Goal: Information Seeking & Learning: Learn about a topic

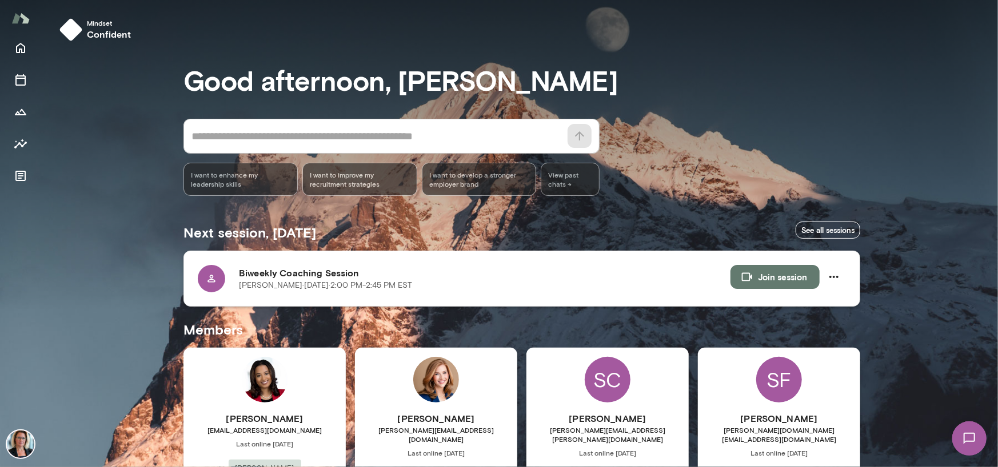
click at [778, 274] on button "Join session" at bounding box center [774, 277] width 89 height 24
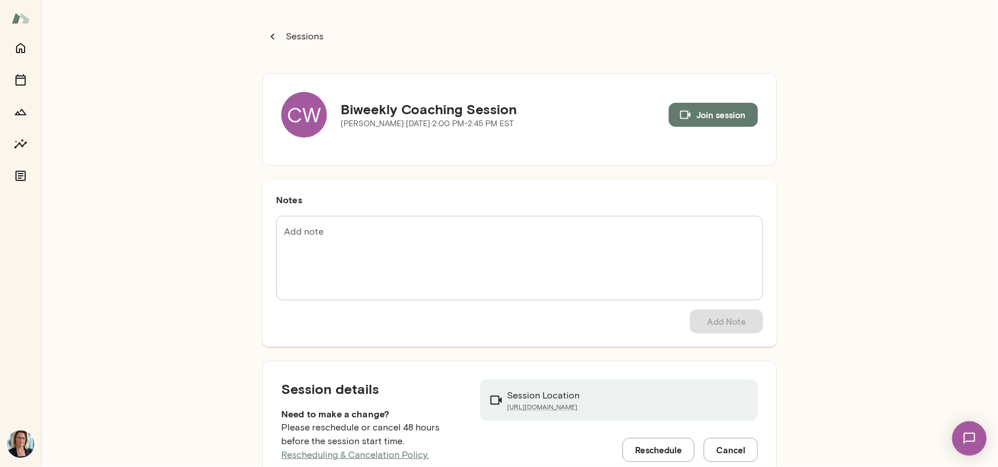
click at [299, 109] on div "CW" at bounding box center [304, 115] width 46 height 46
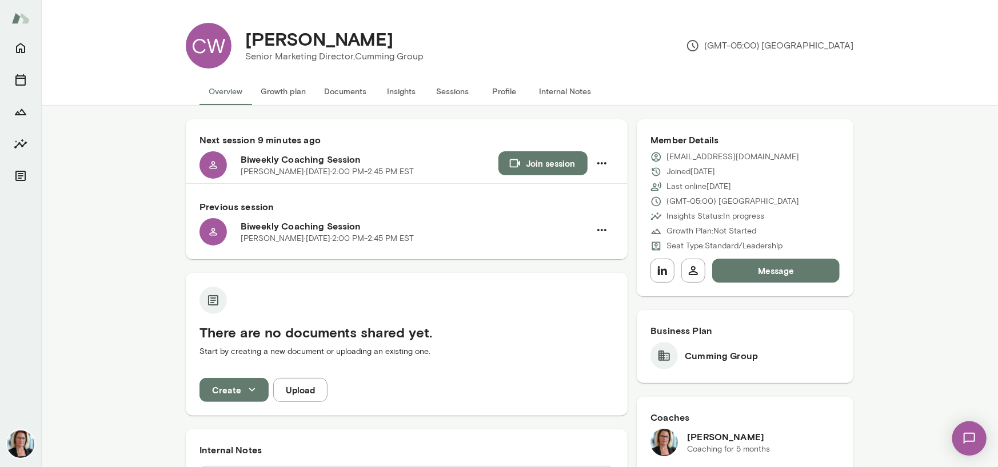
click at [396, 88] on button "Insights" at bounding box center [400, 91] width 51 height 27
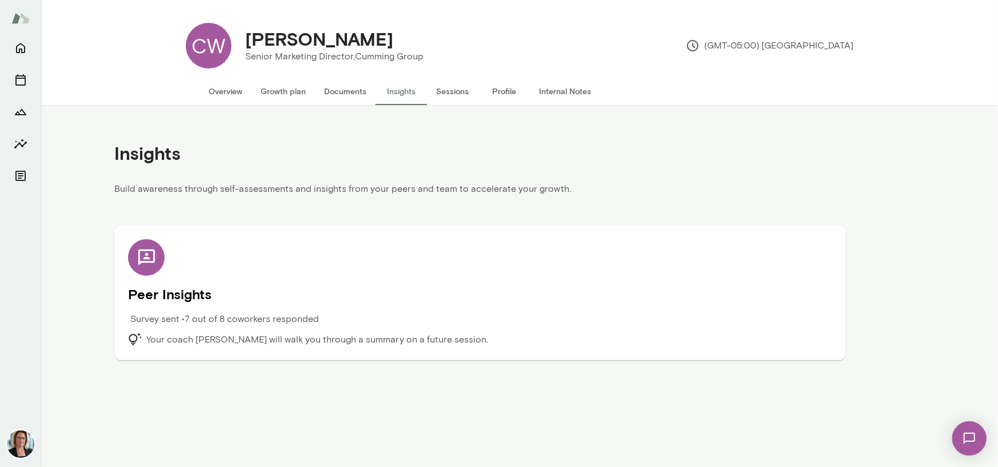
click at [144, 257] on icon at bounding box center [147, 258] width 20 height 20
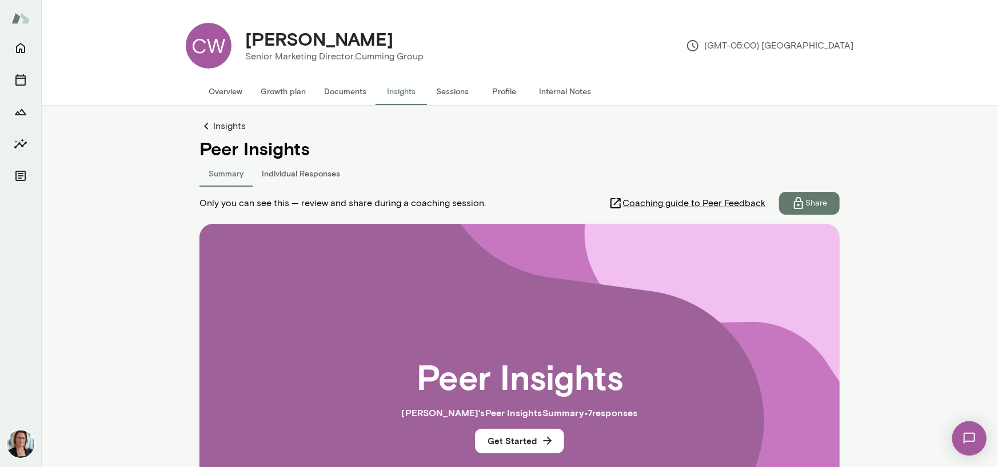
click at [310, 173] on button "Individual Responses" at bounding box center [301, 172] width 97 height 27
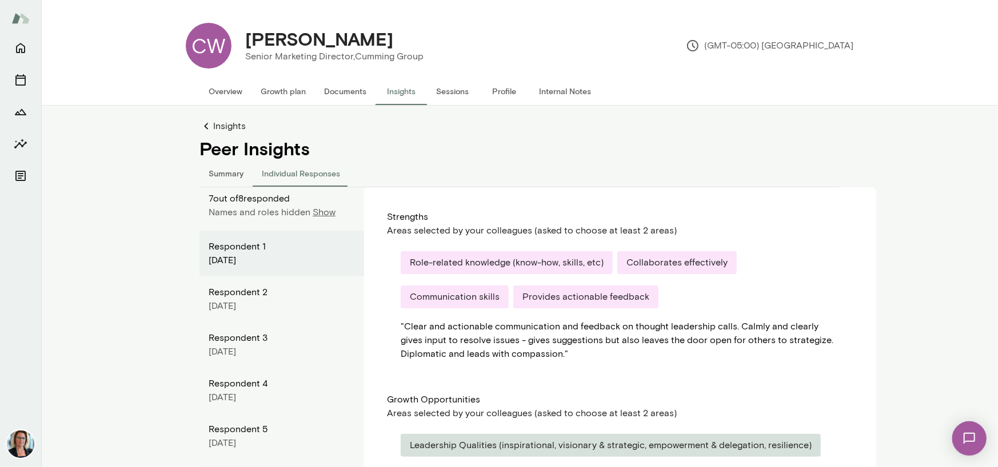
click at [321, 211] on p "Show" at bounding box center [324, 213] width 23 height 14
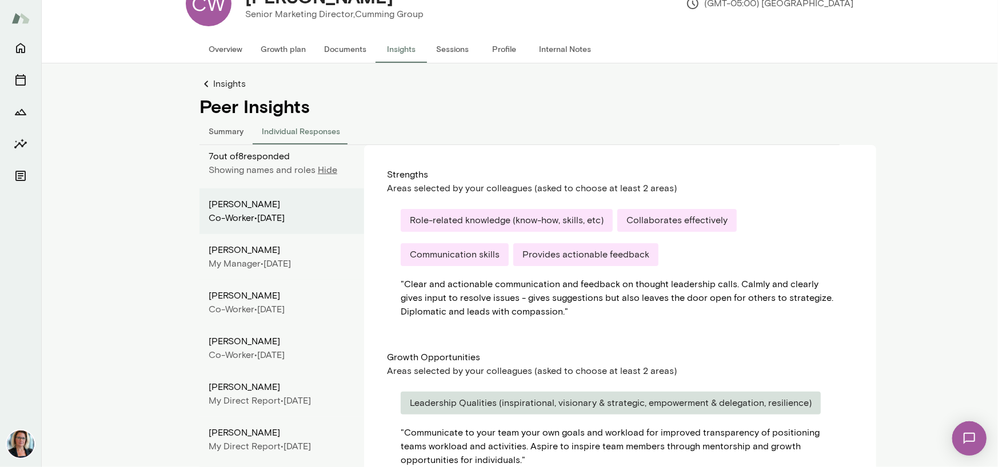
scroll to position [29, 0]
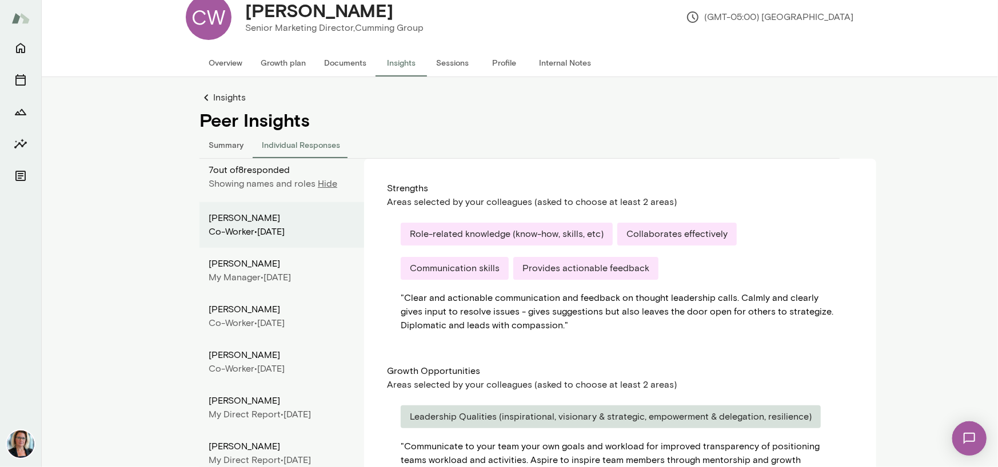
click at [215, 145] on button "Summary" at bounding box center [225, 144] width 53 height 27
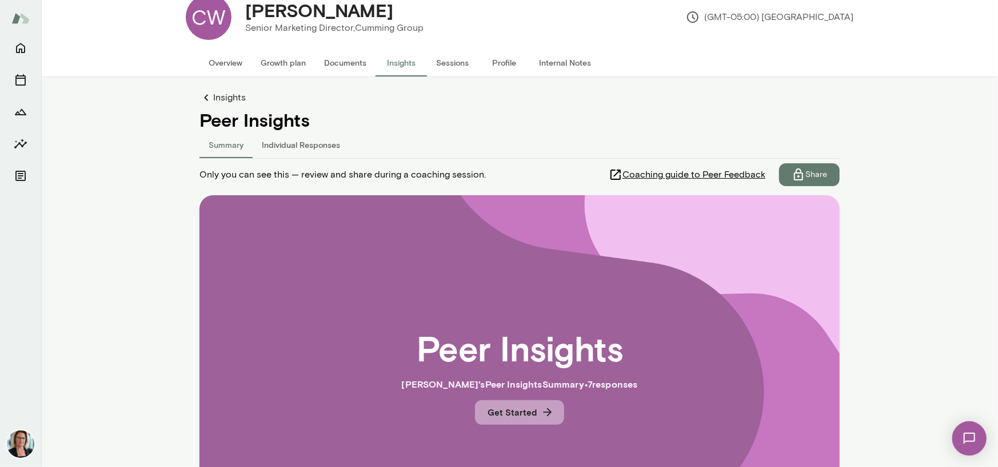
click at [499, 414] on button "Get Started" at bounding box center [519, 412] width 89 height 24
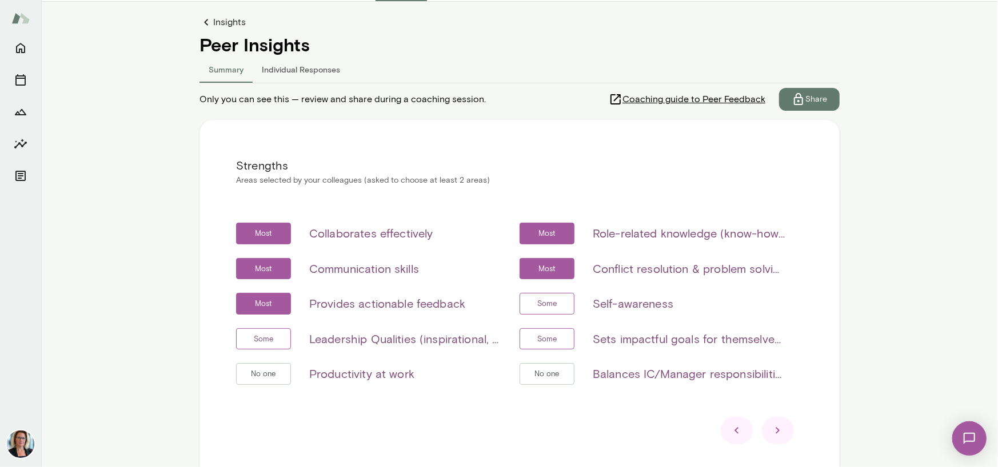
scroll to position [143, 0]
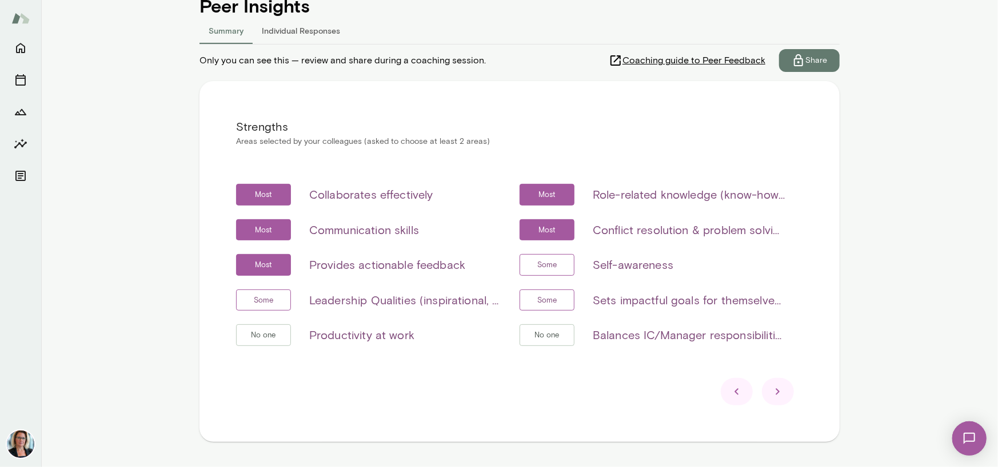
click at [771, 392] on icon at bounding box center [778, 392] width 14 height 14
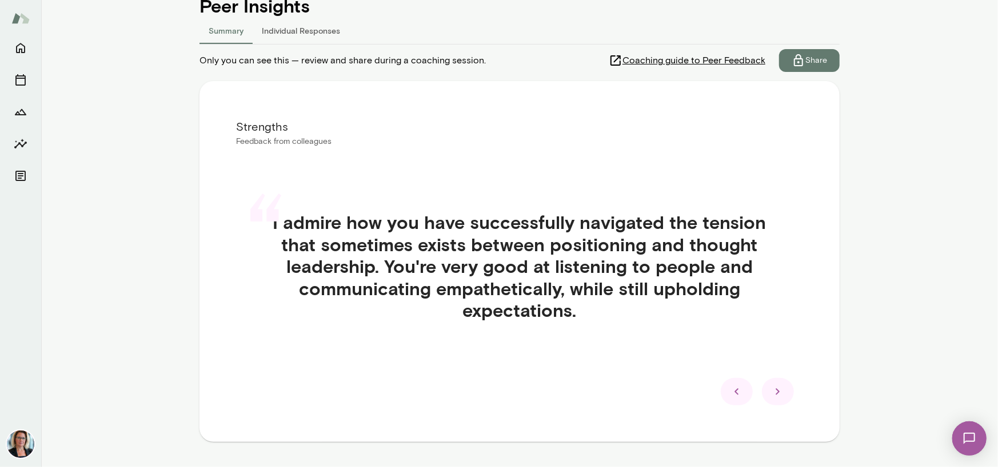
click at [771, 392] on icon at bounding box center [778, 392] width 14 height 14
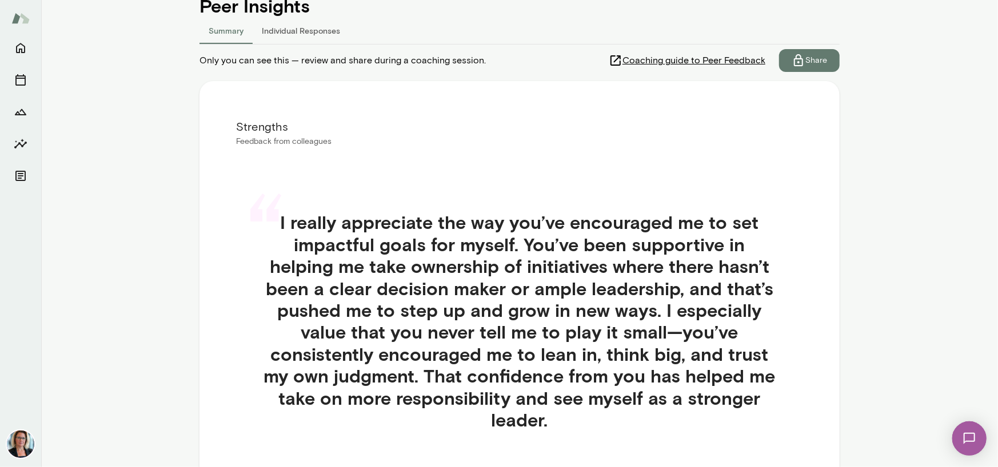
click at [771, 392] on div "“ I really appreciate the way you’ve encouraged me to set impactful goals for m…" at bounding box center [519, 335] width 567 height 302
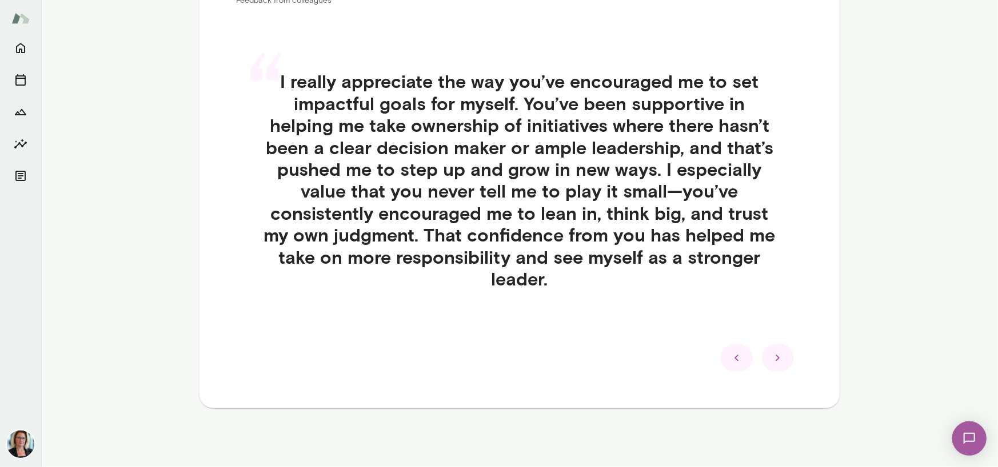
scroll to position [285, 0]
click at [775, 358] on icon at bounding box center [778, 358] width 14 height 14
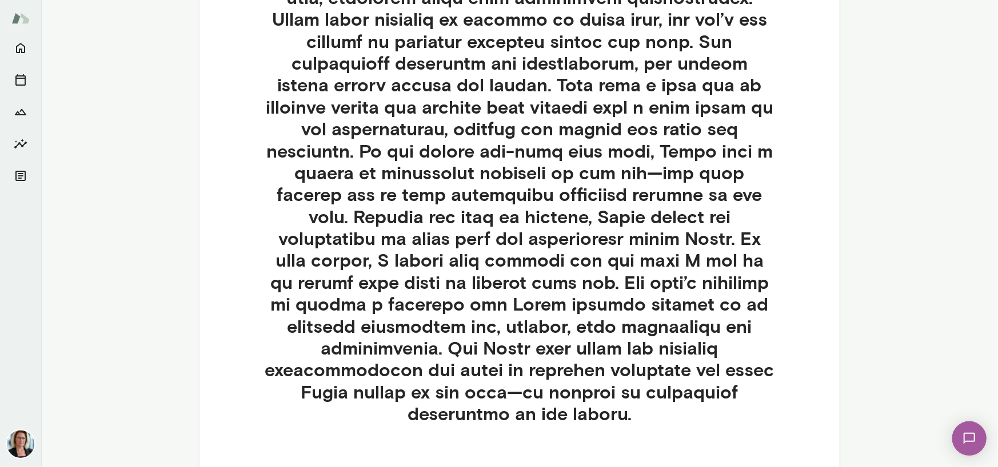
scroll to position [503, 0]
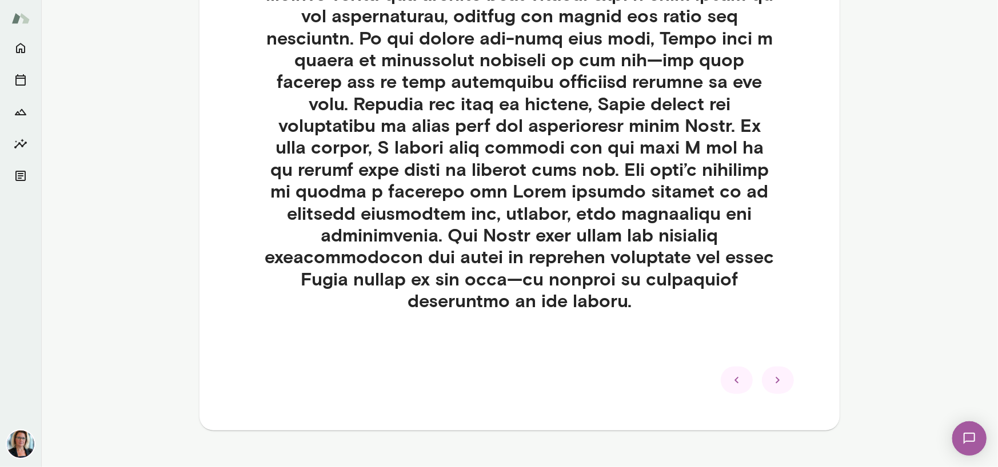
click at [771, 374] on icon at bounding box center [778, 381] width 14 height 14
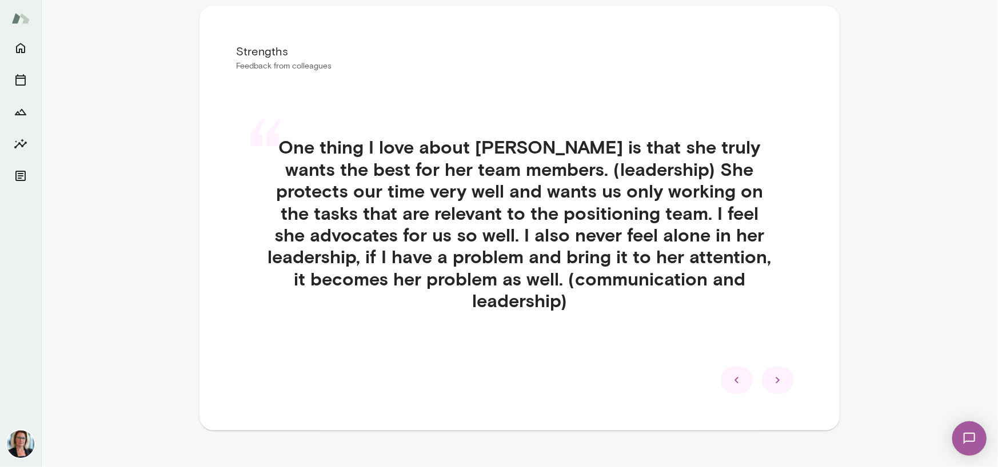
click at [771, 374] on icon at bounding box center [778, 381] width 14 height 14
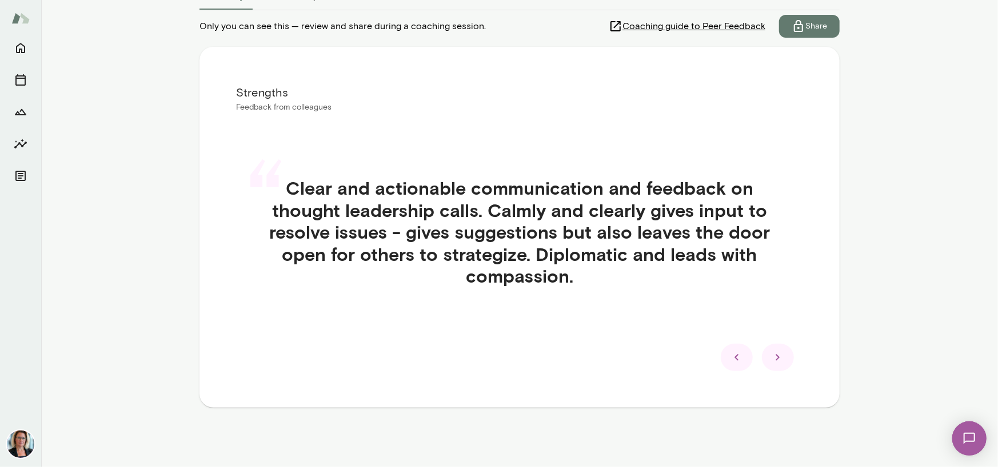
click at [771, 358] on icon at bounding box center [778, 358] width 14 height 14
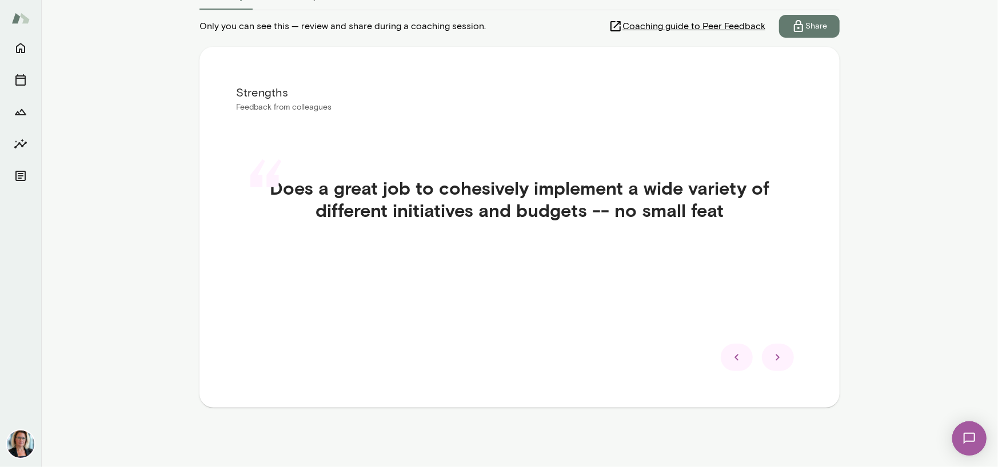
click at [771, 358] on icon at bounding box center [778, 358] width 14 height 14
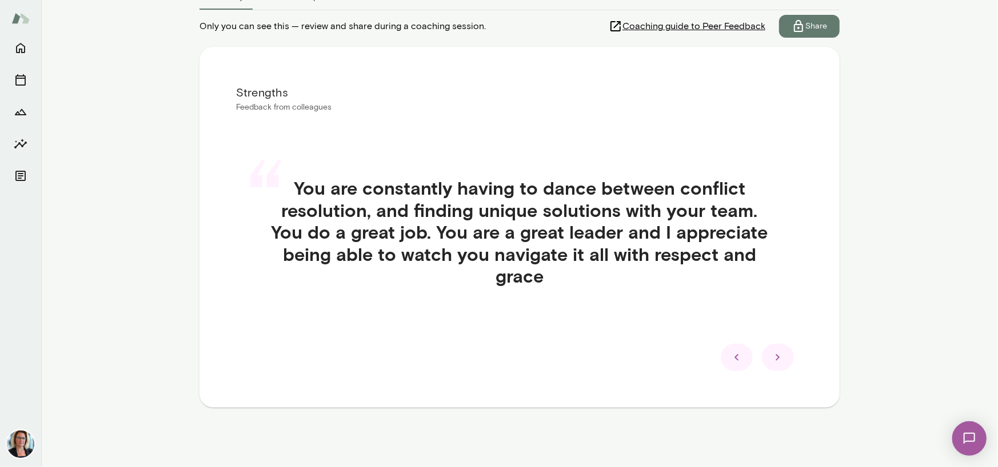
click at [771, 358] on icon at bounding box center [778, 358] width 14 height 14
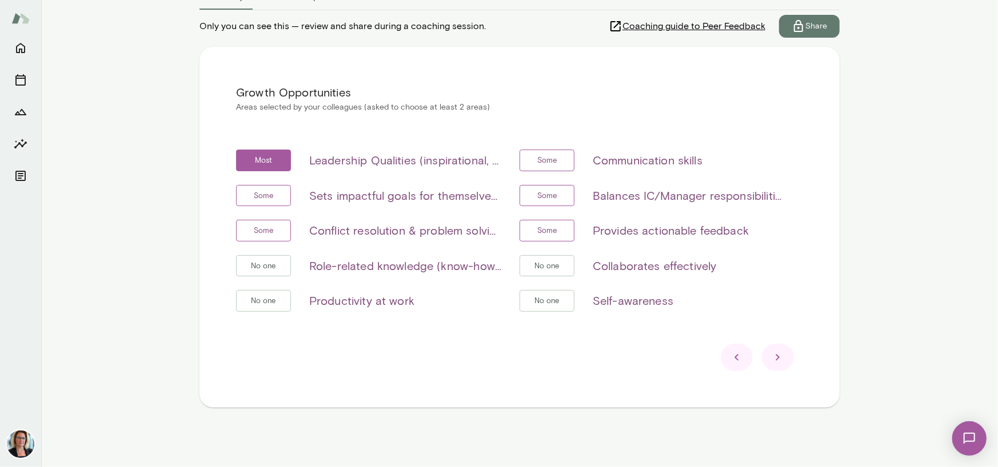
click at [771, 358] on icon at bounding box center [778, 358] width 14 height 14
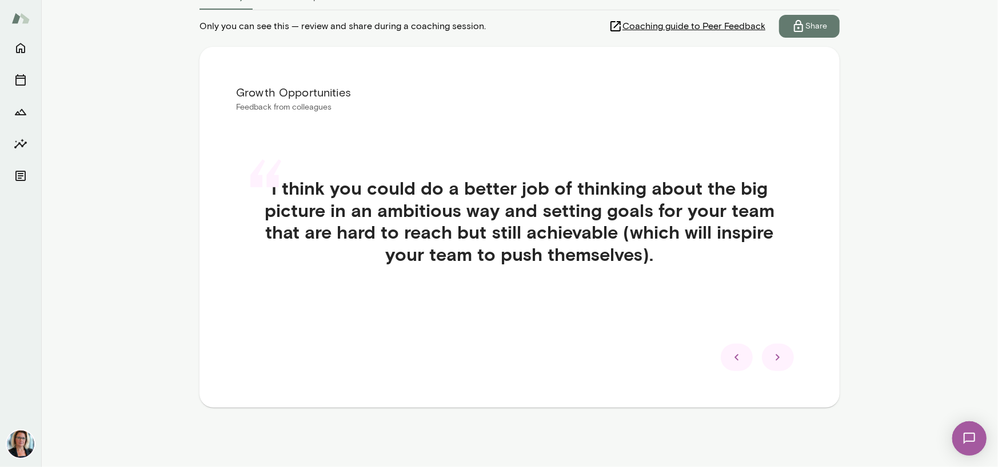
click at [738, 359] on icon at bounding box center [737, 358] width 14 height 14
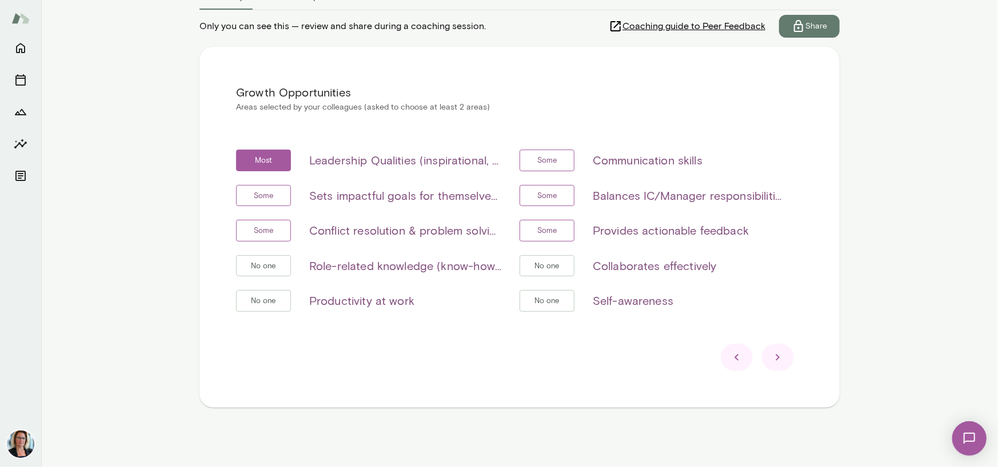
click at [771, 357] on icon at bounding box center [778, 358] width 14 height 14
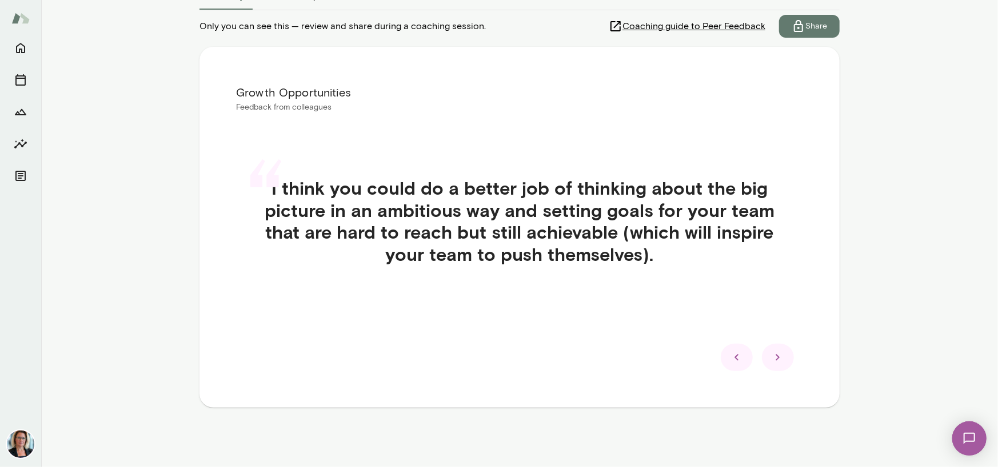
click at [730, 362] on icon at bounding box center [737, 358] width 14 height 14
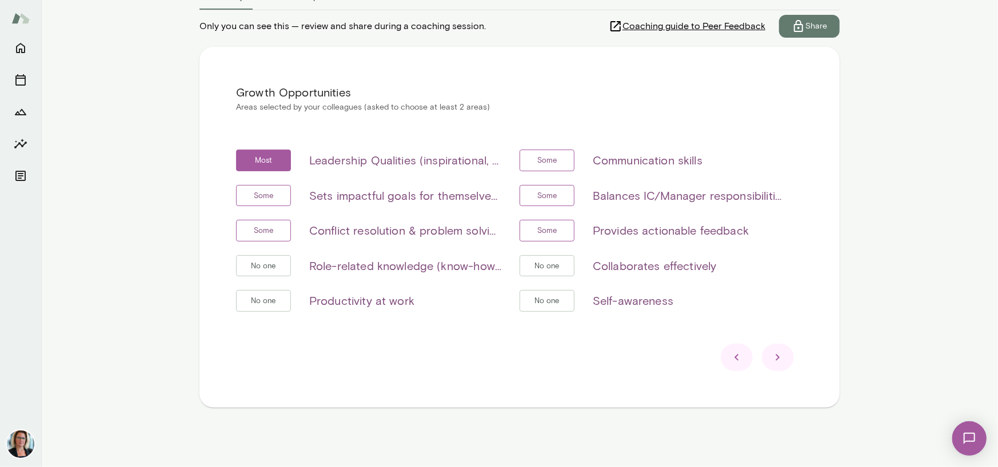
click at [775, 358] on icon at bounding box center [777, 358] width 4 height 6
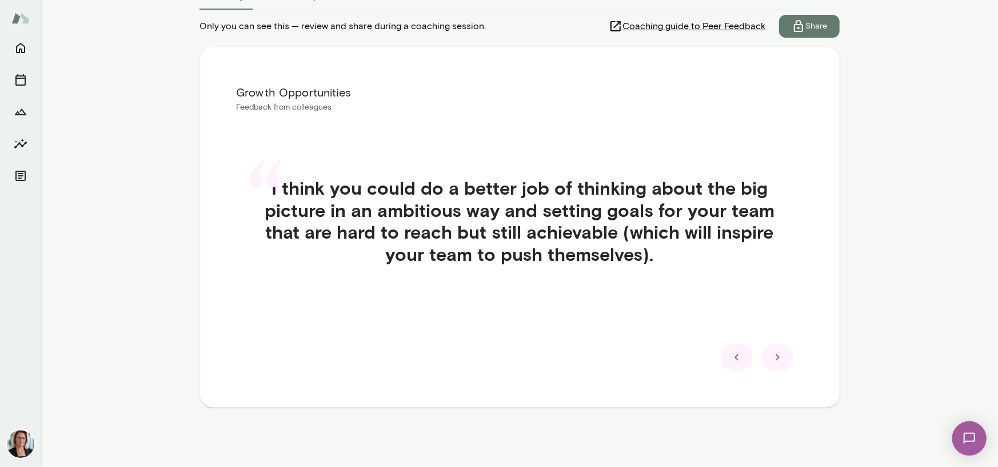
click at [775, 358] on icon at bounding box center [777, 358] width 4 height 6
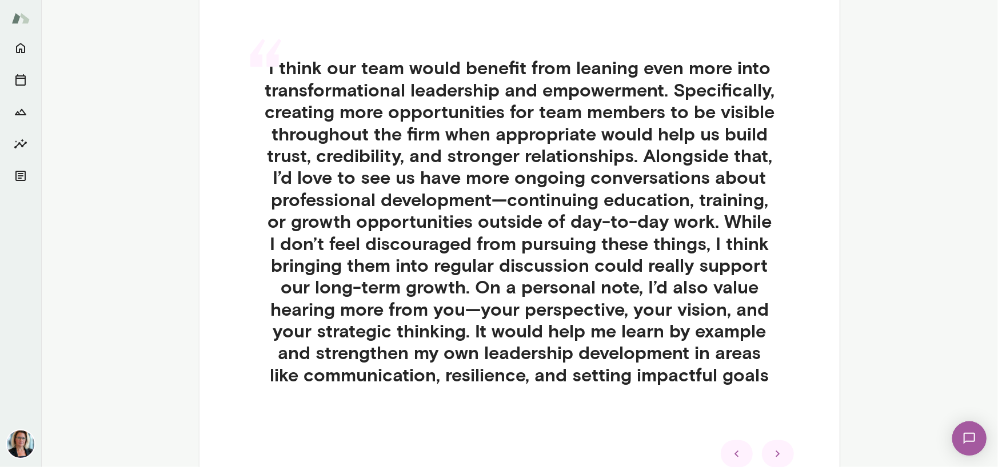
scroll to position [349, 0]
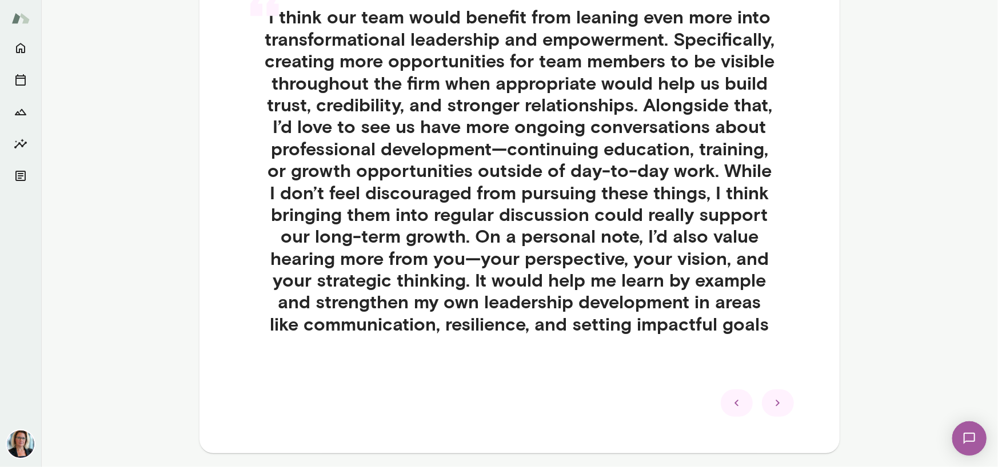
click at [771, 402] on icon at bounding box center [778, 403] width 14 height 14
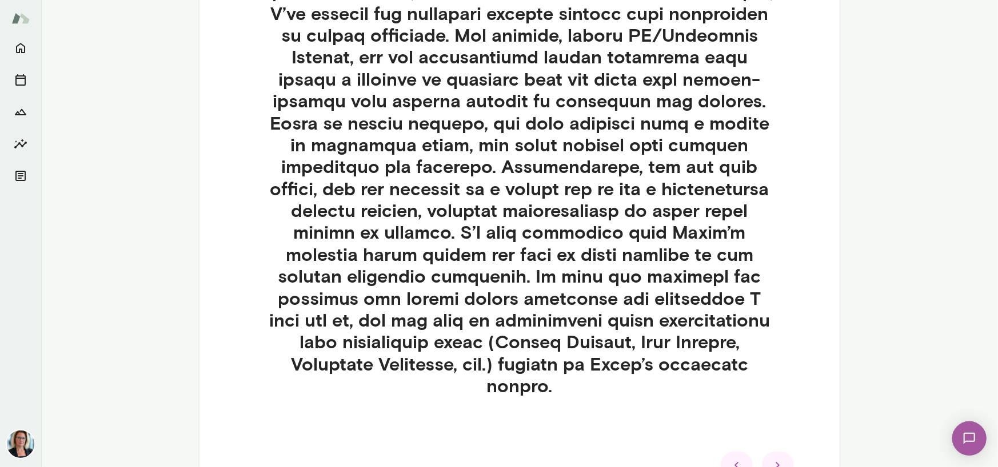
scroll to position [520, 0]
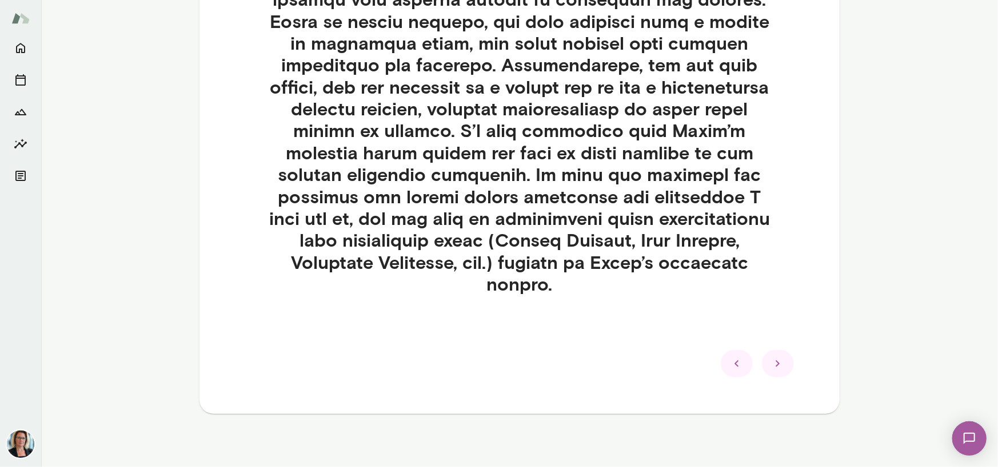
click at [771, 365] on icon at bounding box center [778, 364] width 14 height 14
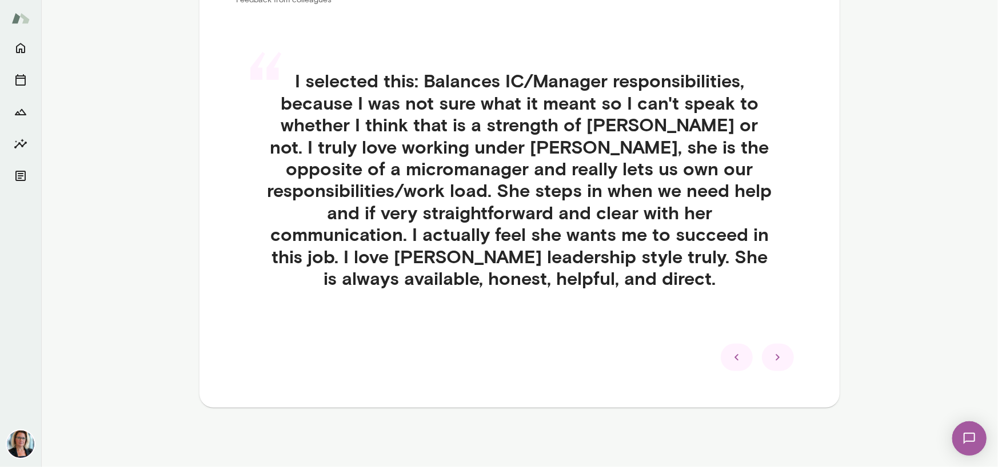
scroll to position [285, 0]
click at [771, 358] on icon at bounding box center [778, 358] width 14 height 14
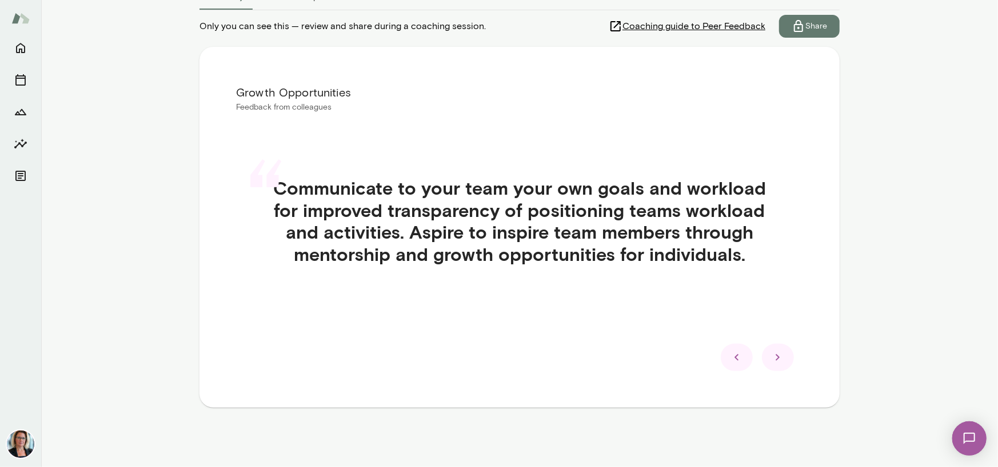
scroll to position [177, 0]
click at [771, 359] on icon at bounding box center [778, 358] width 14 height 14
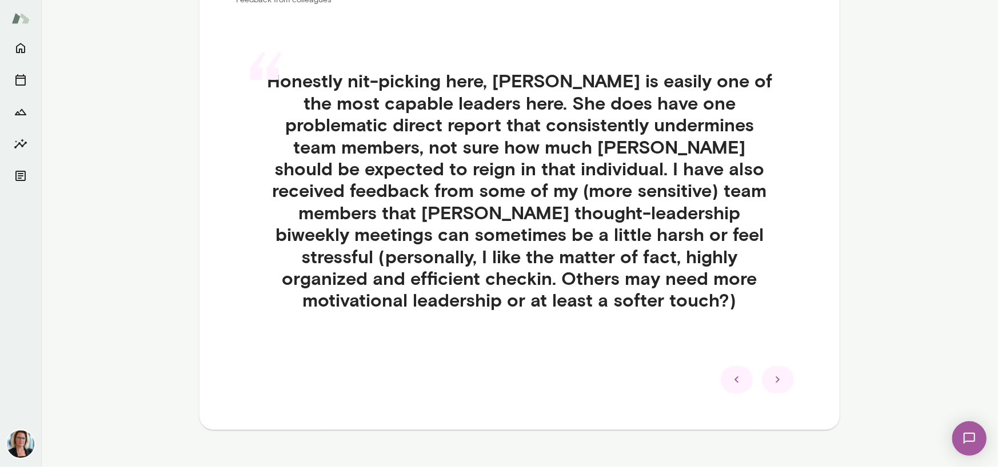
click at [772, 373] on icon at bounding box center [778, 380] width 14 height 14
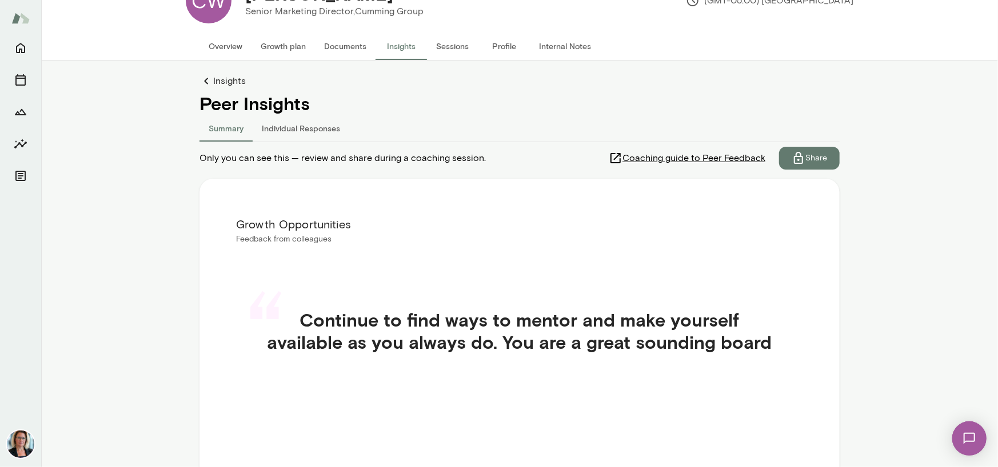
scroll to position [63, 0]
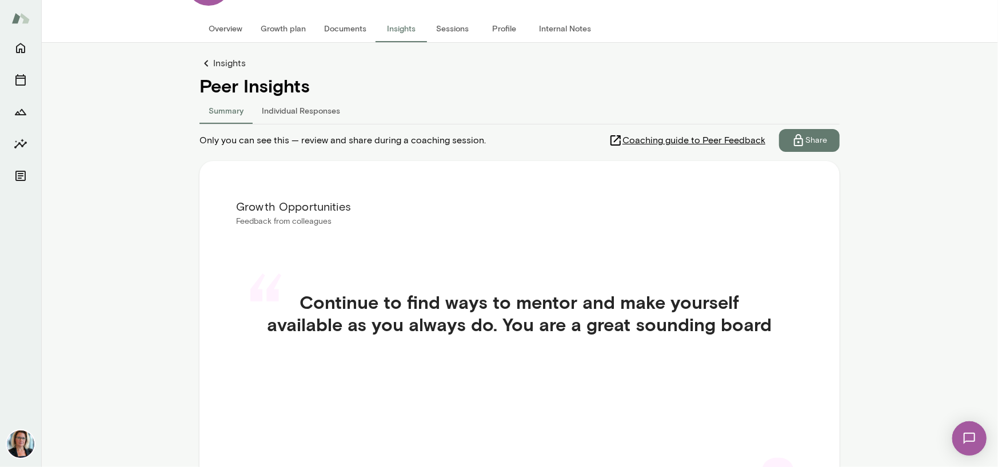
click at [810, 141] on p "Share" at bounding box center [816, 140] width 22 height 11
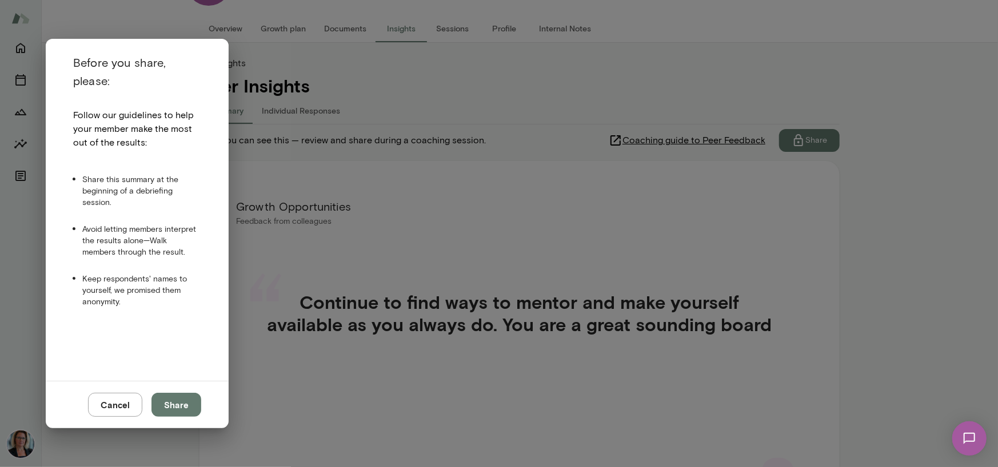
scroll to position [23, 0]
click at [175, 404] on button "Share" at bounding box center [176, 405] width 50 height 24
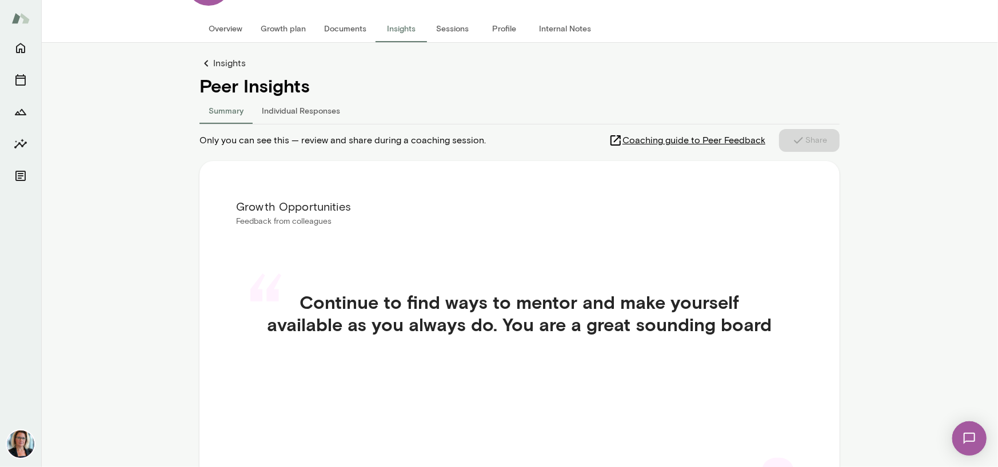
click at [302, 107] on button "Individual Responses" at bounding box center [301, 110] width 97 height 27
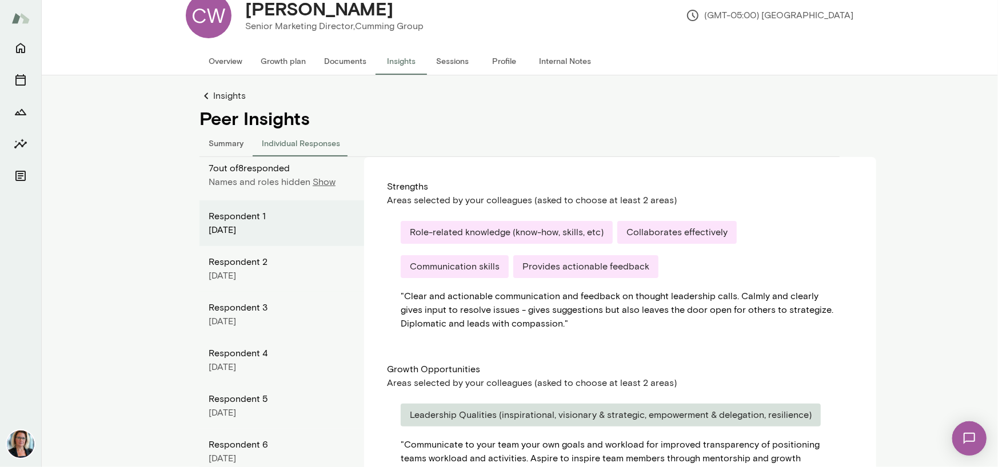
scroll to position [57, 0]
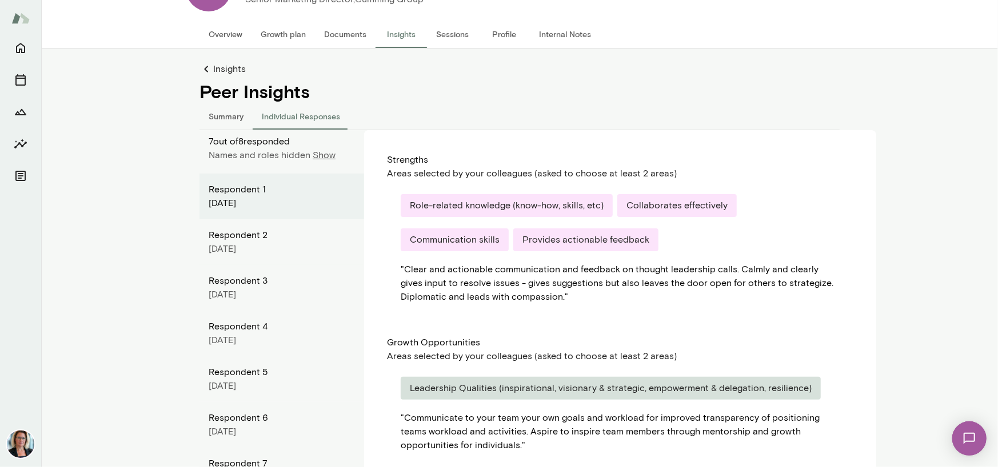
click at [217, 121] on button "Summary" at bounding box center [225, 115] width 53 height 27
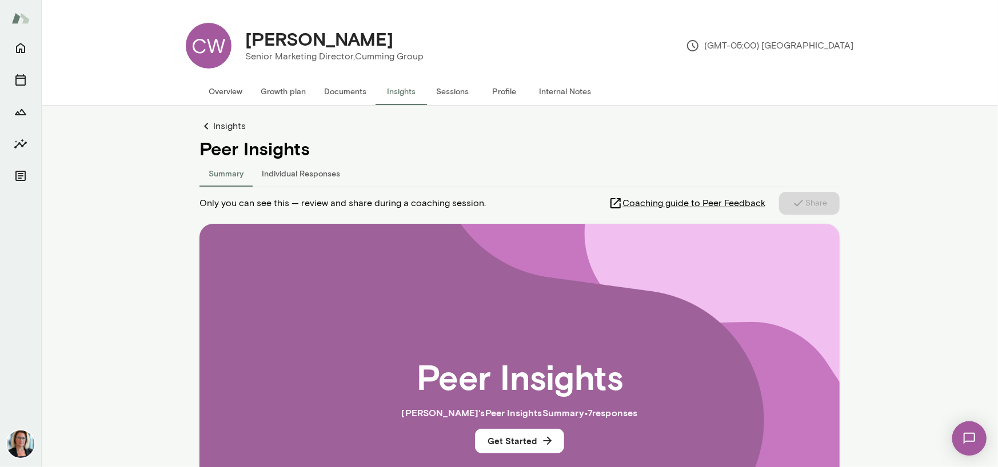
scroll to position [171, 0]
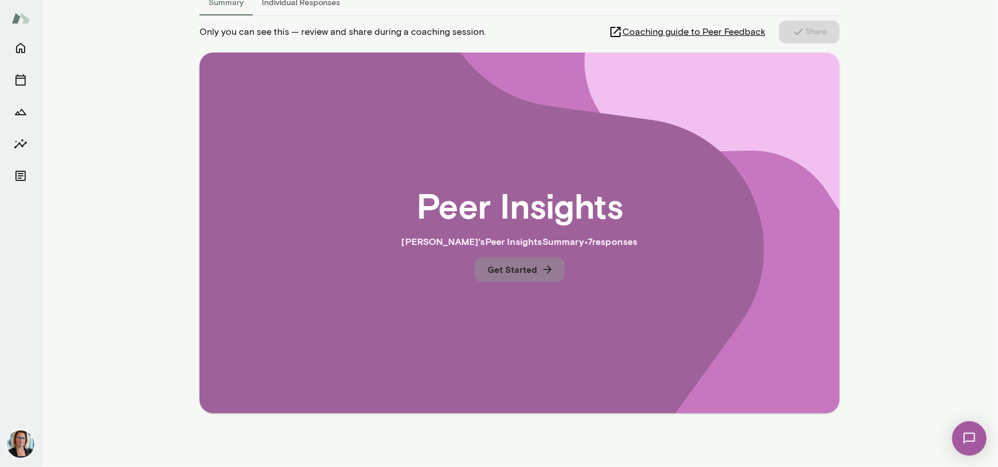
click at [508, 271] on button "Get Started" at bounding box center [519, 270] width 89 height 24
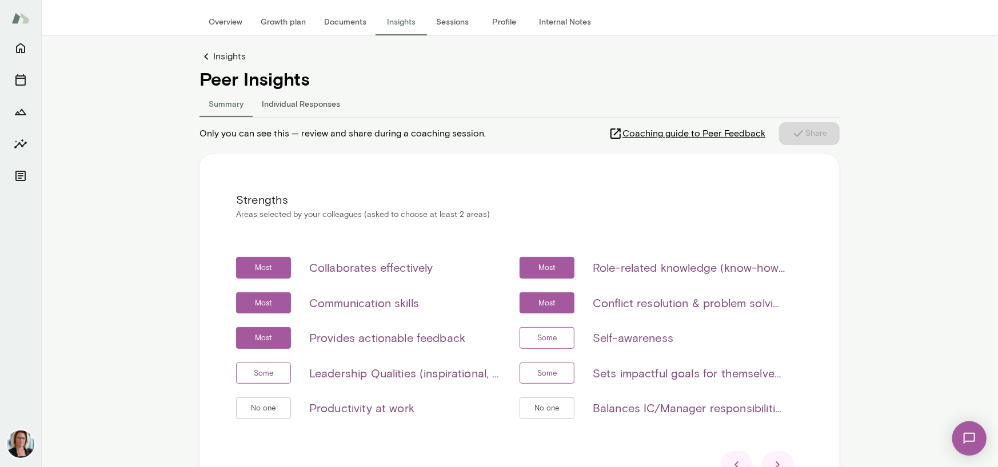
scroll to position [57, 0]
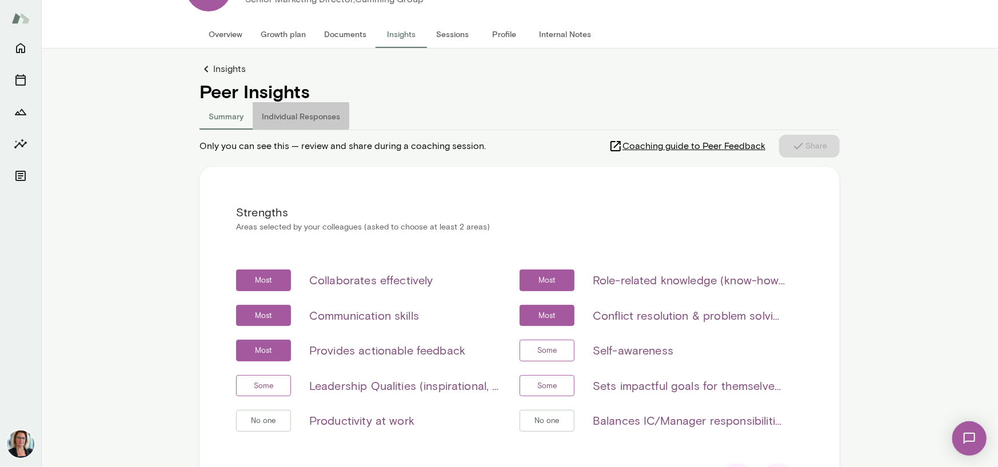
click at [286, 116] on button "Individual Responses" at bounding box center [301, 115] width 97 height 27
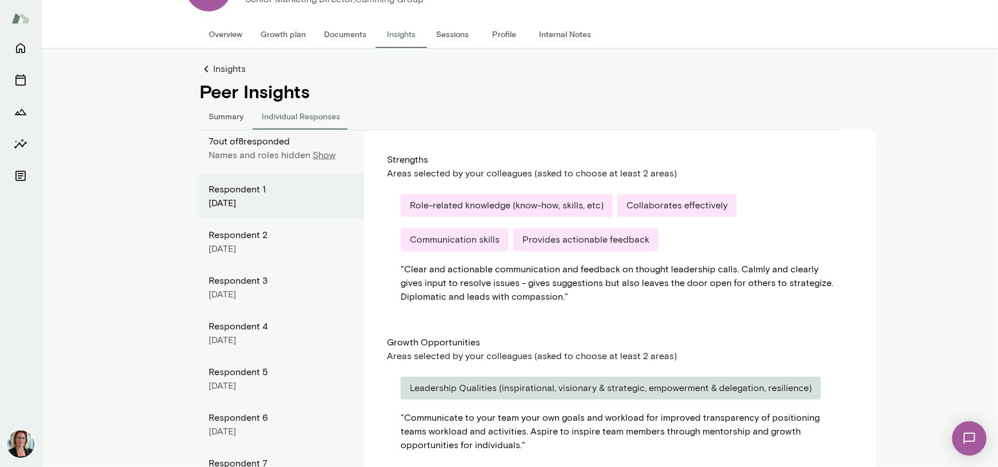
click at [234, 197] on div "September 2025" at bounding box center [282, 204] width 146 height 14
click at [221, 242] on div "August 2025" at bounding box center [282, 249] width 146 height 14
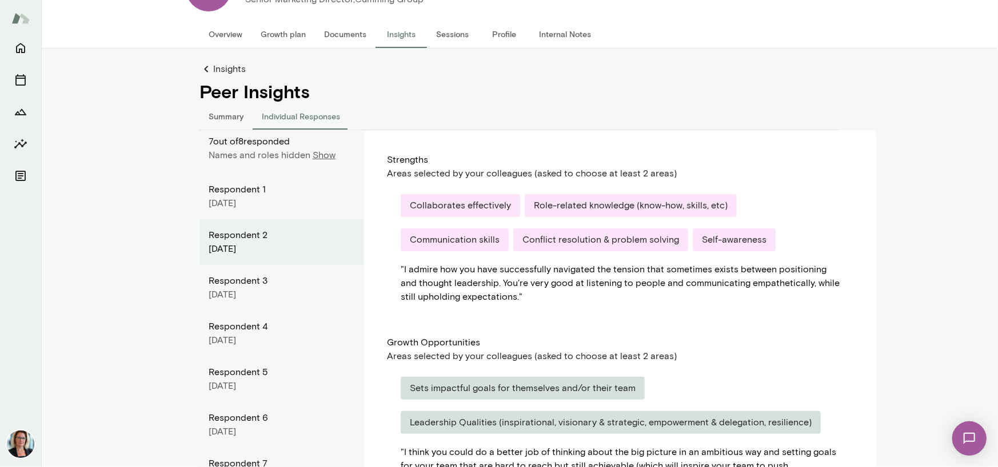
click at [221, 277] on div "Respondent 3" at bounding box center [282, 281] width 146 height 14
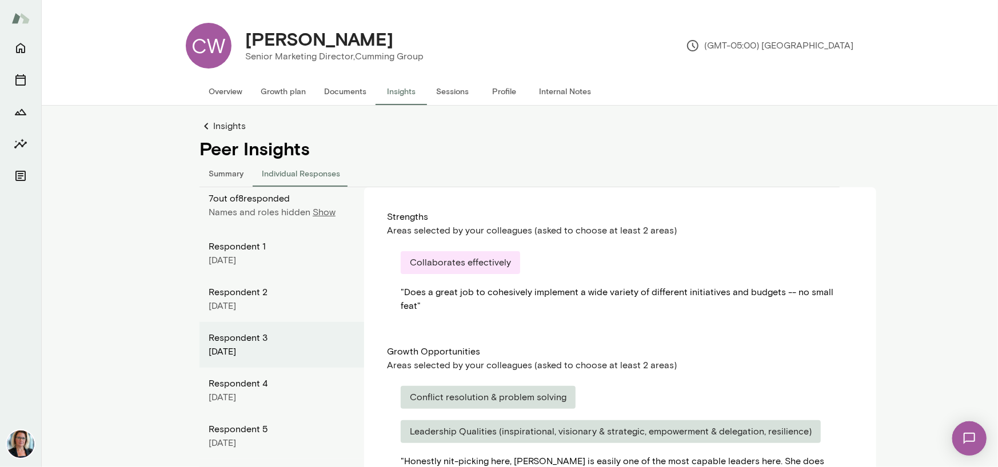
click at [221, 263] on div "September 2025" at bounding box center [282, 261] width 146 height 14
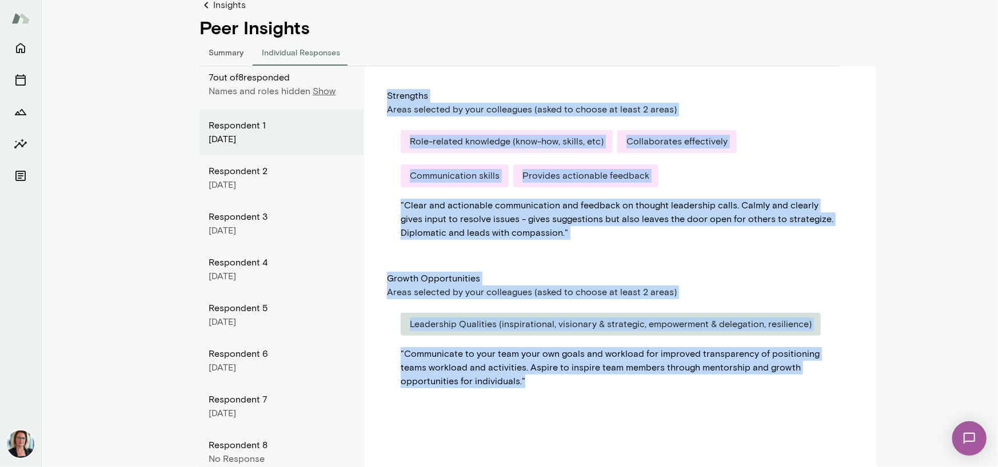
scroll to position [123, 0]
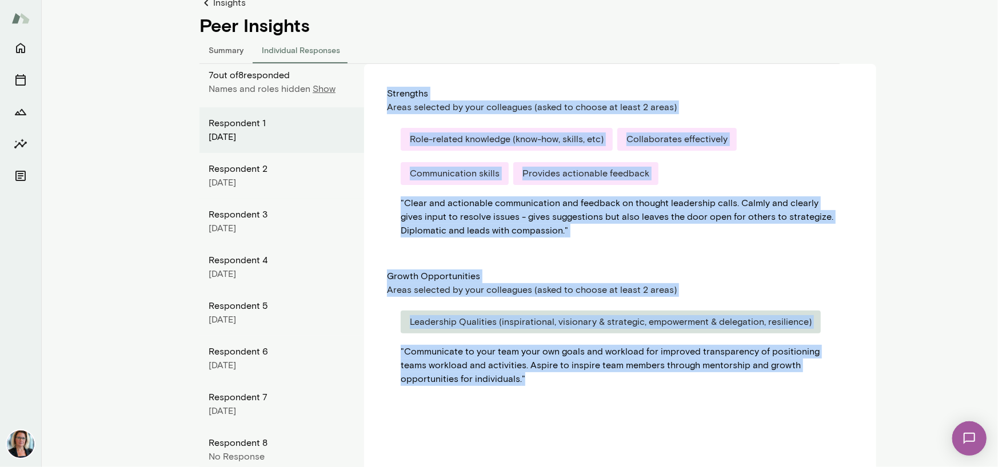
drag, startPoint x: 379, startPoint y: 215, endPoint x: 822, endPoint y: 380, distance: 472.4
click at [822, 380] on div "Strengths Areas selected by your colleagues (asked to choose at least 2 areas) …" at bounding box center [620, 268] width 512 height 409
copy div "Strengths Areas selected by your colleagues (asked to choose at least 2 areas) …"
click at [900, 239] on main "CW Corey Wulff Senior Marketing Director, Cumming Group (GMT-05:00) Chicago Ove…" at bounding box center [519, 233] width 956 height 467
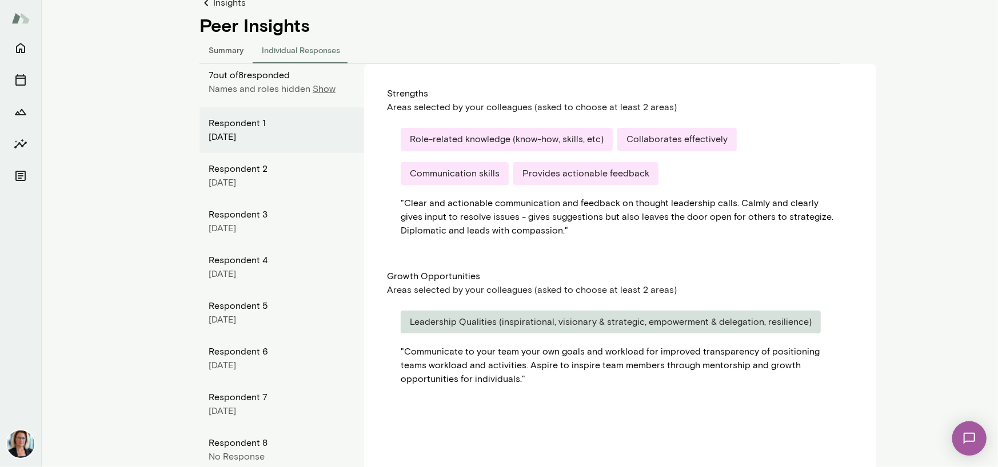
click at [222, 179] on div "August 2025" at bounding box center [282, 183] width 146 height 14
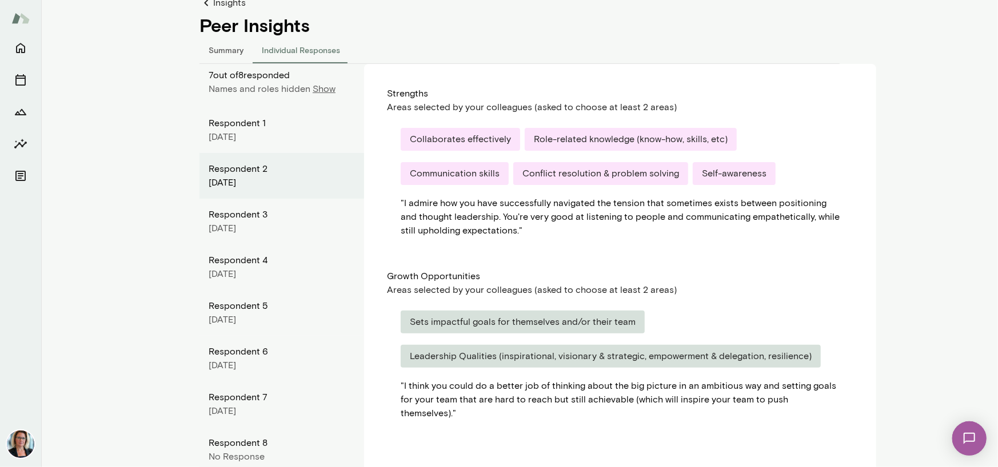
click at [240, 126] on div "Respondent 1" at bounding box center [282, 124] width 146 height 14
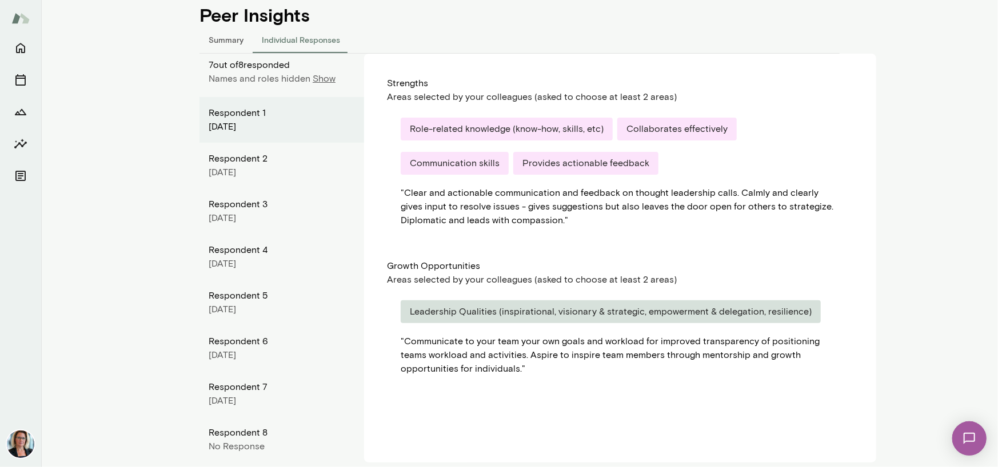
scroll to position [143, 0]
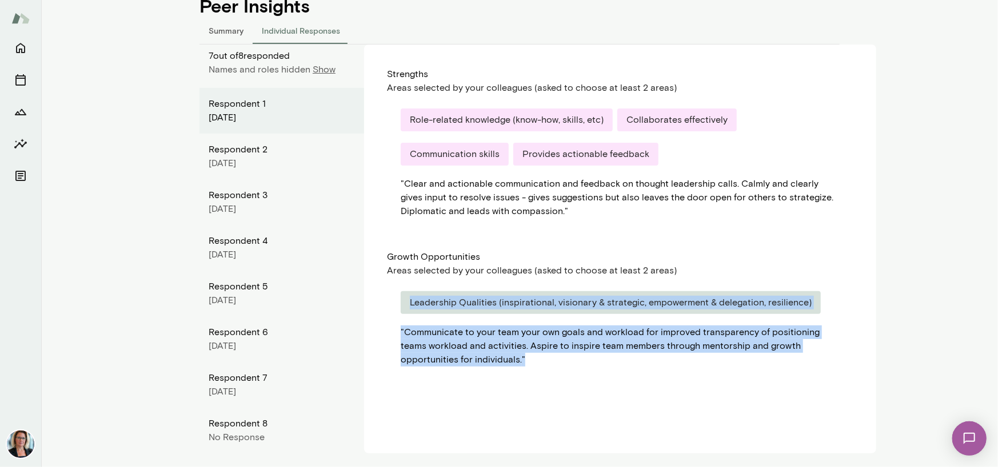
drag, startPoint x: 400, startPoint y: 300, endPoint x: 530, endPoint y: 371, distance: 148.3
click at [530, 371] on div "Leadership Qualities (inspirational, visionary & strategic, empowerment & deleg…" at bounding box center [620, 329] width 466 height 103
copy div "Leadership Qualities (inspirational, visionary & strategic, empowerment & deleg…"
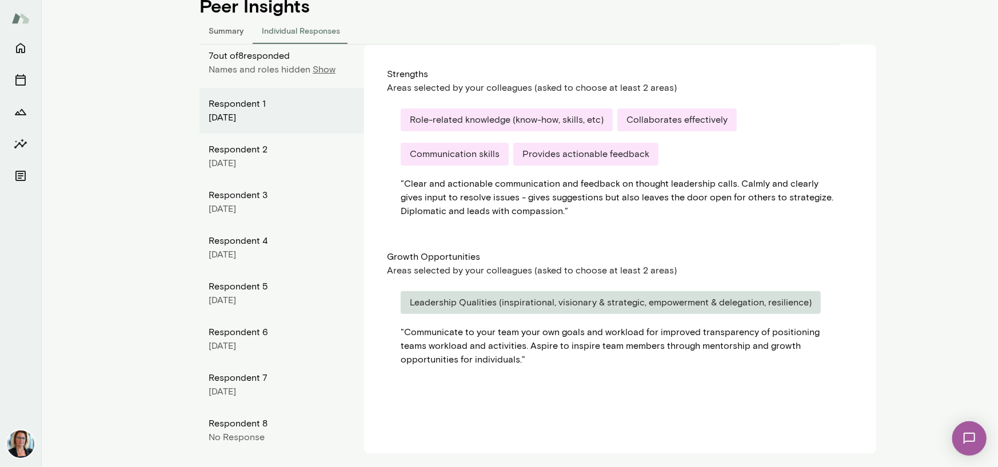
click at [339, 170] on div "Respondent 2 August 2025" at bounding box center [281, 157] width 165 height 46
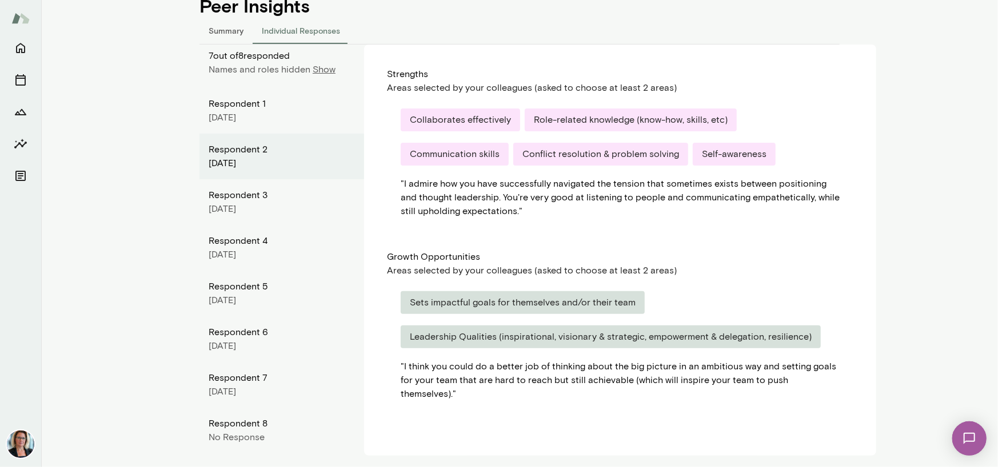
click at [245, 154] on div "Respondent 2" at bounding box center [282, 150] width 146 height 14
click at [237, 162] on div "August 2025" at bounding box center [282, 164] width 146 height 14
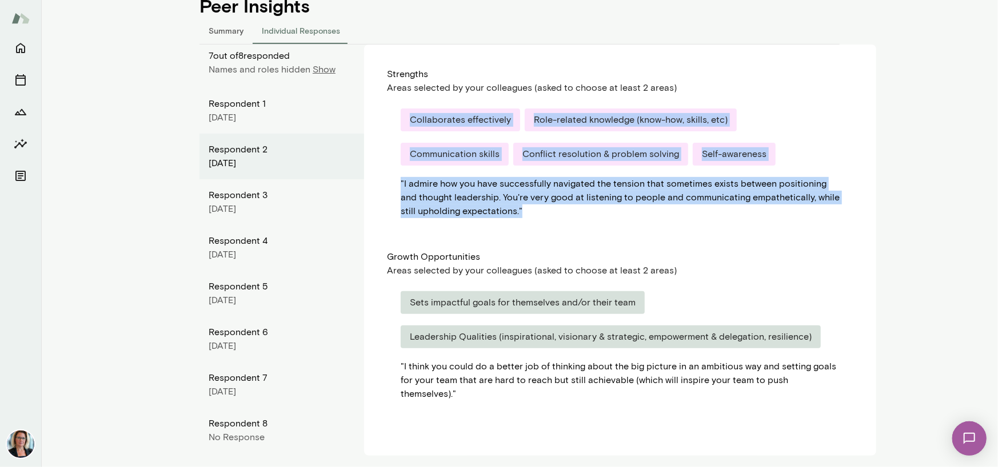
drag, startPoint x: 406, startPoint y: 118, endPoint x: 526, endPoint y: 211, distance: 151.9
click at [526, 211] on div "Collaborates effectively Role-related knowledge (know-how, skills, etc) Communi…" at bounding box center [620, 163] width 466 height 137
copy div "Collaborates effectively Role-related knowledge (know-how, skills, etc) Communi…"
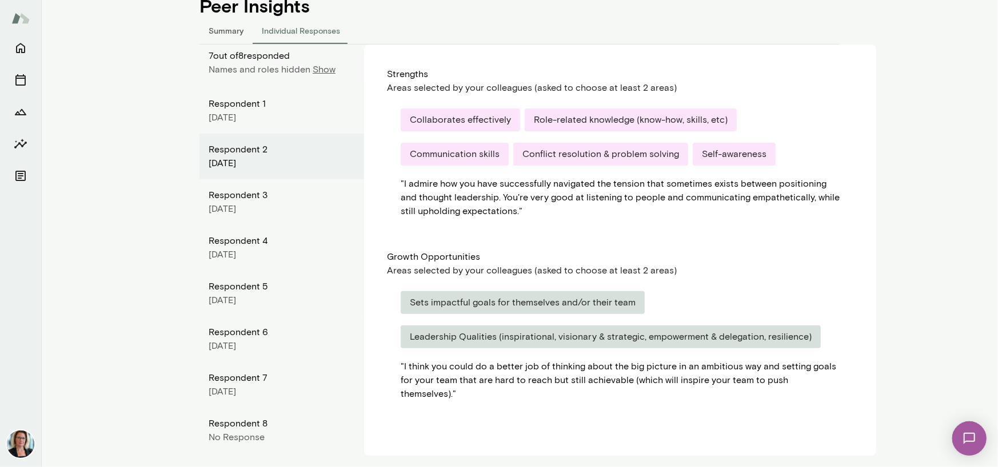
click at [786, 281] on div "Sets impactful goals for themselves and/or their team Leadership Qualities (ins…" at bounding box center [620, 346] width 466 height 137
click at [628, 275] on div "Areas selected by your colleagues (asked to choose at least 2 areas)" at bounding box center [620, 271] width 466 height 14
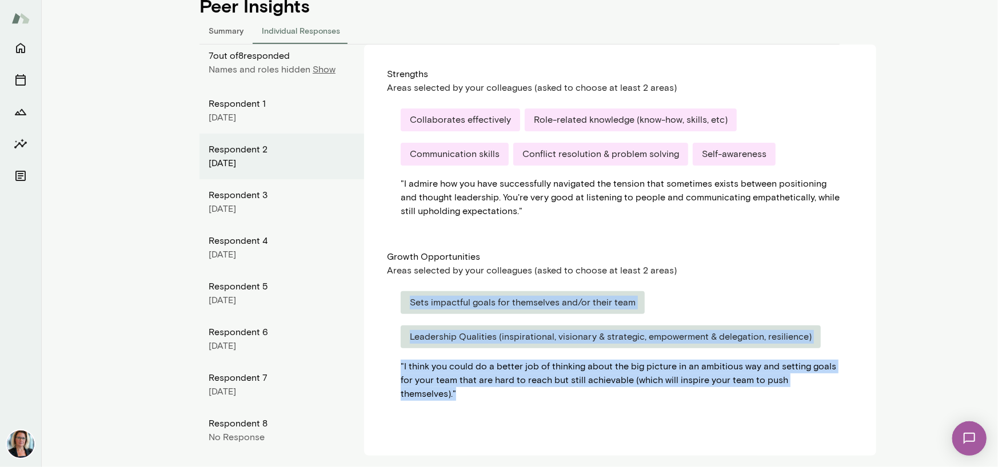
drag, startPoint x: 400, startPoint y: 302, endPoint x: 845, endPoint y: 387, distance: 452.5
click at [845, 387] on div "Sets impactful goals for themselves and/or their team Leadership Qualities (ins…" at bounding box center [620, 346] width 466 height 137
copy div "Sets impactful goals for themselves and/or their team Leadership Qualities (ins…"
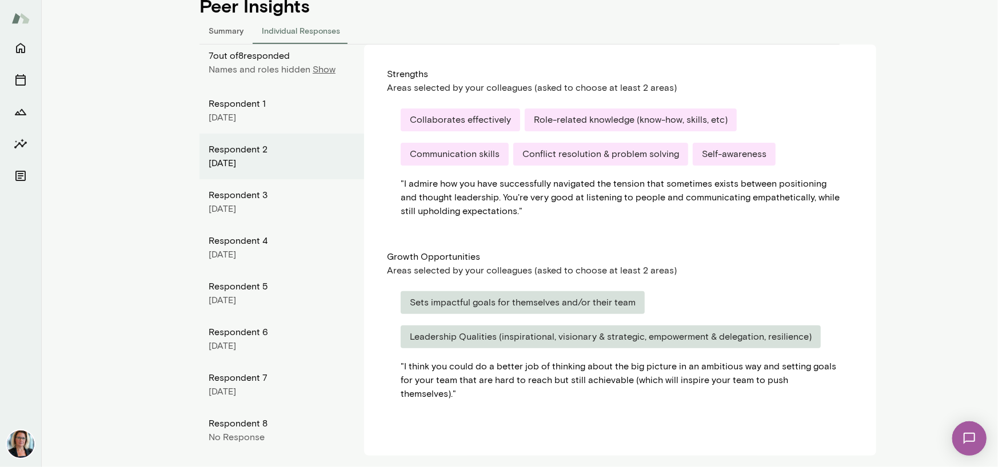
click at [775, 267] on div "Areas selected by your colleagues (asked to choose at least 2 areas)" at bounding box center [620, 271] width 466 height 14
click at [236, 202] on div "August 2025" at bounding box center [282, 209] width 146 height 14
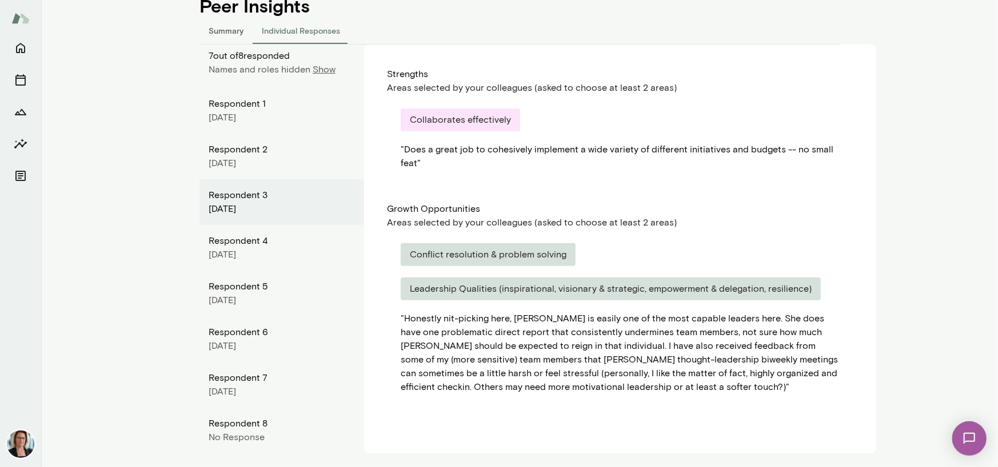
click at [364, 145] on div "Strengths Areas selected by your colleagues (asked to choose at least 2 areas) …" at bounding box center [620, 249] width 512 height 409
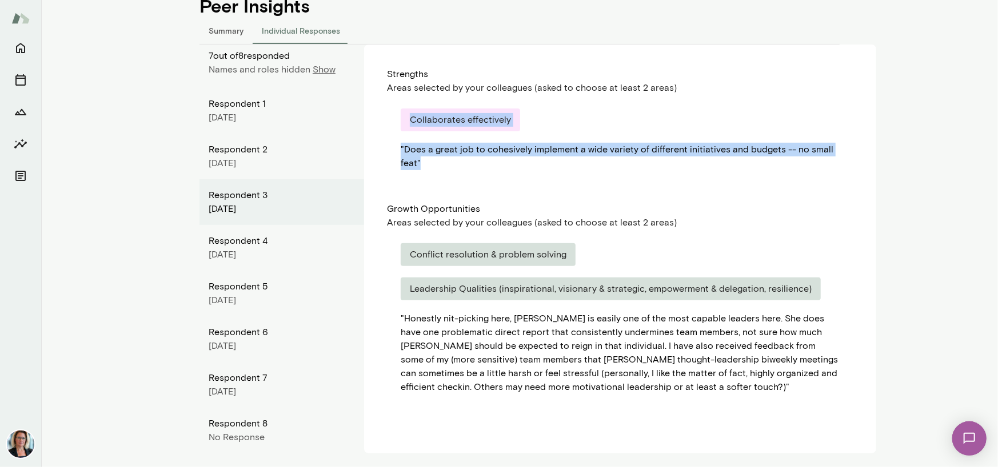
drag, startPoint x: 406, startPoint y: 121, endPoint x: 435, endPoint y: 173, distance: 59.6
click at [435, 173] on div "Collaborates effectively " Does a great job to cohesively implement a wide vari…" at bounding box center [620, 139] width 466 height 89
copy div "Collaborates effectively " Does a great job to cohesively implement a wide vari…"
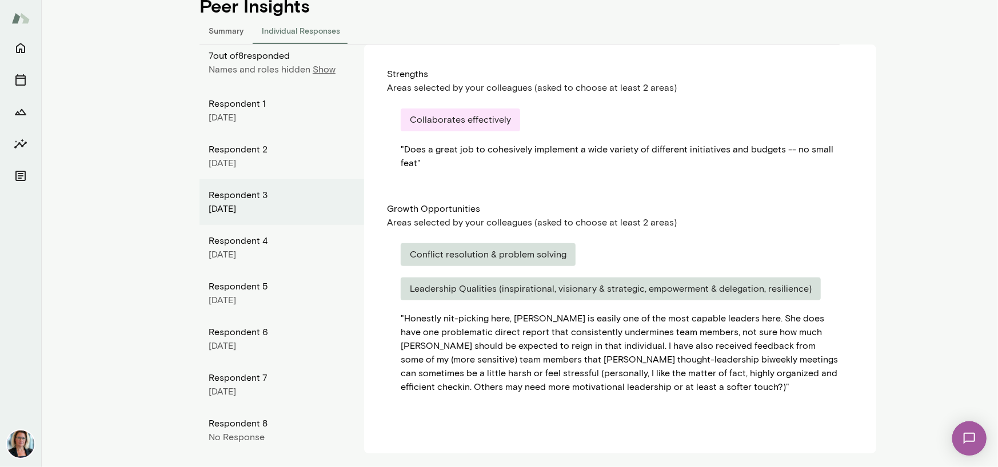
click at [611, 282] on div "Leadership Qualities (inspirational, visionary & strategic, empowerment & deleg…" at bounding box center [610, 289] width 420 height 23
click at [428, 255] on div "Conflict resolution & problem solving" at bounding box center [487, 254] width 175 height 23
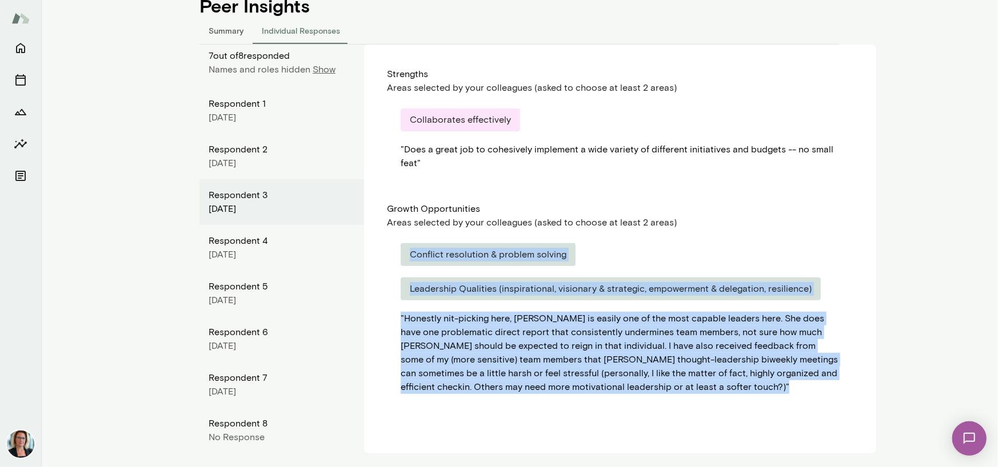
drag, startPoint x: 405, startPoint y: 254, endPoint x: 668, endPoint y: 399, distance: 300.2
click at [668, 399] on div "Conflict resolution & problem solving Leadership Qualities (inspirational, visi…" at bounding box center [620, 319] width 466 height 178
copy div "Conflict resolution & problem solving Leadership Qualities (inspirational, visi…"
click at [789, 386] on div "" Honestly nit-picking here, Corey is easily one of the most capable leaders he…" at bounding box center [619, 353] width 439 height 82
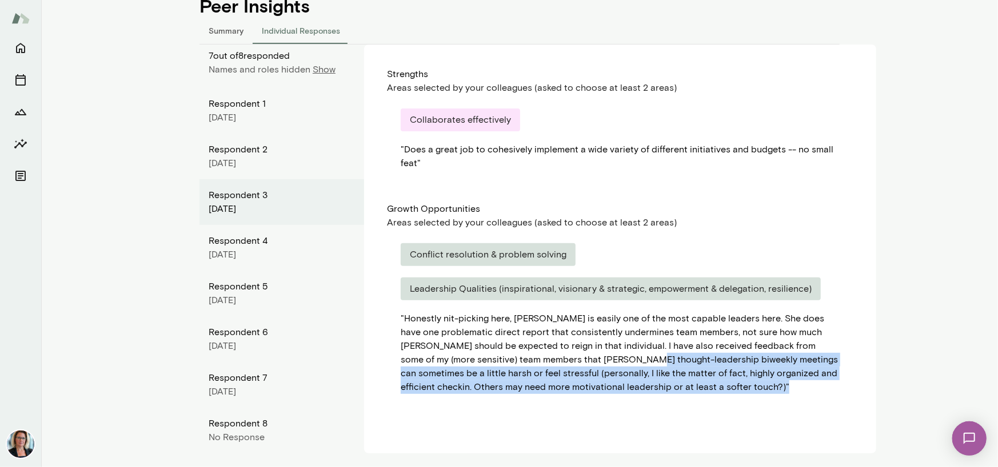
drag, startPoint x: 594, startPoint y: 359, endPoint x: 632, endPoint y: 381, distance: 44.3
click at [632, 381] on div "" Honestly nit-picking here, Corey is easily one of the most capable leaders he…" at bounding box center [619, 353] width 439 height 82
copy div "biweekly meetings can sometimes be a little harsh or feel stressful (personally…"
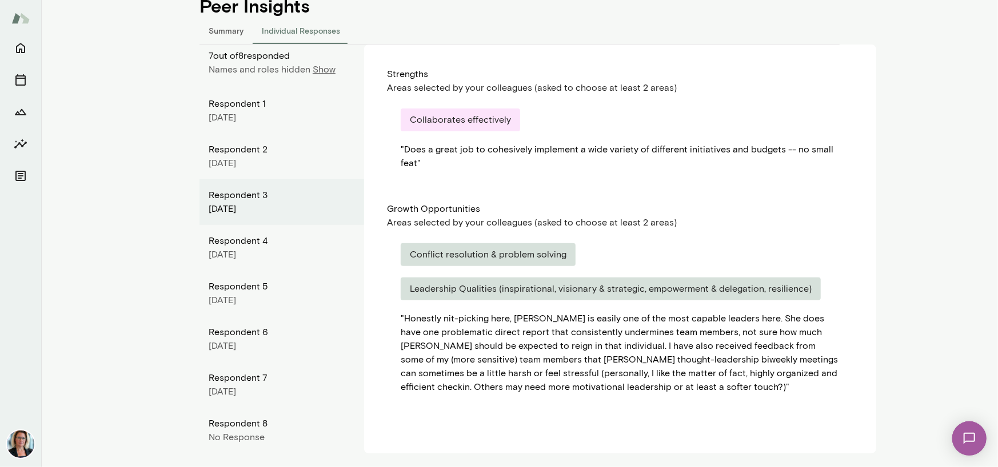
drag, startPoint x: 702, startPoint y: 212, endPoint x: 691, endPoint y: 215, distance: 10.7
click at [702, 212] on div "Growth Opportunities" at bounding box center [620, 209] width 466 height 14
click at [229, 245] on div "Respondent 4" at bounding box center [282, 241] width 146 height 14
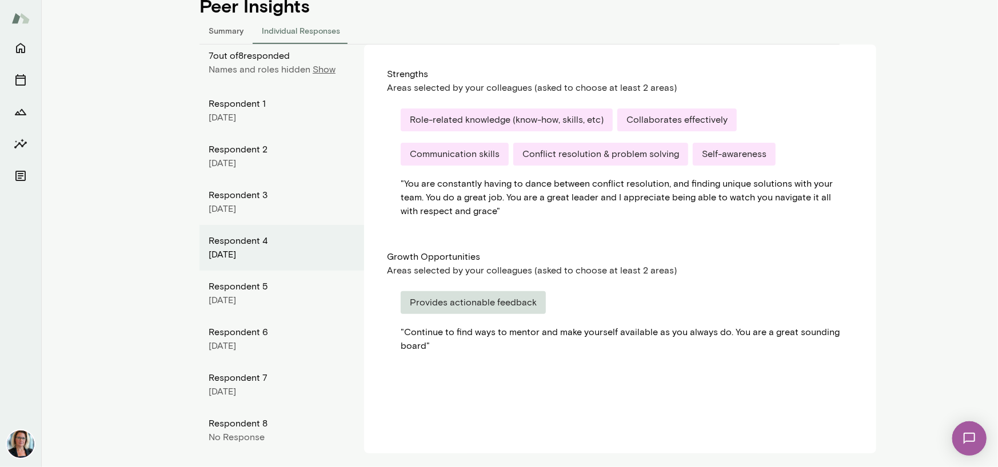
click at [404, 168] on div "Role-related knowledge (know-how, skills, etc) Collaborates effectively Communi…" at bounding box center [619, 143] width 439 height 69
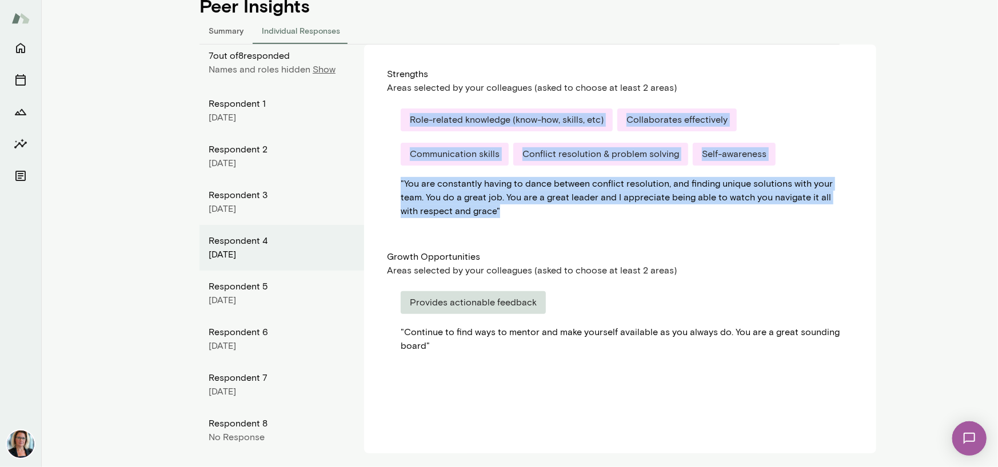
drag, startPoint x: 404, startPoint y: 119, endPoint x: 532, endPoint y: 217, distance: 161.0
click at [532, 217] on div "Role-related knowledge (know-how, skills, etc) Collaborates effectively Communi…" at bounding box center [620, 163] width 466 height 137
copy div "Role-related knowledge (know-how, skills, etc) Collaborates effectively Communi…"
click at [915, 218] on main "CW Corey Wulff Senior Marketing Director, Cumming Group (GMT-05:00) Chicago Ove…" at bounding box center [519, 233] width 956 height 467
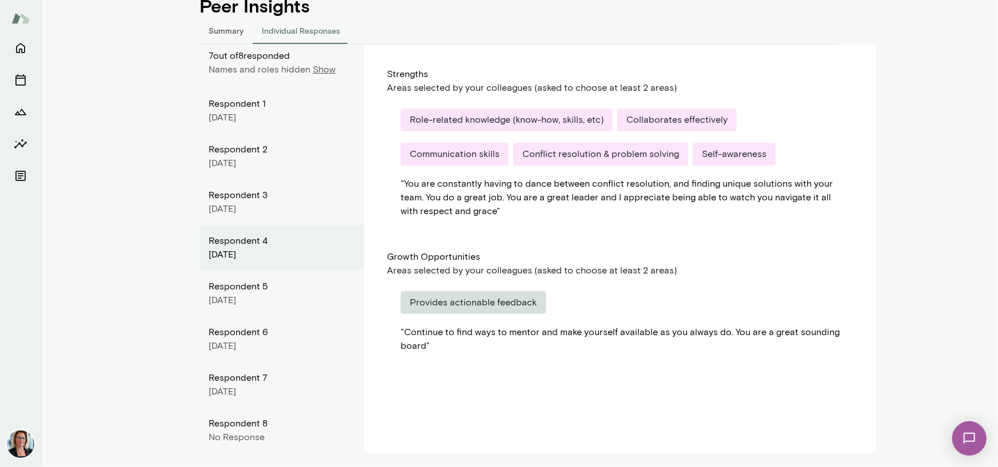
click at [580, 121] on div "Role-related knowledge (know-how, skills, etc)" at bounding box center [506, 120] width 212 height 23
click at [314, 70] on p "Show" at bounding box center [324, 70] width 23 height 14
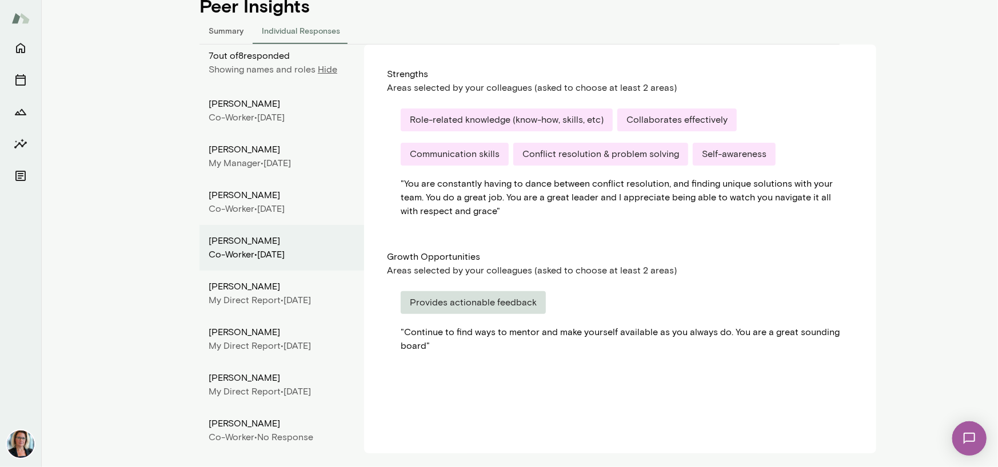
click at [234, 198] on div "Brad Ducey" at bounding box center [282, 196] width 146 height 14
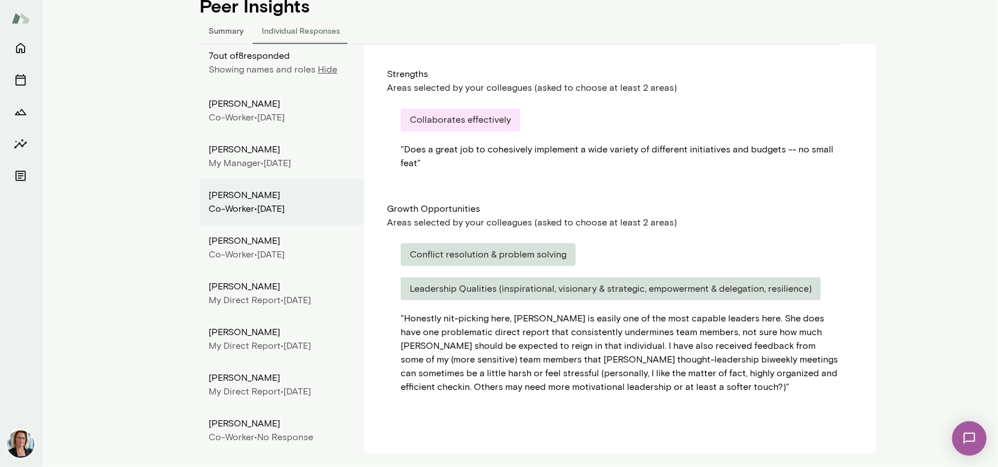
click at [235, 248] on div "Co-worker •" at bounding box center [233, 255] width 49 height 14
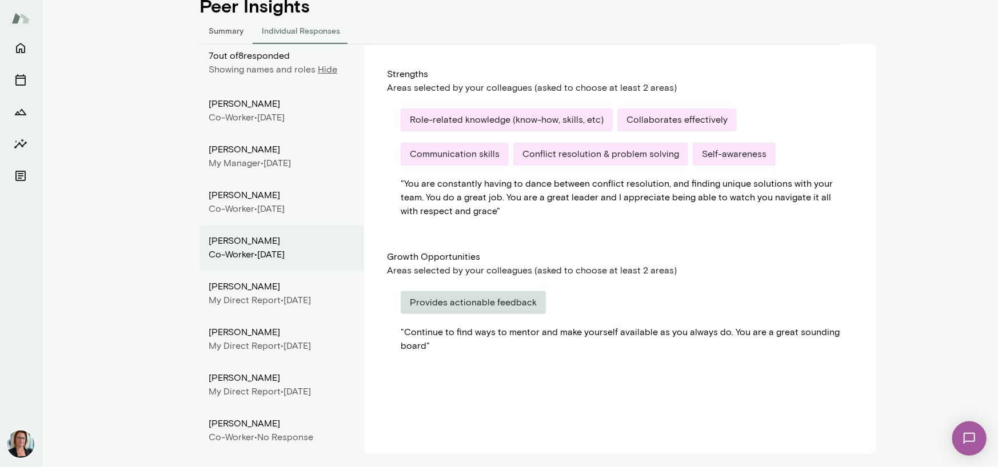
click at [559, 233] on div "Strengths Areas selected by your colleagues (asked to choose at least 2 areas) …" at bounding box center [620, 249] width 512 height 409
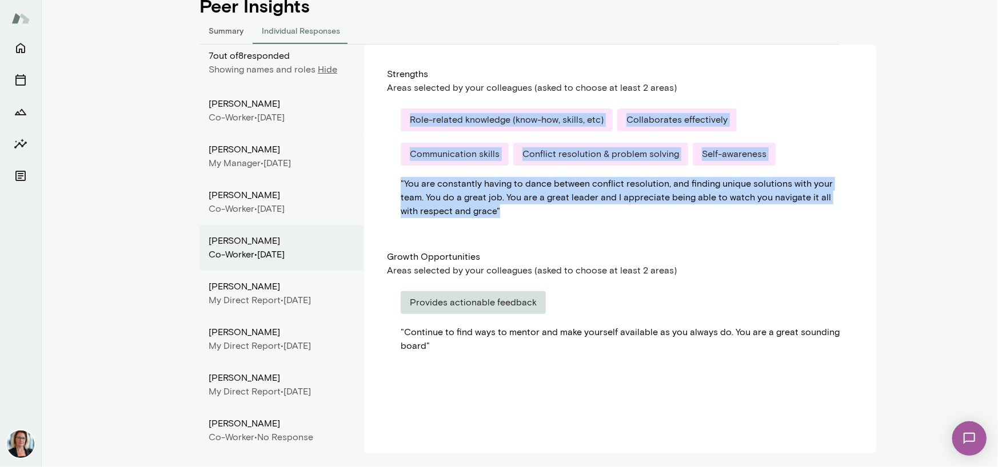
drag, startPoint x: 406, startPoint y: 119, endPoint x: 544, endPoint y: 212, distance: 166.7
click at [544, 212] on div "Role-related knowledge (know-how, skills, etc) Collaborates effectively Communi…" at bounding box center [620, 163] width 466 height 137
copy div "Role-related knowledge (know-how, skills, etc) Collaborates effectively Communi…"
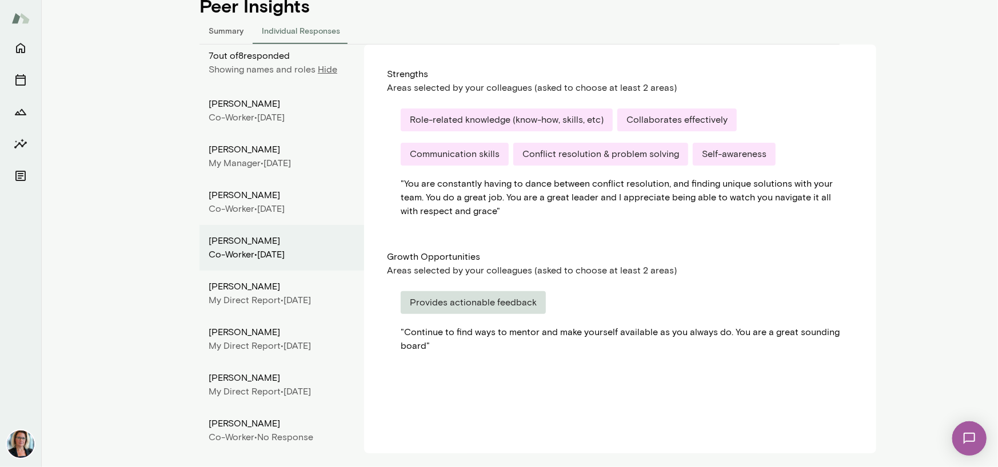
click at [759, 303] on div "Provides actionable feedback" at bounding box center [619, 308] width 439 height 34
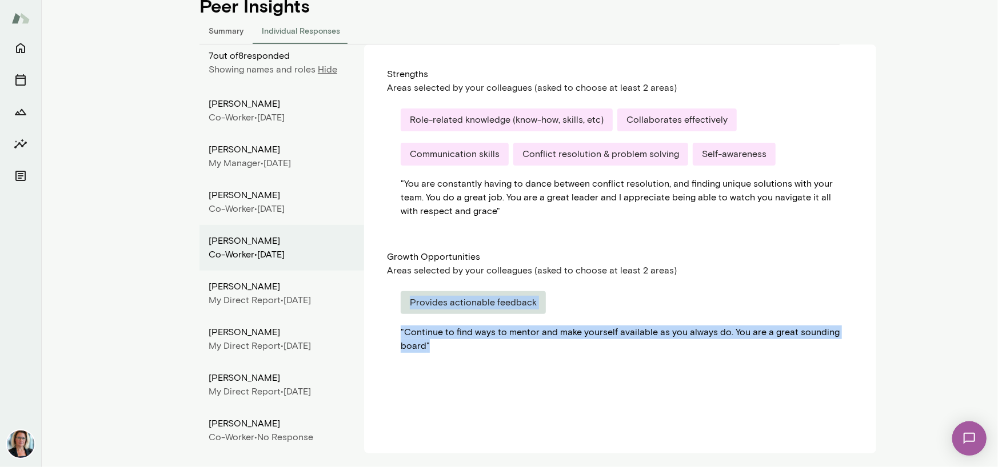
drag, startPoint x: 405, startPoint y: 301, endPoint x: 461, endPoint y: 350, distance: 74.5
click at [461, 350] on div "Provides actionable feedback " Continue to find ways to mentor and make yoursel…" at bounding box center [620, 322] width 466 height 89
copy div "Provides actionable feedback " Continue to find ways to mentor and make yoursel…"
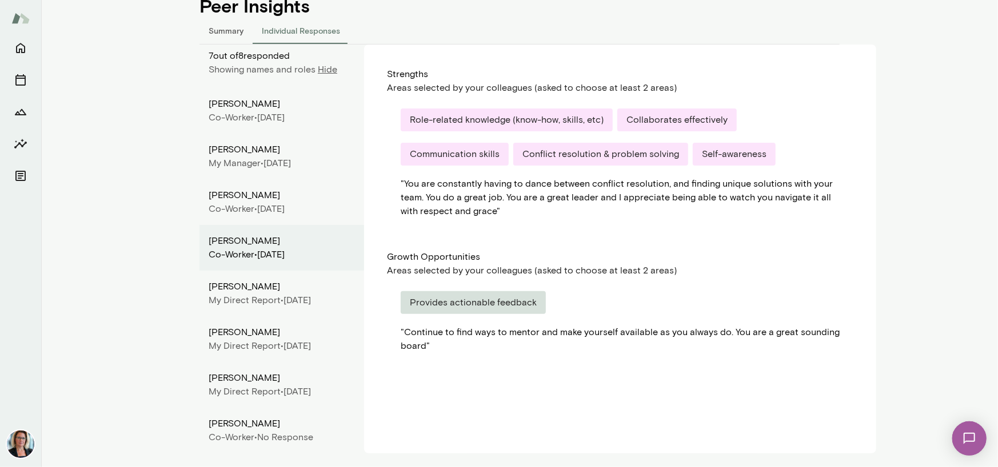
drag, startPoint x: 880, startPoint y: 265, endPoint x: 800, endPoint y: 277, distance: 81.4
click at [880, 265] on main "CW Corey Wulff Senior Marketing Director, Cumming Group (GMT-05:00) Chicago Ove…" at bounding box center [519, 233] width 956 height 467
click at [234, 288] on div "Emily Gutowski" at bounding box center [282, 287] width 146 height 14
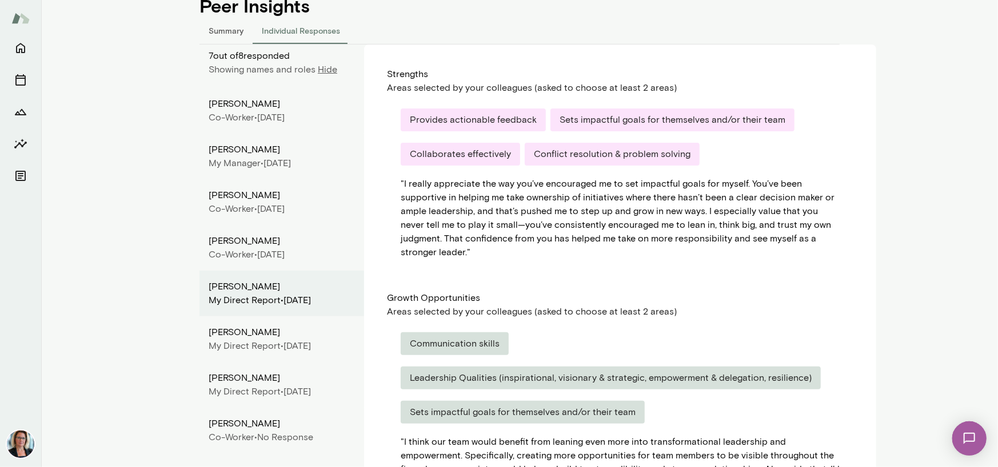
click at [404, 117] on div "Provides actionable feedback" at bounding box center [472, 120] width 145 height 23
click at [375, 141] on div "Strengths Areas selected by your colleagues (asked to choose at least 2 areas) …" at bounding box center [620, 329] width 512 height 569
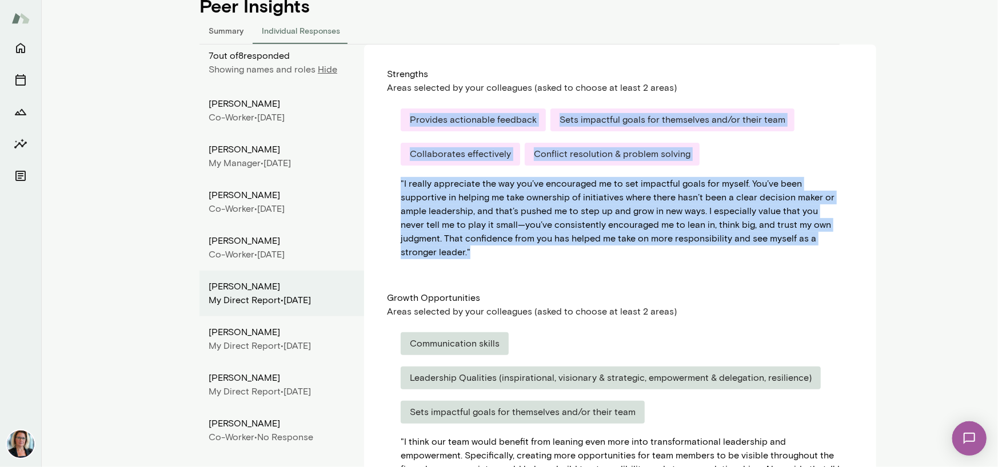
drag, startPoint x: 404, startPoint y: 114, endPoint x: 502, endPoint y: 260, distance: 175.4
click at [502, 260] on div "Provides actionable feedback Sets impactful goals for themselves and/or their t…" at bounding box center [620, 184] width 466 height 178
click at [820, 246] on div "" I really appreciate the way you’ve encouraged me to set impactful goals for m…" at bounding box center [619, 218] width 439 height 82
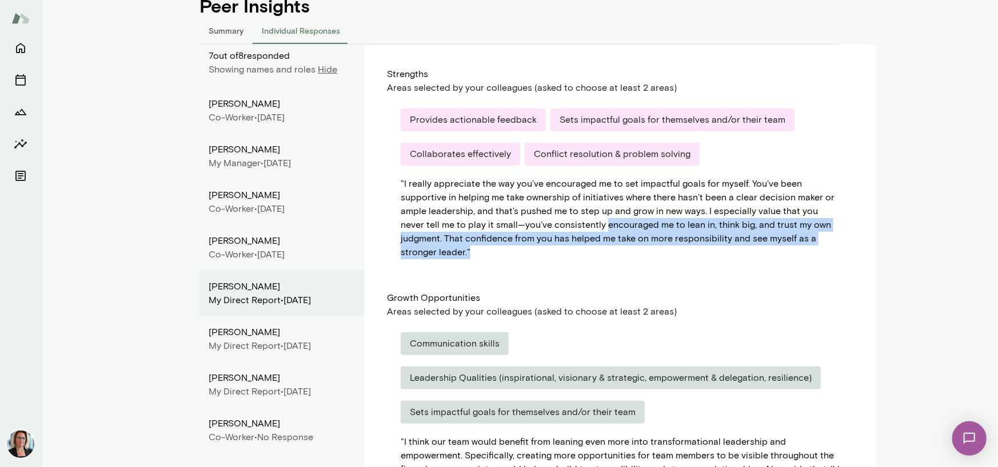
drag, startPoint x: 572, startPoint y: 224, endPoint x: 558, endPoint y: 251, distance: 30.2
click at [558, 251] on div "" I really appreciate the way you’ve encouraged me to set impactful goals for m…" at bounding box center [619, 218] width 439 height 82
click at [798, 259] on div "" I really appreciate the way you’ve encouraged me to set impactful goals for m…" at bounding box center [619, 218] width 439 height 82
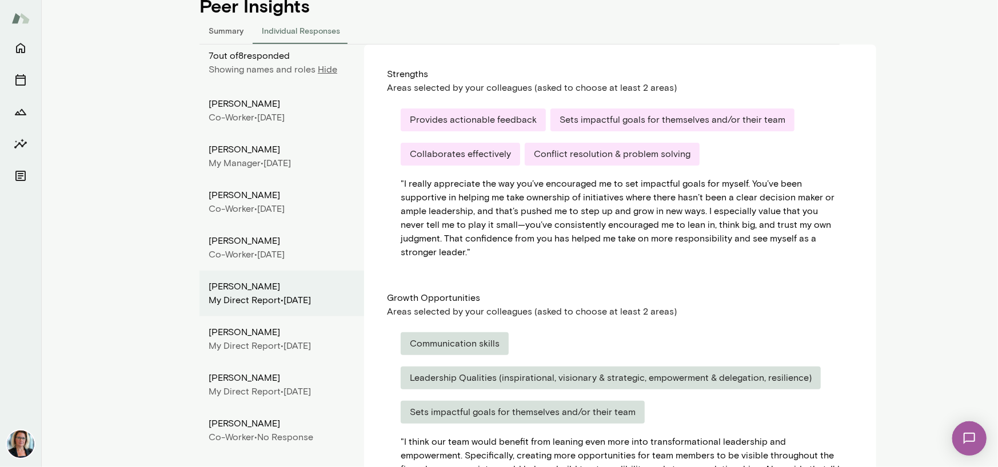
click at [827, 287] on div "Strengths Areas selected by your colleagues (asked to choose at least 2 areas) …" at bounding box center [620, 329] width 512 height 569
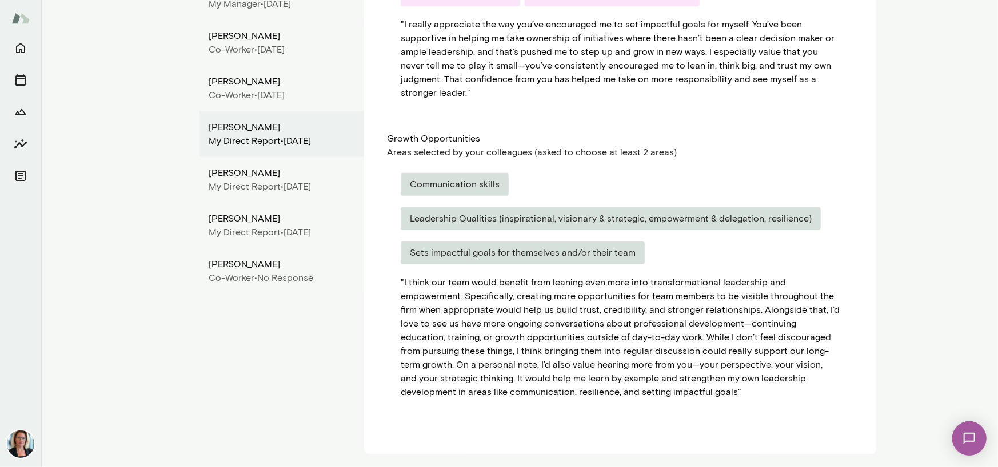
scroll to position [303, 0]
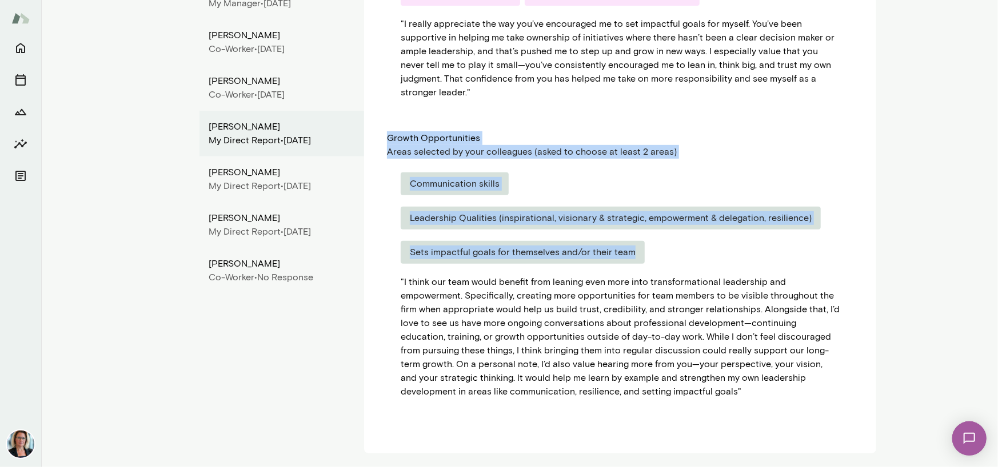
drag, startPoint x: 383, startPoint y: 137, endPoint x: 646, endPoint y: 243, distance: 282.7
click at [646, 243] on div "Strengths Areas selected by your colleagues (asked to choose at least 2 areas) …" at bounding box center [620, 169] width 512 height 569
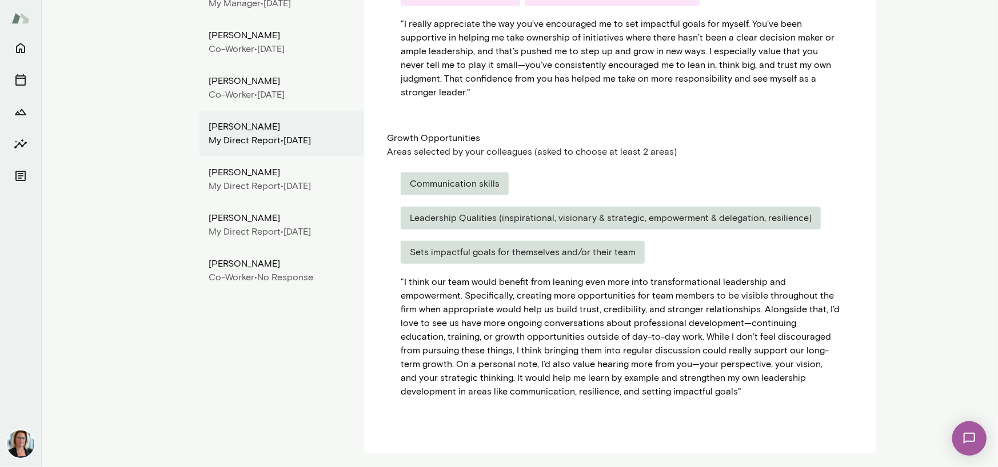
click at [540, 301] on div "" I think our team would benefit from leaning even more into transformational l…" at bounding box center [619, 336] width 439 height 123
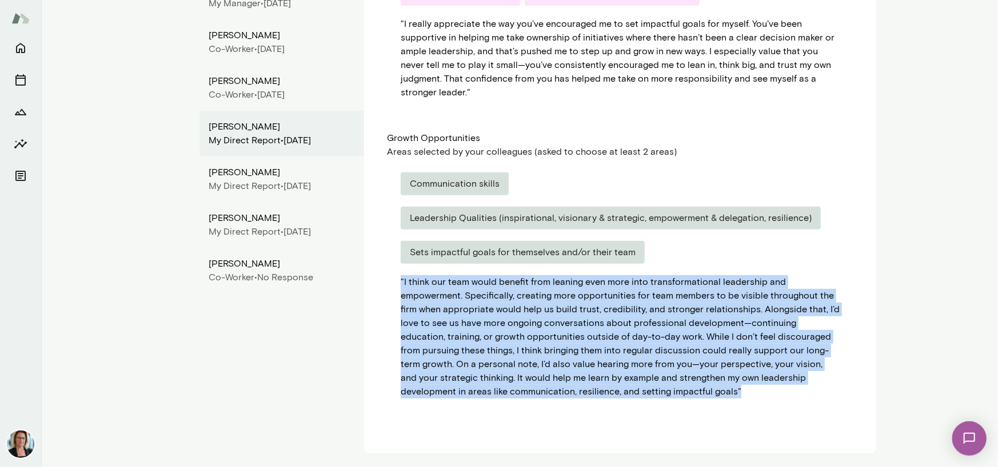
drag, startPoint x: 394, startPoint y: 281, endPoint x: 673, endPoint y: 397, distance: 302.2
click at [673, 397] on div "Communication skills Leadership Qualities (inspirational, visionary & strategic…" at bounding box center [620, 286] width 466 height 254
click at [774, 324] on div "" I think our team would benefit from leaning even more into transformational l…" at bounding box center [619, 336] width 439 height 123
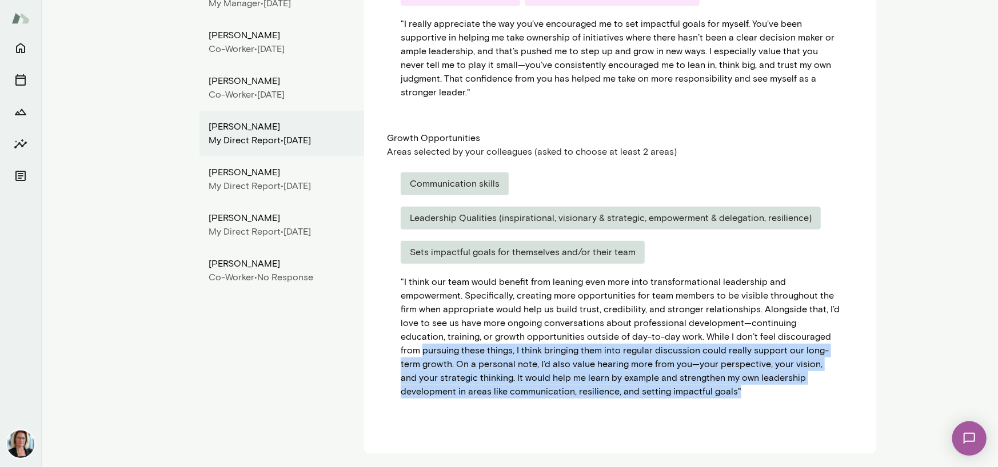
drag, startPoint x: 796, startPoint y: 338, endPoint x: 777, endPoint y: 391, distance: 56.6
click at [777, 391] on div "" I think our team would benefit from leaning even more into transformational l…" at bounding box center [619, 336] width 439 height 123
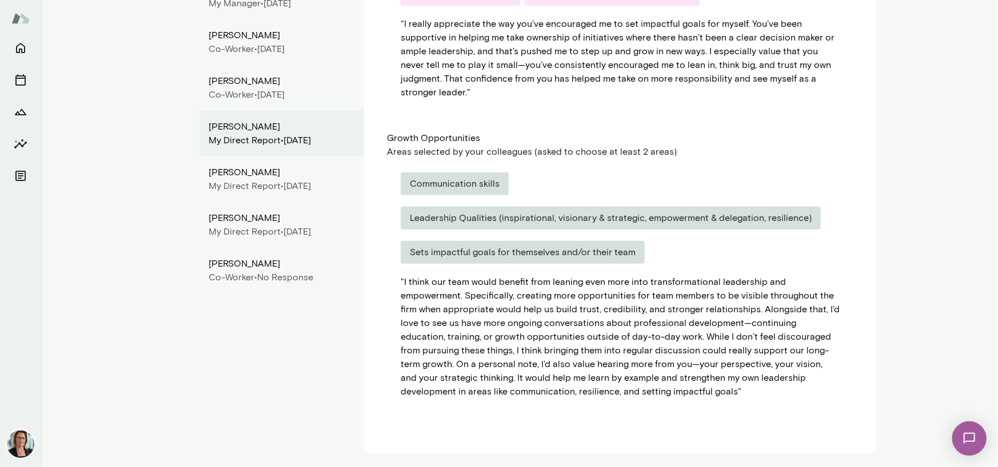
click at [731, 264] on div "Communication skills Leadership Qualities (inspirational, visionary & strategic…" at bounding box center [619, 224] width 439 height 103
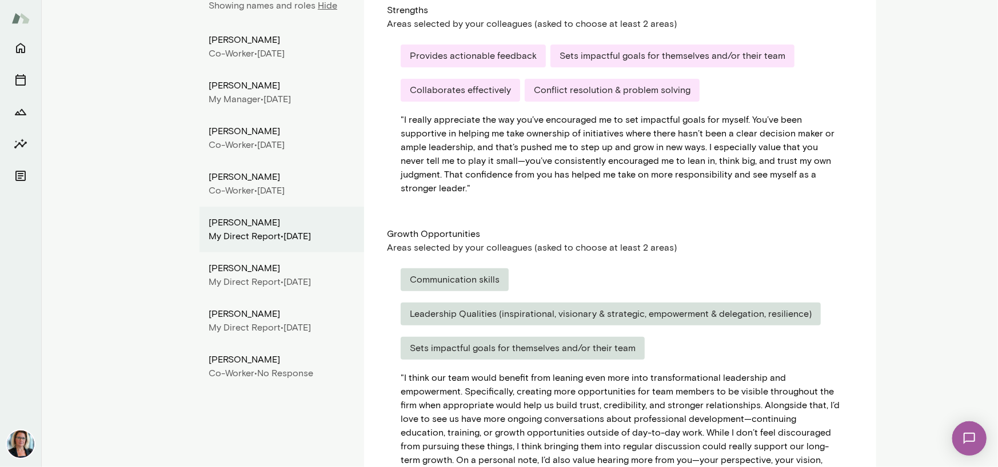
scroll to position [189, 0]
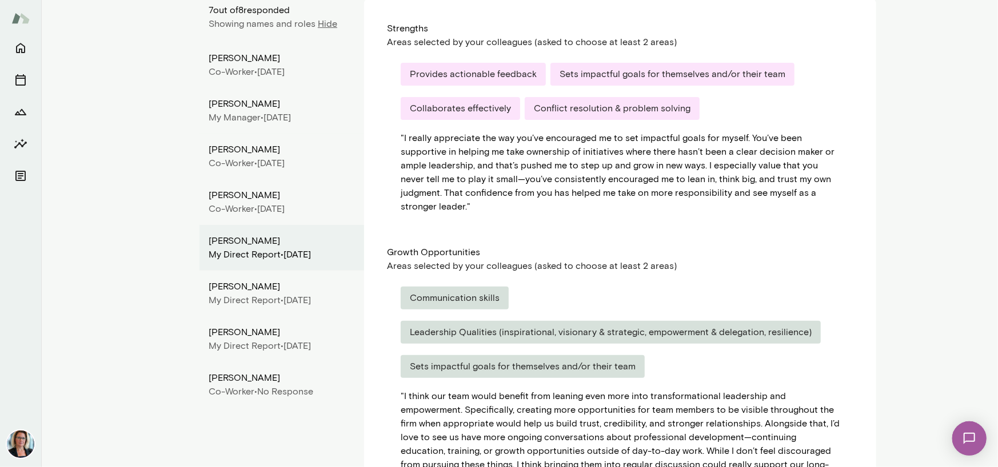
click at [222, 291] on div "Rachel Smith" at bounding box center [282, 287] width 146 height 14
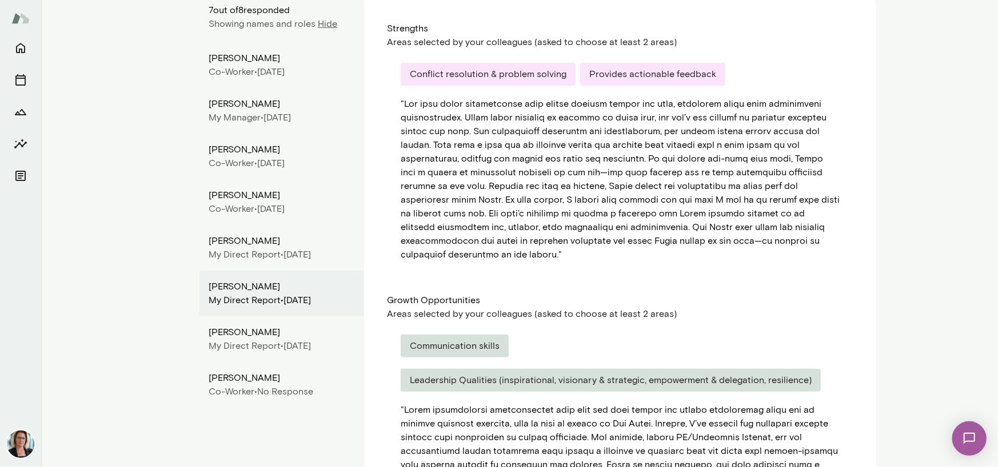
click at [474, 176] on div "" "" at bounding box center [619, 179] width 439 height 165
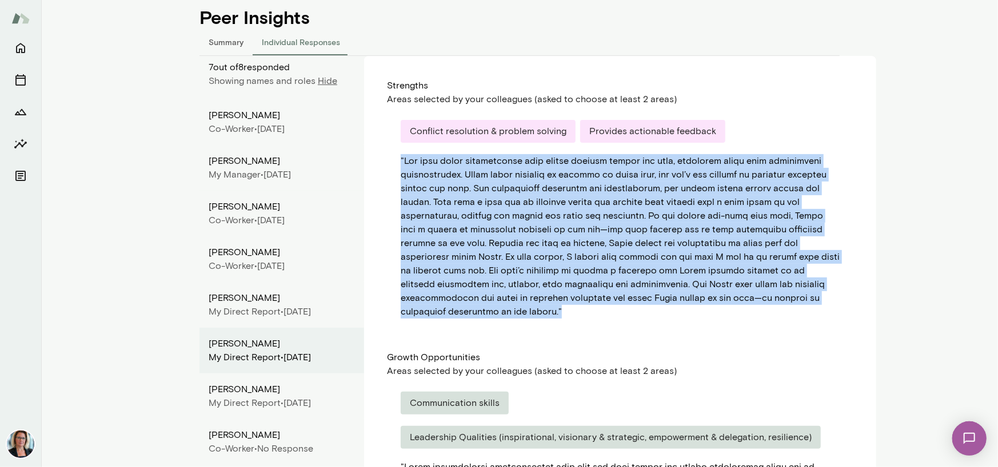
drag, startPoint x: 395, startPoint y: 159, endPoint x: 827, endPoint y: 293, distance: 451.4
click at [827, 293] on div "" "" at bounding box center [619, 236] width 439 height 165
click at [899, 184] on main "CW Corey Wulff Senior Marketing Director, Cumming Group (GMT-05:00) Chicago Ove…" at bounding box center [519, 233] width 956 height 467
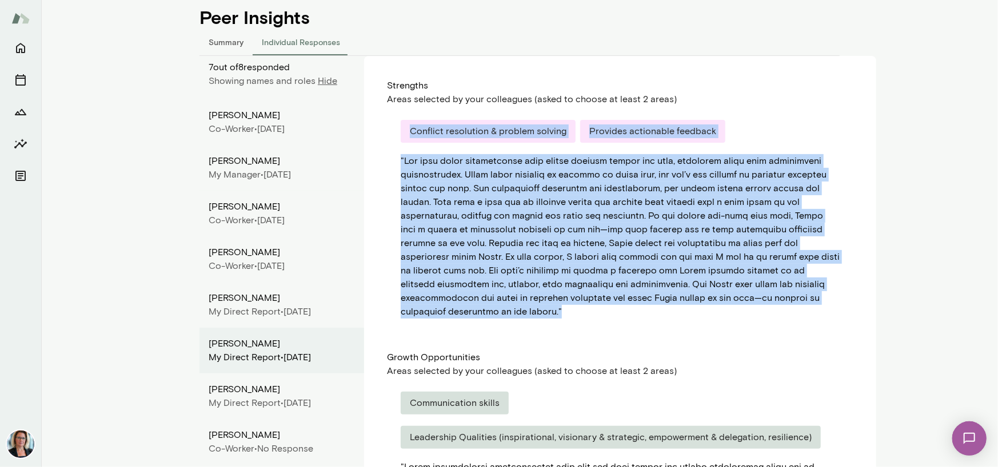
drag, startPoint x: 404, startPoint y: 129, endPoint x: 822, endPoint y: 302, distance: 452.3
click at [822, 302] on div "Conflict resolution & problem solving Provides actionable feedback " "" at bounding box center [620, 219] width 466 height 226
click at [792, 258] on div "" "" at bounding box center [619, 236] width 439 height 165
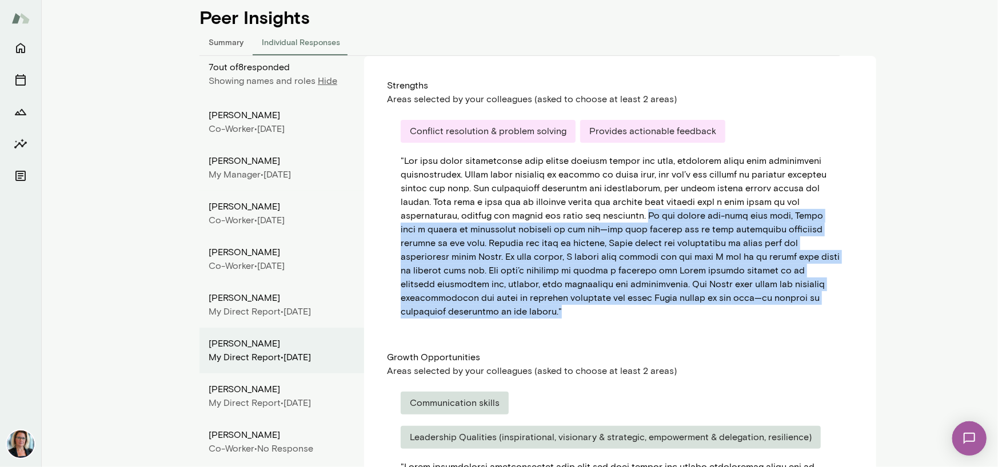
drag, startPoint x: 579, startPoint y: 215, endPoint x: 818, endPoint y: 294, distance: 252.0
click at [818, 294] on div "" "" at bounding box center [619, 236] width 439 height 165
click at [520, 307] on div "Conflict resolution & problem solving Provides actionable feedback " "" at bounding box center [620, 219] width 466 height 226
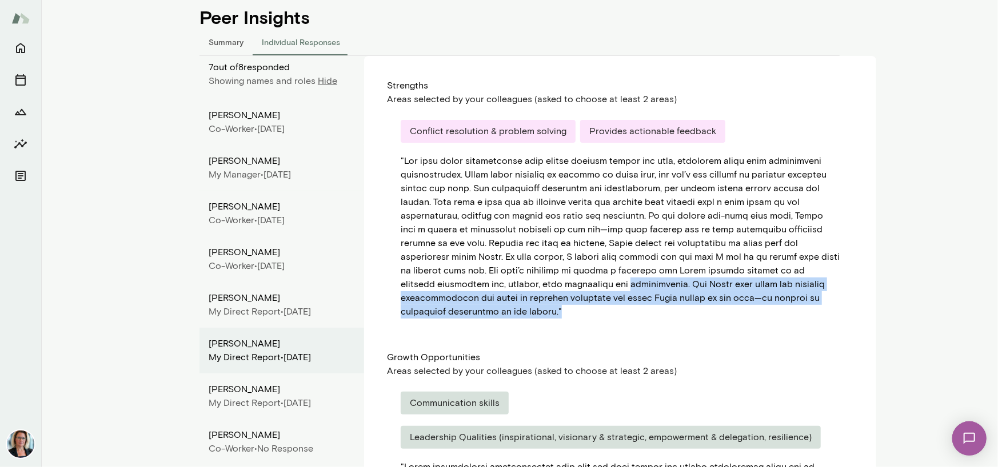
drag, startPoint x: 457, startPoint y: 284, endPoint x: 845, endPoint y: 301, distance: 388.3
click at [845, 301] on div "Conflict resolution & problem solving Provides actionable feedback " "" at bounding box center [620, 219] width 466 height 226
click at [720, 309] on div "Conflict resolution & problem solving Provides actionable feedback " "" at bounding box center [620, 219] width 466 height 226
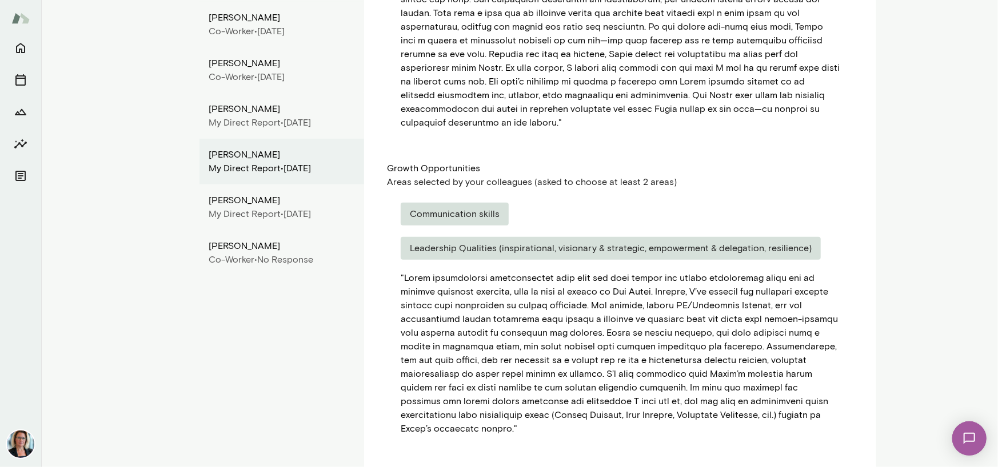
scroll to position [330, 0]
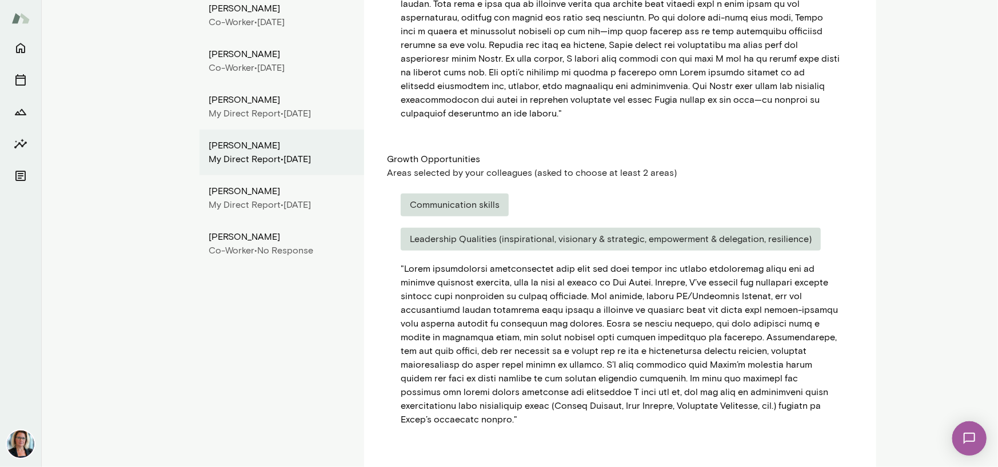
click at [427, 203] on div "Communication skills Leadership Qualities (inspirational, visionary & strategic…" at bounding box center [619, 228] width 439 height 69
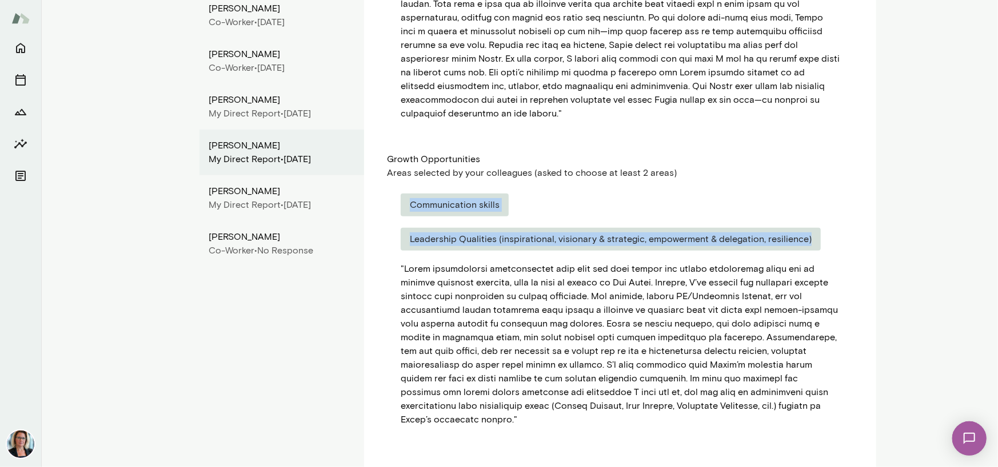
drag, startPoint x: 406, startPoint y: 189, endPoint x: 843, endPoint y: 208, distance: 437.5
click at [843, 208] on div "Communication skills Leadership Qualities (inspirational, visionary & strategic…" at bounding box center [620, 310] width 466 height 261
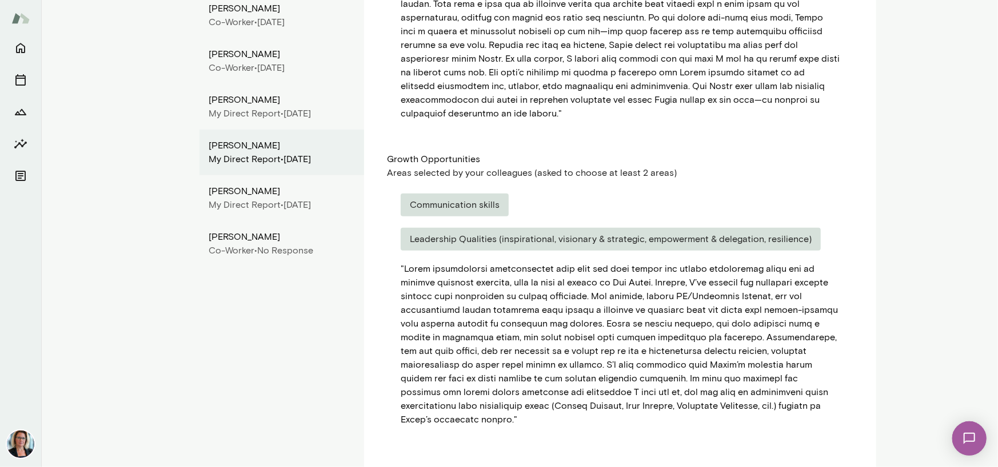
click at [891, 161] on main "CW Corey Wulff Senior Marketing Director, Cumming Group (GMT-05:00) Chicago Ove…" at bounding box center [519, 233] width 956 height 467
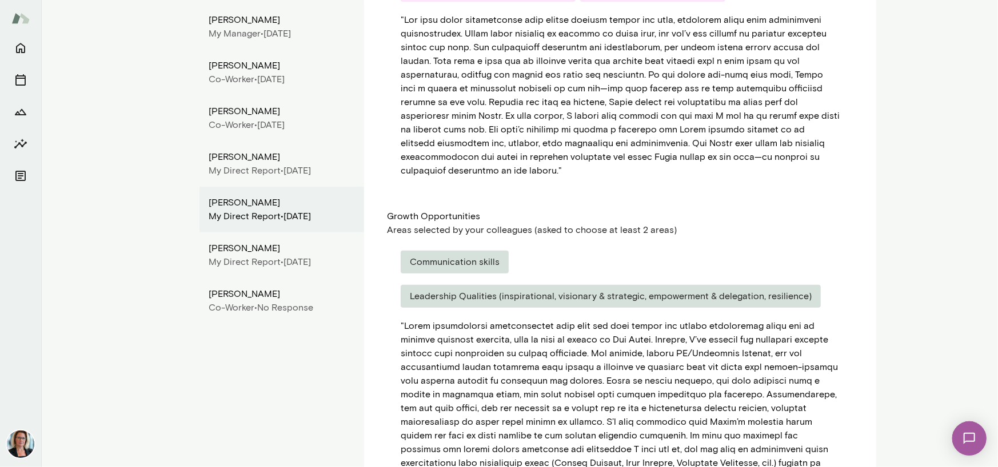
scroll to position [215, 0]
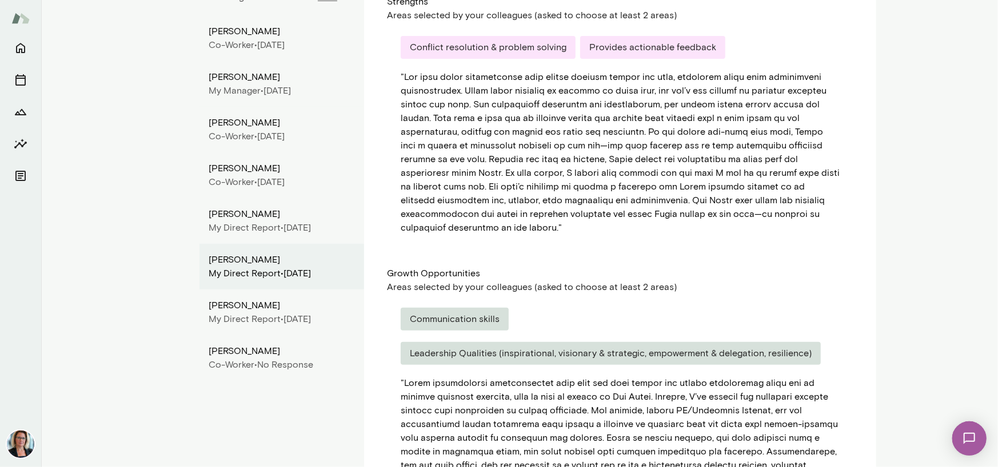
click at [227, 264] on div "Rachel Smith" at bounding box center [282, 260] width 146 height 14
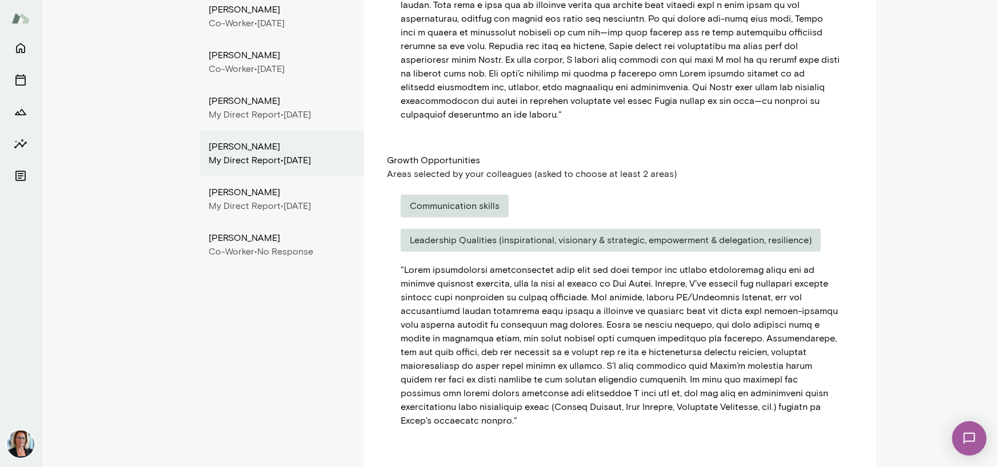
scroll to position [330, 0]
click at [455, 180] on div "Communication skills Leadership Qualities (inspirational, visionary & strategic…" at bounding box center [620, 310] width 466 height 261
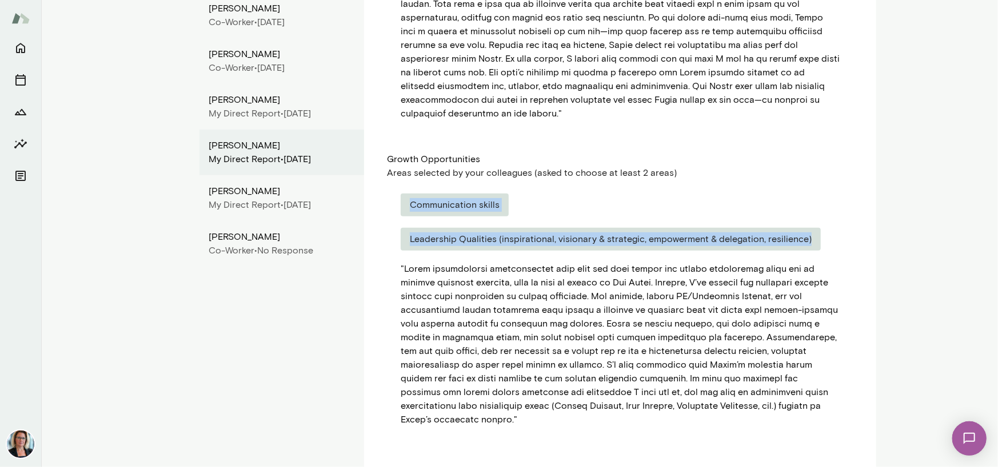
drag, startPoint x: 404, startPoint y: 189, endPoint x: 870, endPoint y: 206, distance: 466.5
click at [870, 206] on div "Strengths Areas selected by your colleagues (asked to choose at least 2 areas) …" at bounding box center [620, 170] width 512 height 624
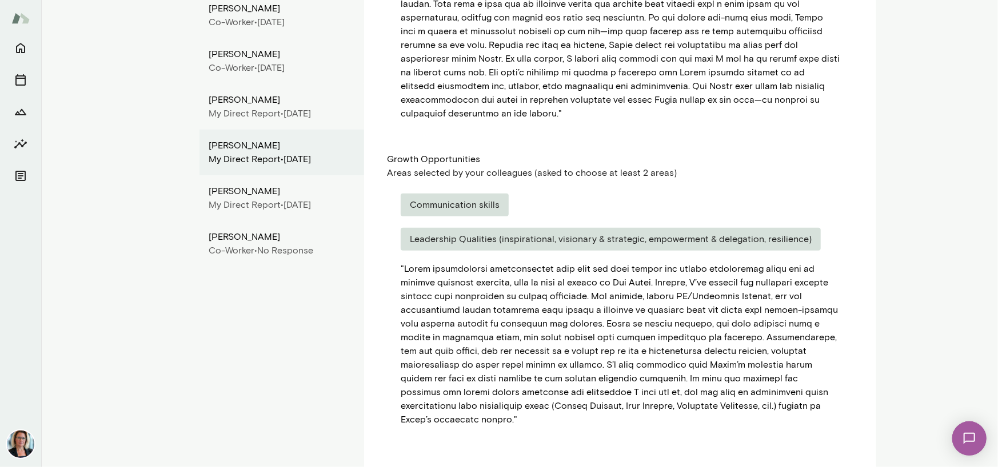
click at [808, 346] on div "" "" at bounding box center [619, 344] width 439 height 165
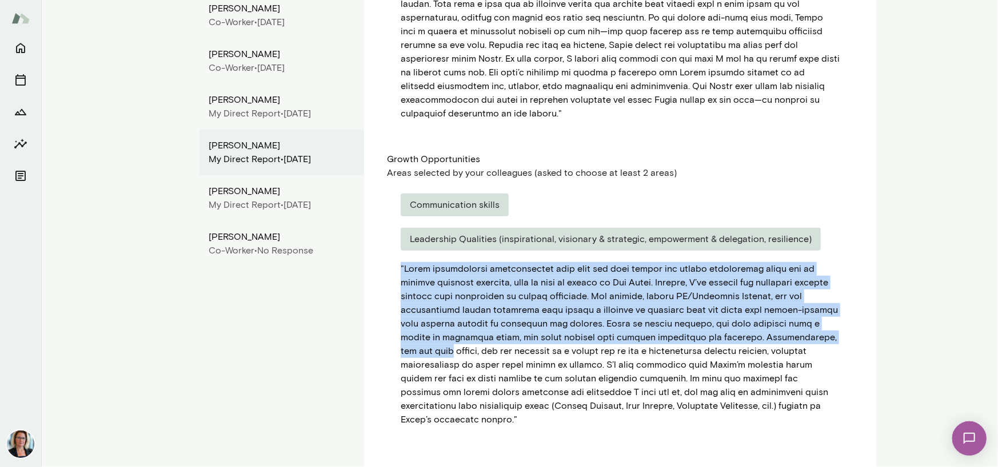
drag, startPoint x: 395, startPoint y: 254, endPoint x: 840, endPoint y: 326, distance: 451.4
click at [840, 326] on div "Communication skills Leadership Qualities (inspirational, visionary & strategic…" at bounding box center [620, 310] width 466 height 261
click at [743, 314] on div "" "" at bounding box center [619, 344] width 439 height 165
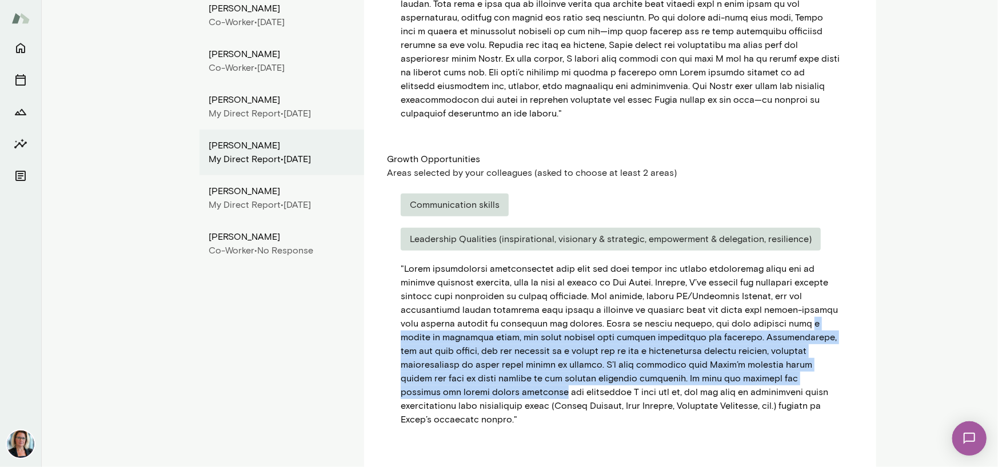
drag, startPoint x: 798, startPoint y: 310, endPoint x: 836, endPoint y: 365, distance: 66.4
click at [836, 365] on div "Communication skills Leadership Qualities (inspirational, visionary & strategic…" at bounding box center [620, 310] width 466 height 261
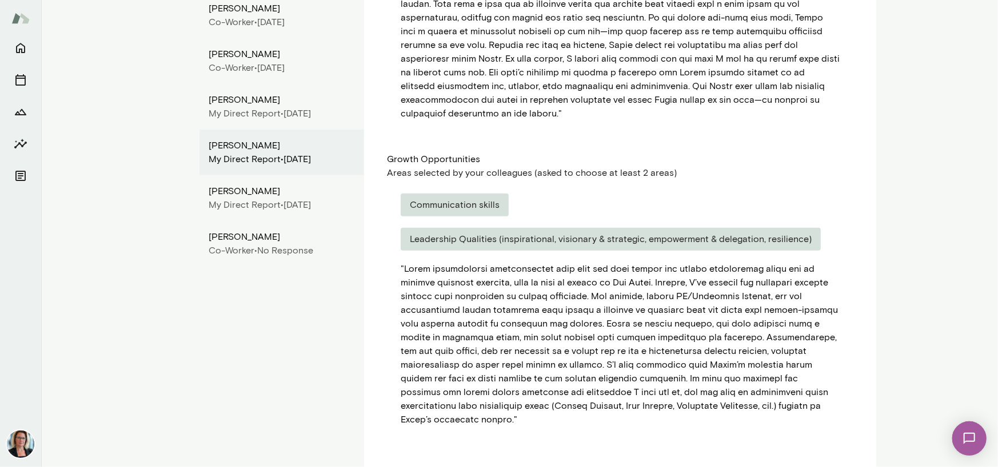
click at [771, 385] on div "" "" at bounding box center [619, 344] width 439 height 165
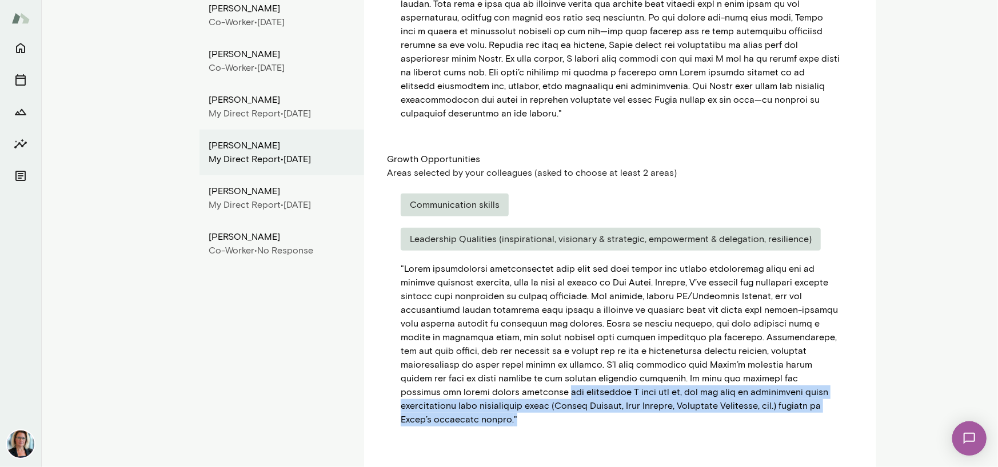
drag, startPoint x: 394, startPoint y: 379, endPoint x: 813, endPoint y: 394, distance: 419.6
click at [813, 394] on div "Communication skills Leadership Qualities (inspirational, visionary & strategic…" at bounding box center [620, 310] width 466 height 261
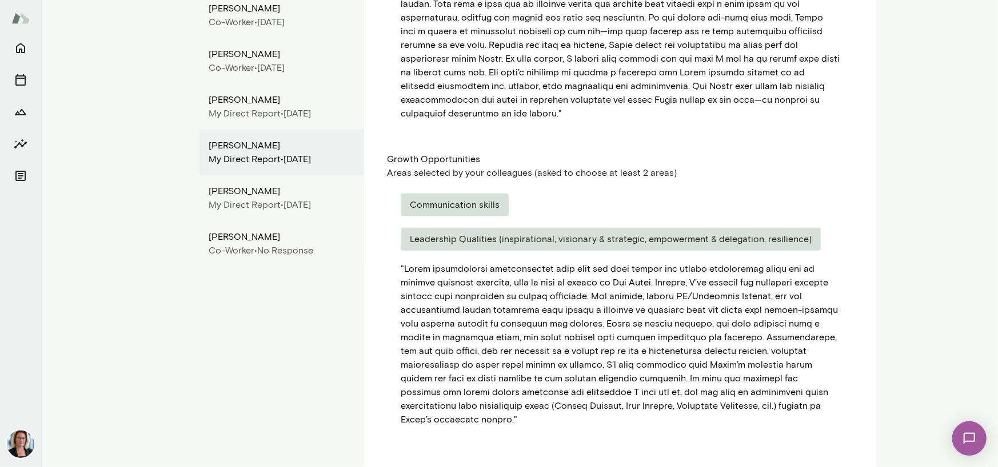
click at [892, 181] on main "CW Corey Wulff Senior Marketing Director, Cumming Group (GMT-05:00) Chicago Ove…" at bounding box center [519, 233] width 956 height 467
click at [245, 198] on div "My Direct Report •" at bounding box center [246, 205] width 75 height 14
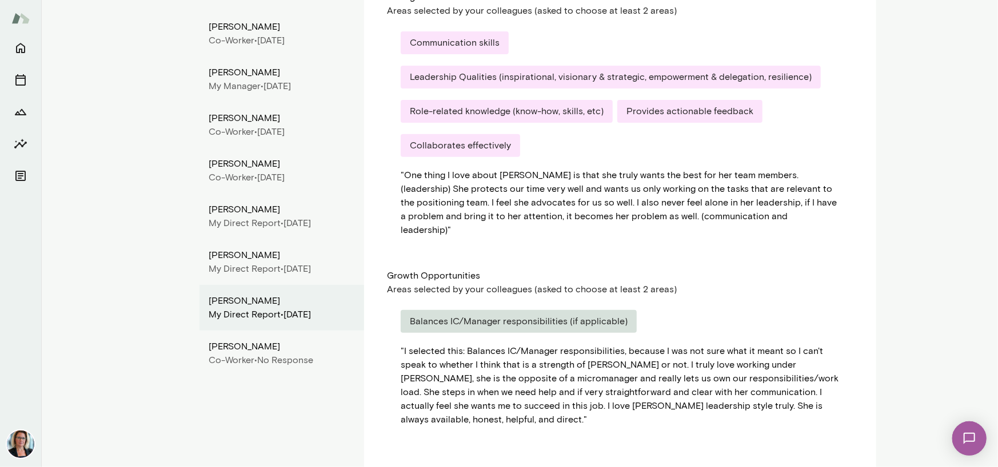
scroll to position [163, 0]
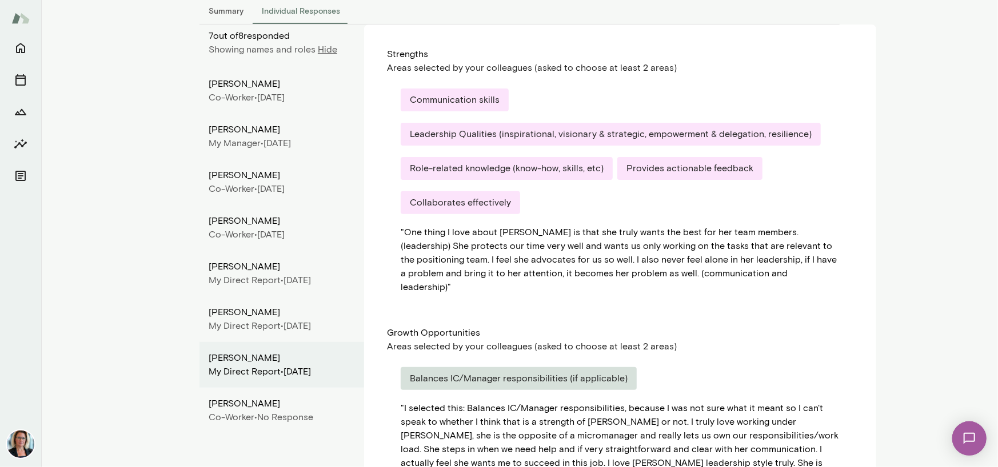
click at [510, 138] on div "Leadership Qualities (inspirational, visionary & strategic, empowerment & deleg…" at bounding box center [610, 134] width 420 height 23
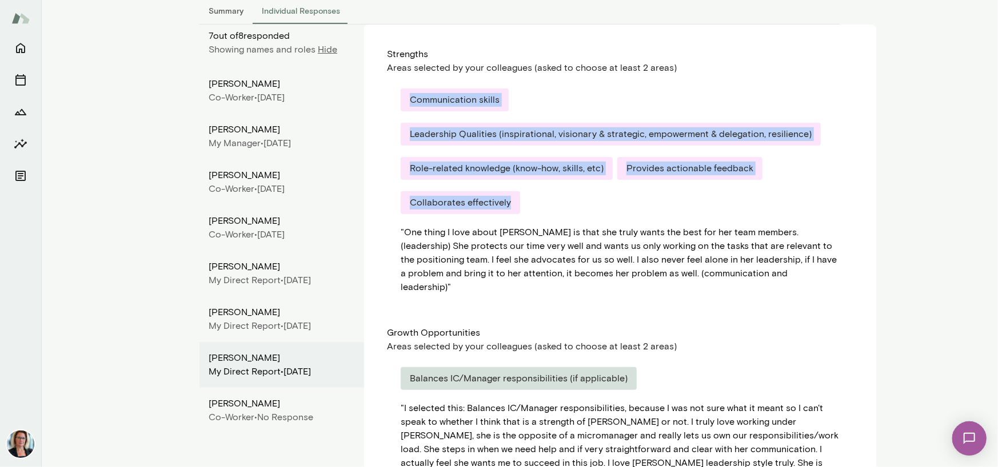
drag, startPoint x: 405, startPoint y: 97, endPoint x: 530, endPoint y: 205, distance: 164.9
click at [530, 205] on div "Communication skills Leadership Qualities (inspirational, visionary & strategic…" at bounding box center [619, 157] width 439 height 137
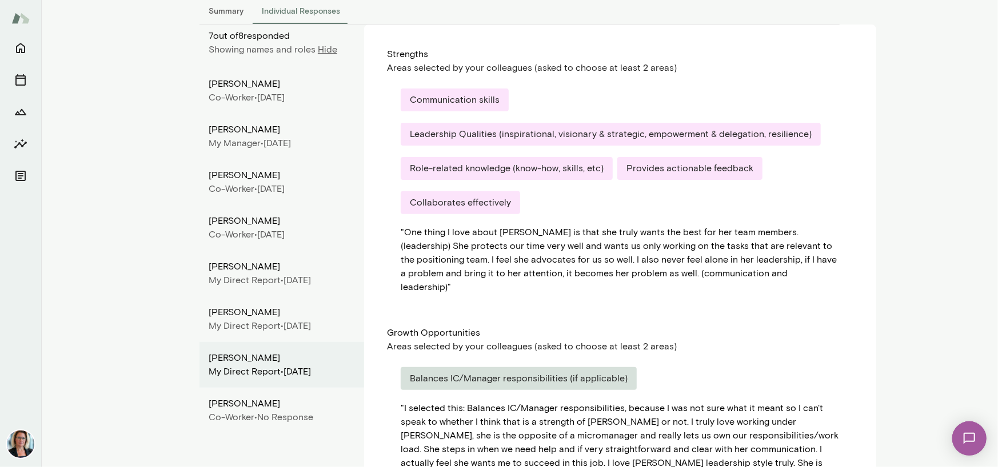
click at [646, 326] on div "Growth Opportunities" at bounding box center [620, 333] width 466 height 14
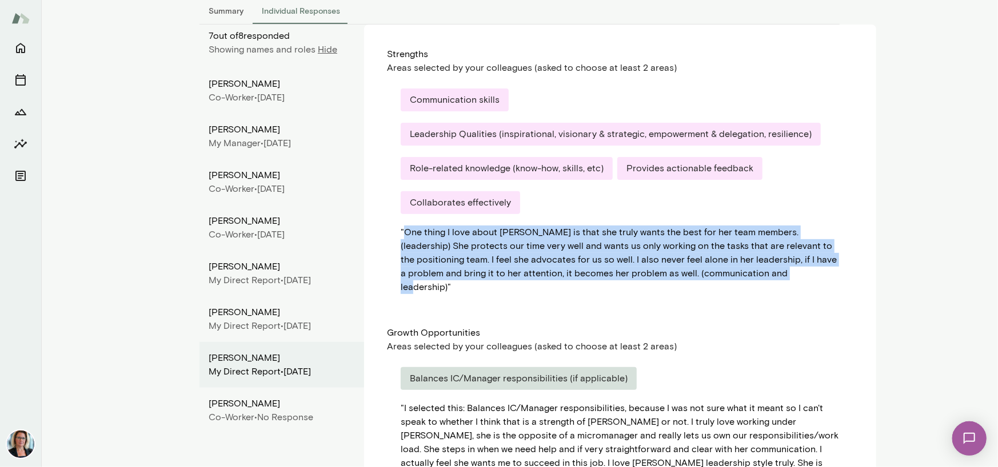
drag, startPoint x: 400, startPoint y: 231, endPoint x: 760, endPoint y: 273, distance: 362.4
click at [760, 273] on div "" One thing I love about Corey is that she truly wants the best for her team me…" at bounding box center [619, 260] width 439 height 69
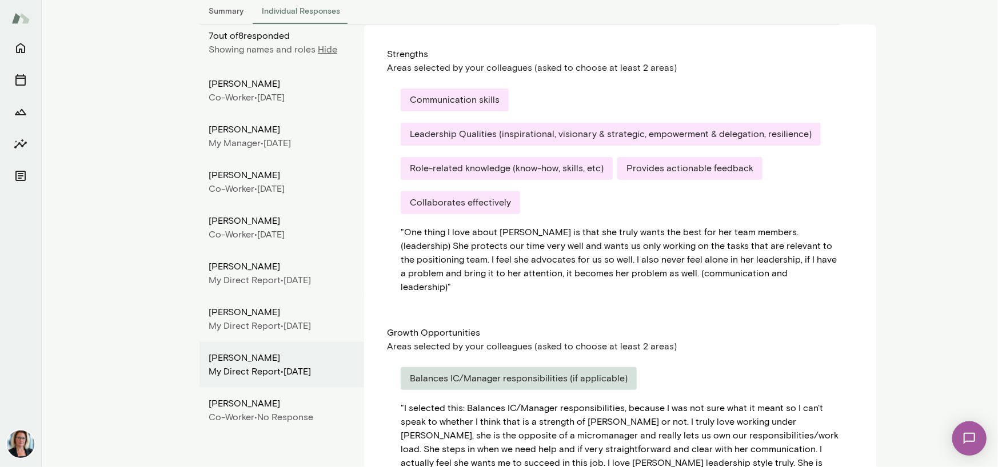
click at [814, 303] on div "Strengths Areas selected by your colleagues (asked to choose at least 2 areas) …" at bounding box center [620, 282] width 512 height 514
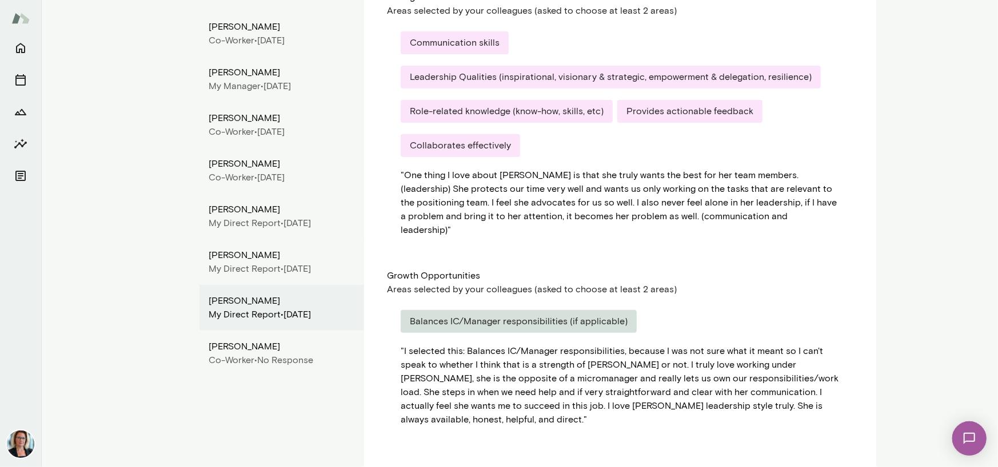
click at [495, 310] on div "Balances IC/Manager responsibilities (if applicable)" at bounding box center [518, 321] width 236 height 23
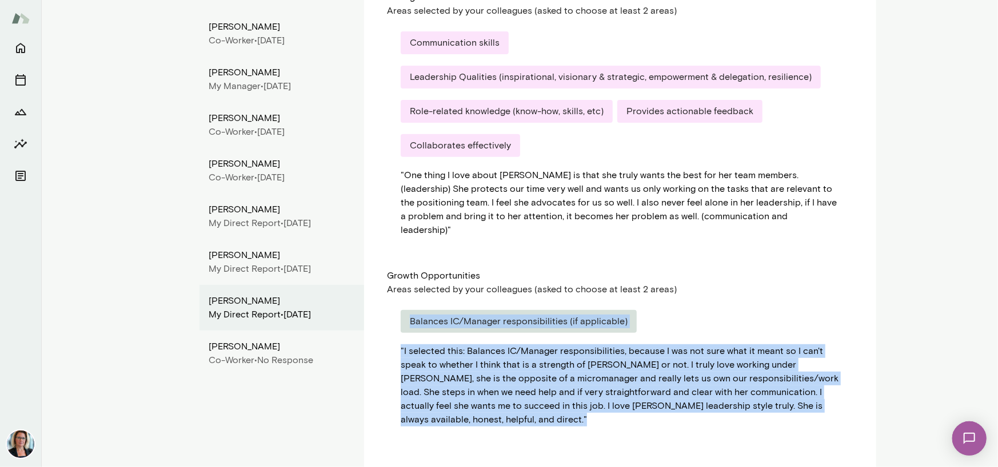
drag, startPoint x: 404, startPoint y: 307, endPoint x: 863, endPoint y: 396, distance: 467.3
click at [863, 396] on div "Strengths Areas selected by your colleagues (asked to choose at least 2 areas) …" at bounding box center [620, 224] width 512 height 514
click at [910, 321] on main "CW Corey Wulff Senior Marketing Director, Cumming Group (GMT-05:00) Chicago Ove…" at bounding box center [519, 233] width 956 height 467
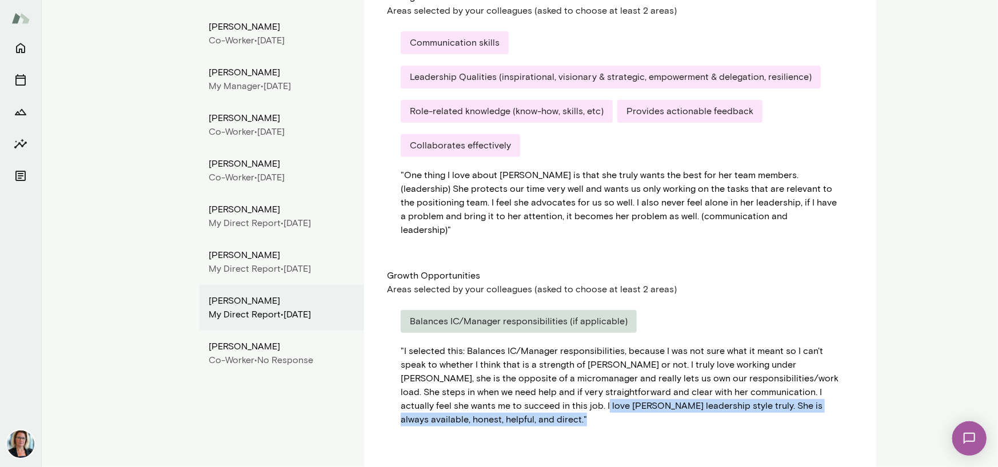
drag, startPoint x: 534, startPoint y: 391, endPoint x: 837, endPoint y: 392, distance: 302.8
click at [837, 392] on div "Balances IC/Manager responsibilities (if applicable) " I selected this: Balance…" at bounding box center [620, 369] width 466 height 144
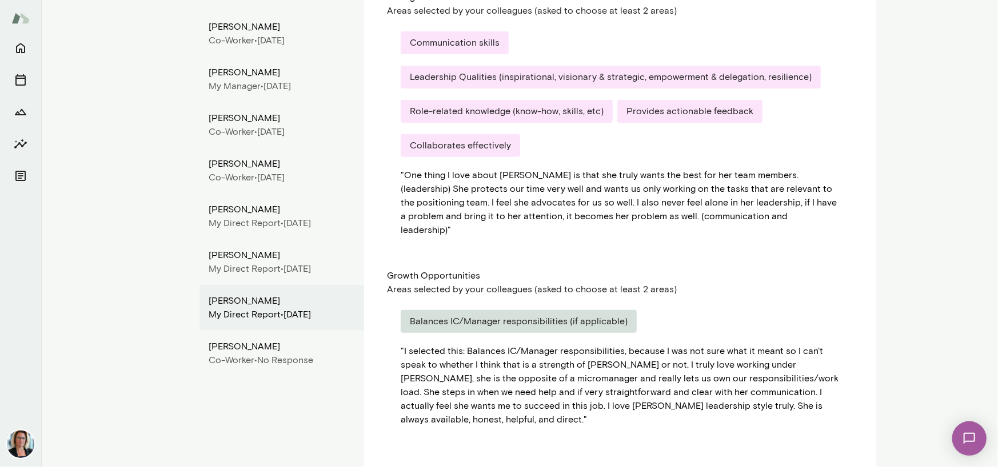
click at [807, 310] on div "Balances IC/Manager responsibilities (if applicable)" at bounding box center [619, 327] width 439 height 34
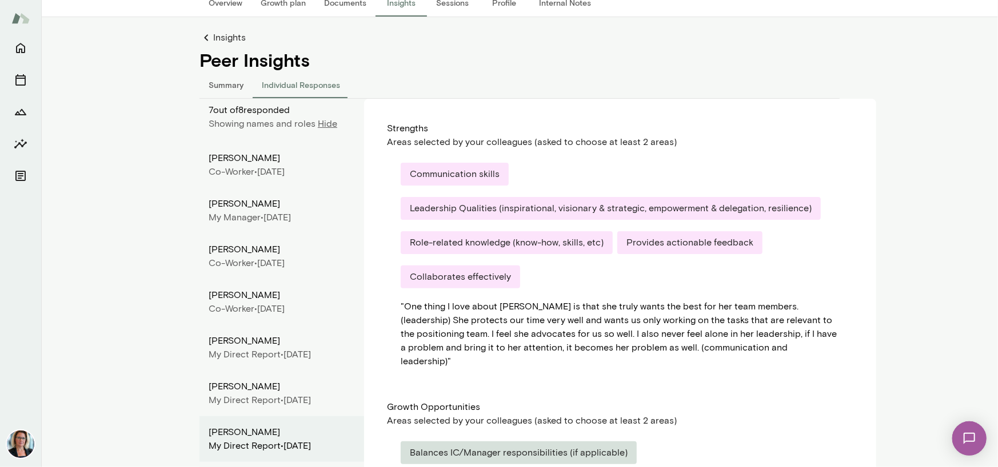
scroll to position [0, 0]
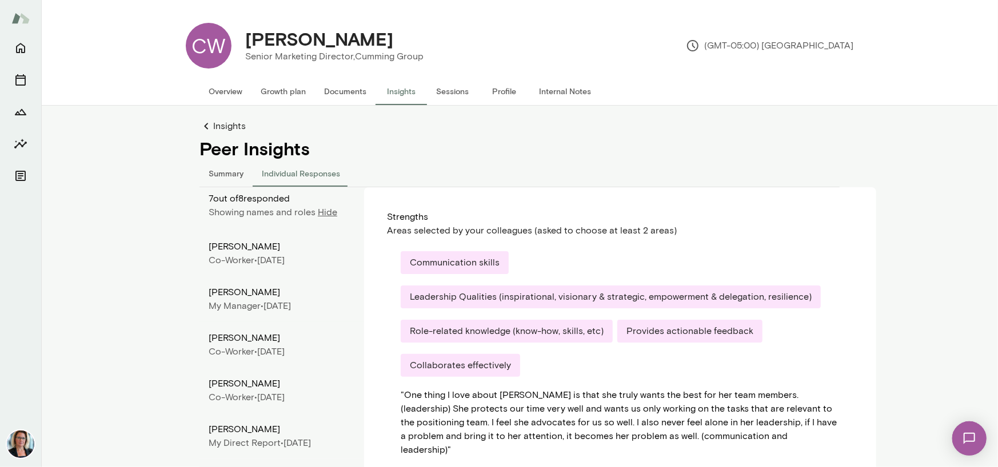
click at [213, 166] on button "Summary" at bounding box center [225, 172] width 53 height 27
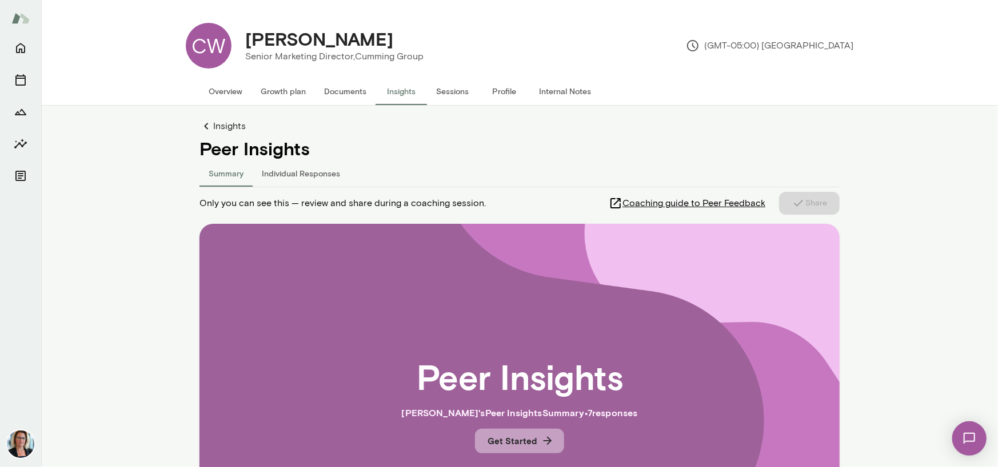
click at [510, 444] on button "Get Started" at bounding box center [519, 441] width 89 height 24
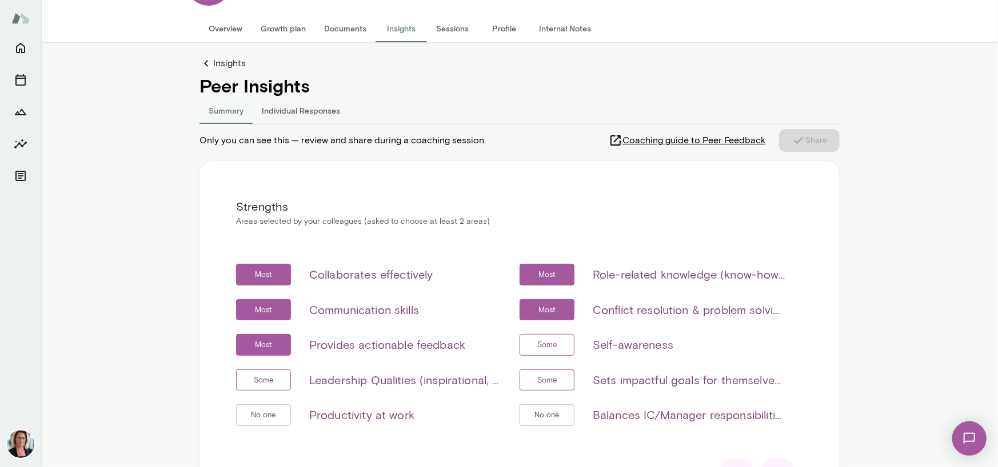
scroll to position [177, 0]
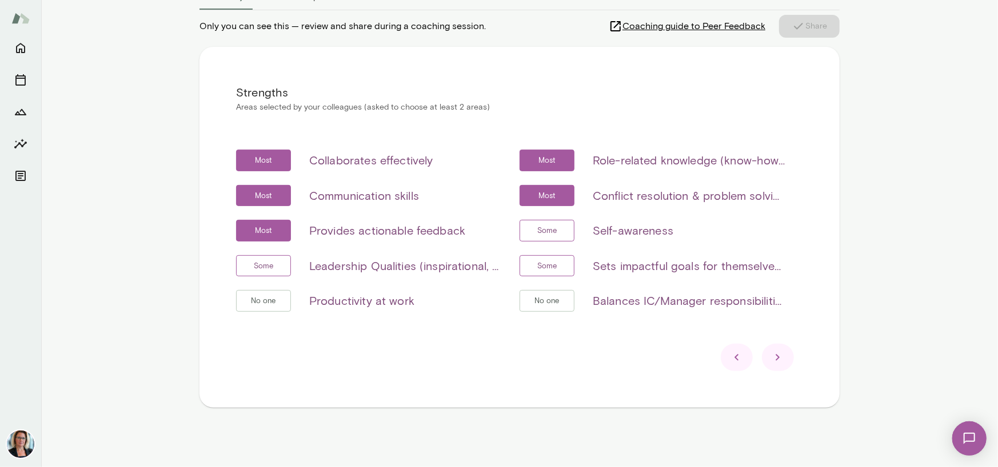
click at [774, 354] on icon at bounding box center [778, 358] width 14 height 14
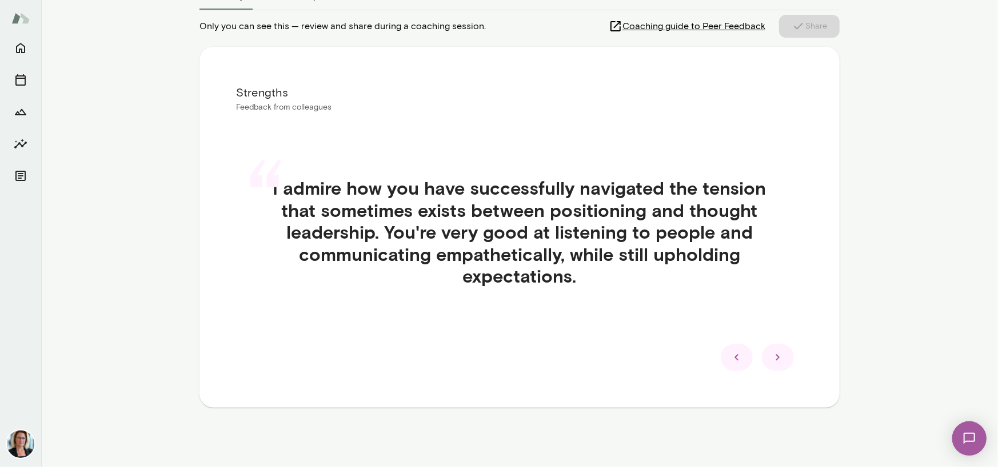
click at [775, 357] on icon at bounding box center [777, 358] width 4 height 6
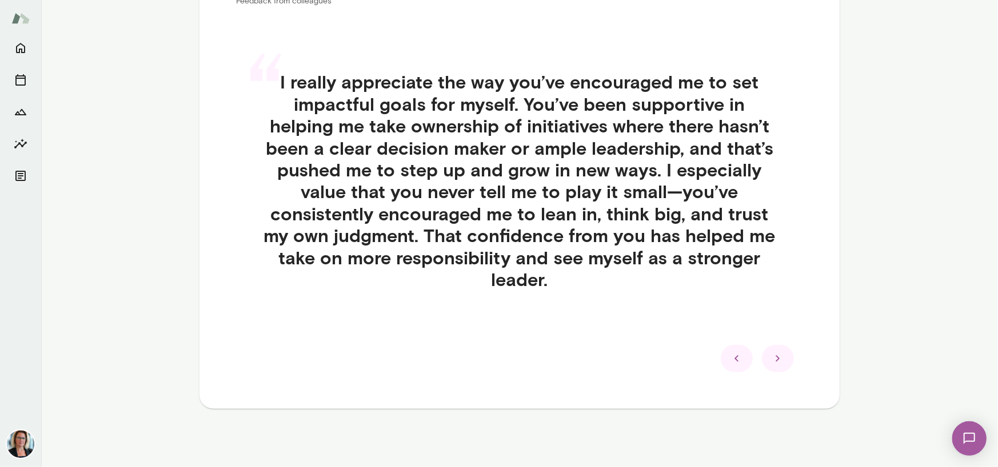
scroll to position [285, 0]
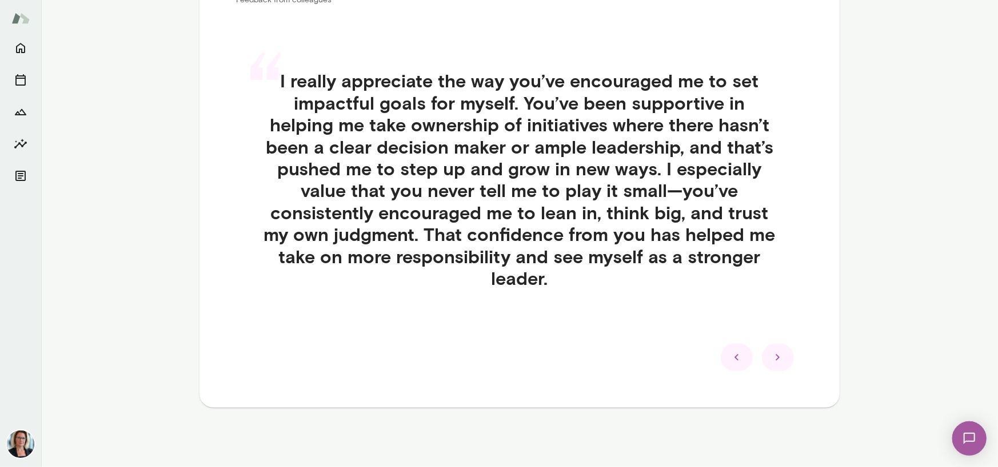
click at [772, 358] on icon at bounding box center [778, 358] width 14 height 14
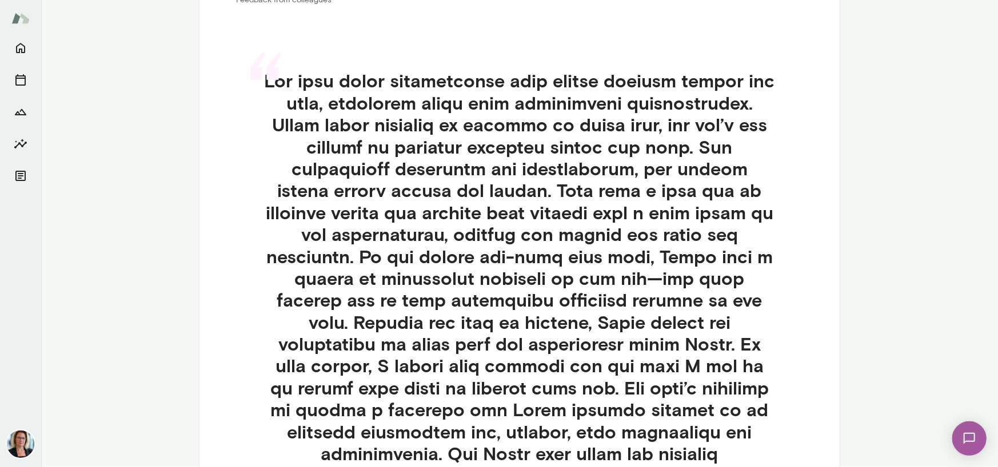
scroll to position [456, 0]
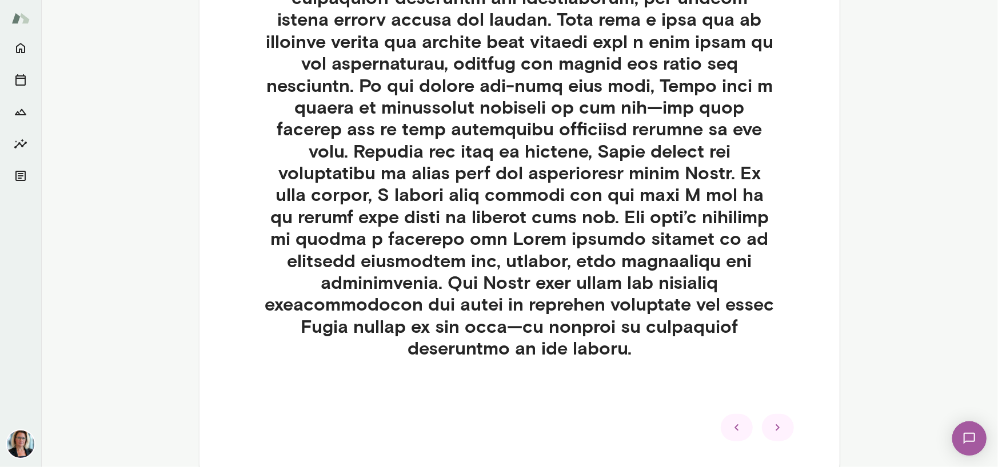
click at [775, 424] on icon at bounding box center [777, 427] width 4 height 6
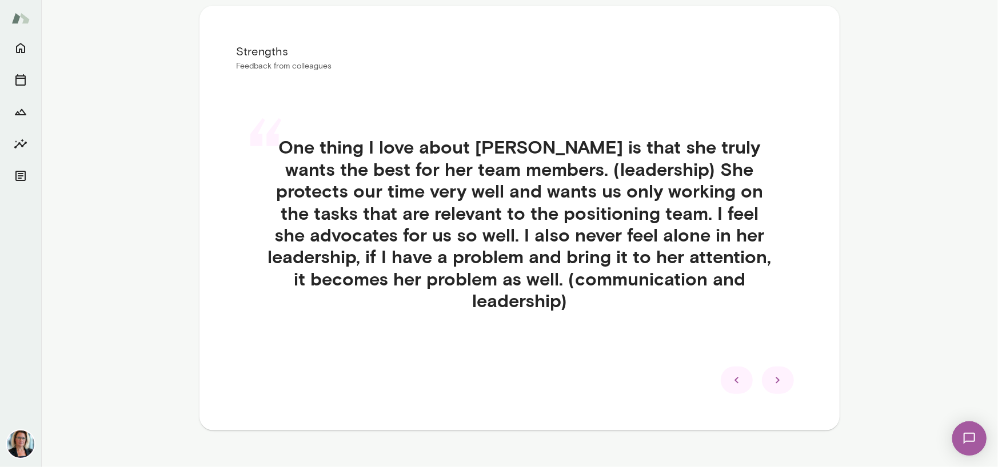
click at [775, 377] on icon at bounding box center [777, 380] width 4 height 6
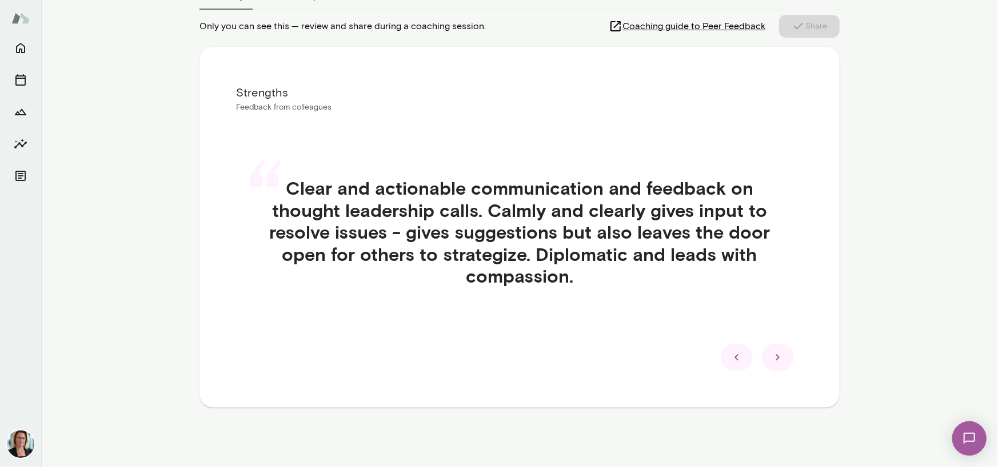
click at [775, 359] on icon at bounding box center [777, 358] width 4 height 6
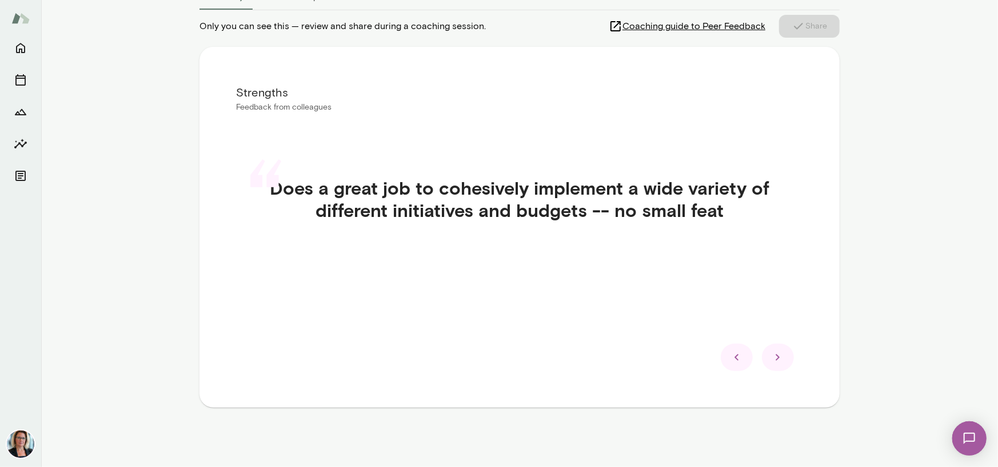
click at [775, 359] on icon at bounding box center [777, 358] width 4 height 6
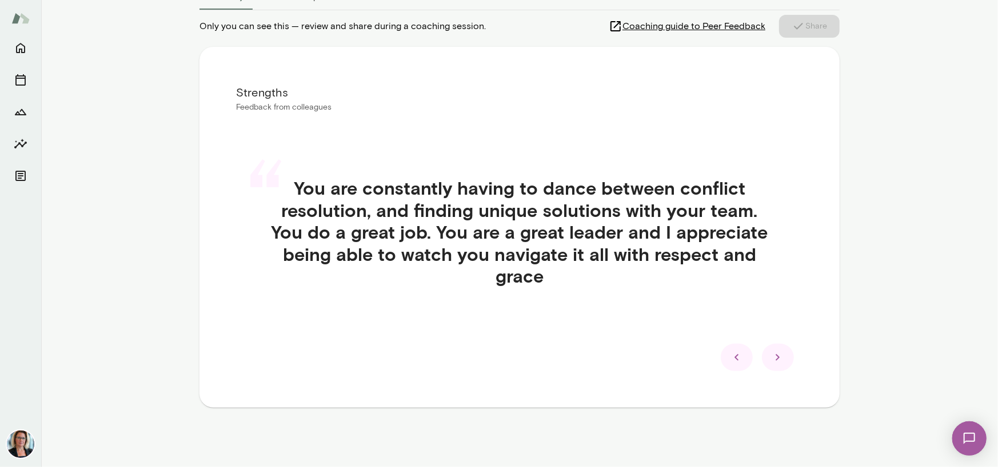
click at [775, 359] on icon at bounding box center [777, 358] width 4 height 6
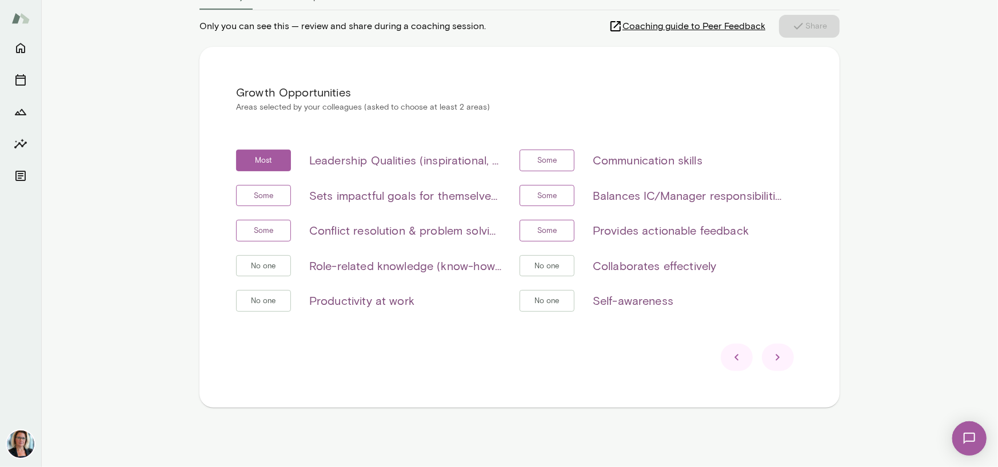
click at [775, 359] on icon at bounding box center [778, 358] width 14 height 14
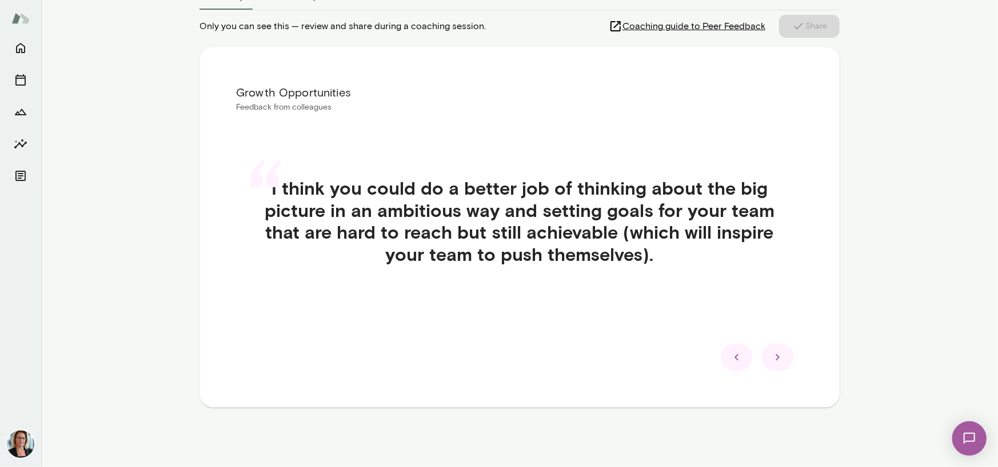
click at [771, 359] on icon at bounding box center [778, 358] width 14 height 14
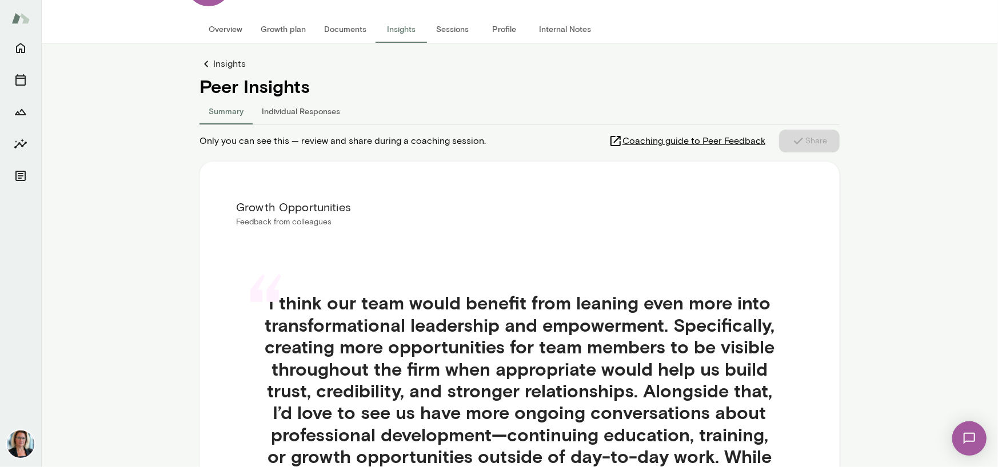
scroll to position [0, 0]
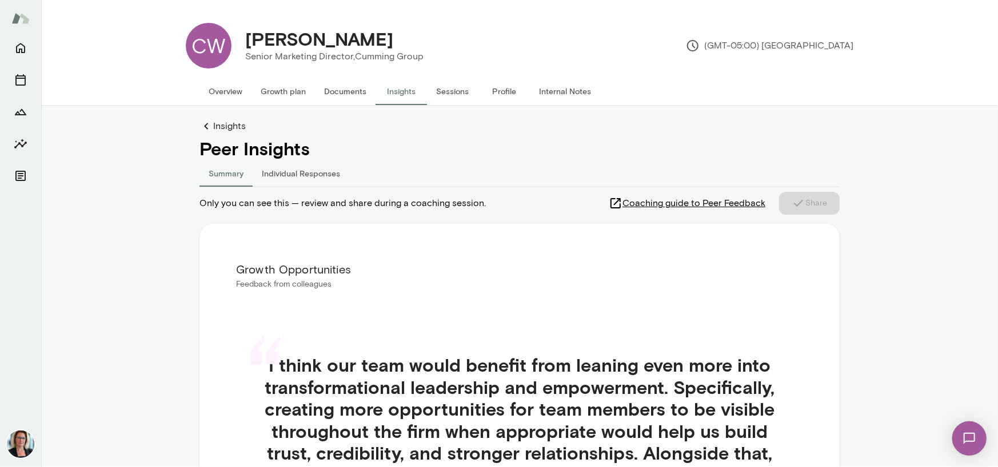
click at [222, 127] on link "Insights" at bounding box center [519, 126] width 640 height 14
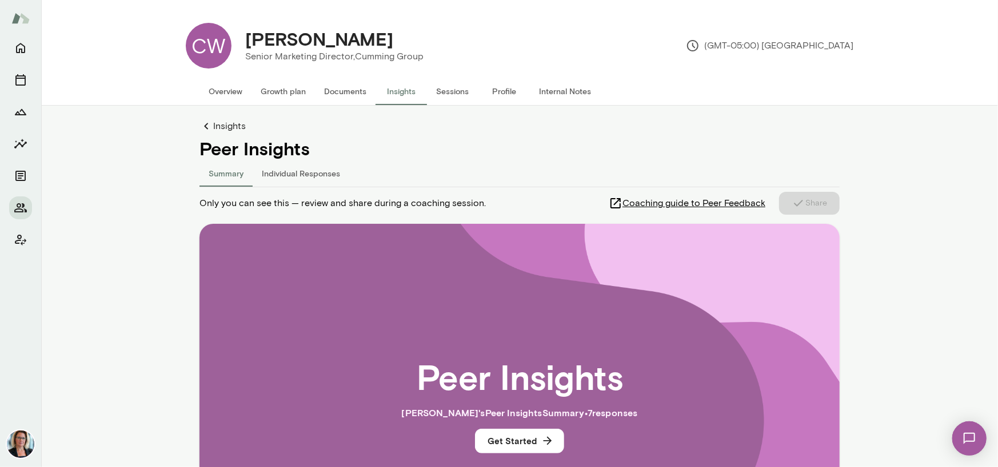
click at [274, 173] on button "Individual Responses" at bounding box center [301, 172] width 97 height 27
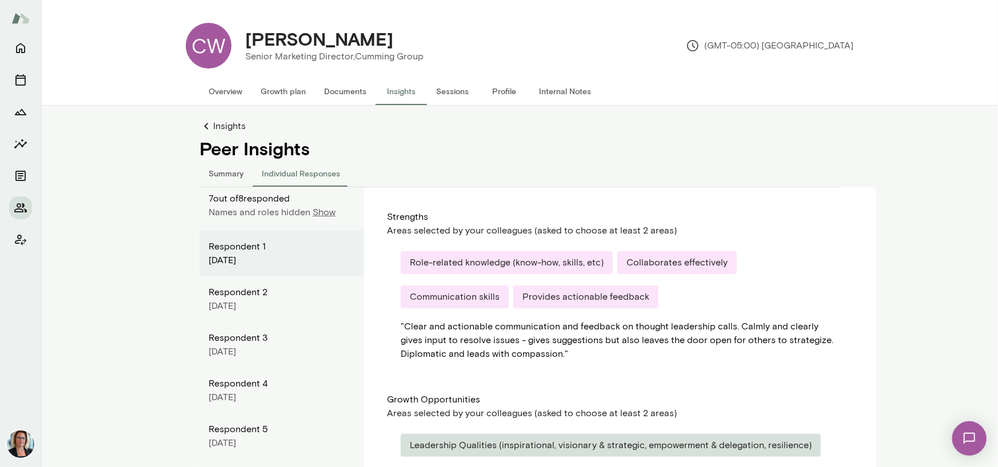
click at [227, 175] on button "Summary" at bounding box center [225, 172] width 53 height 27
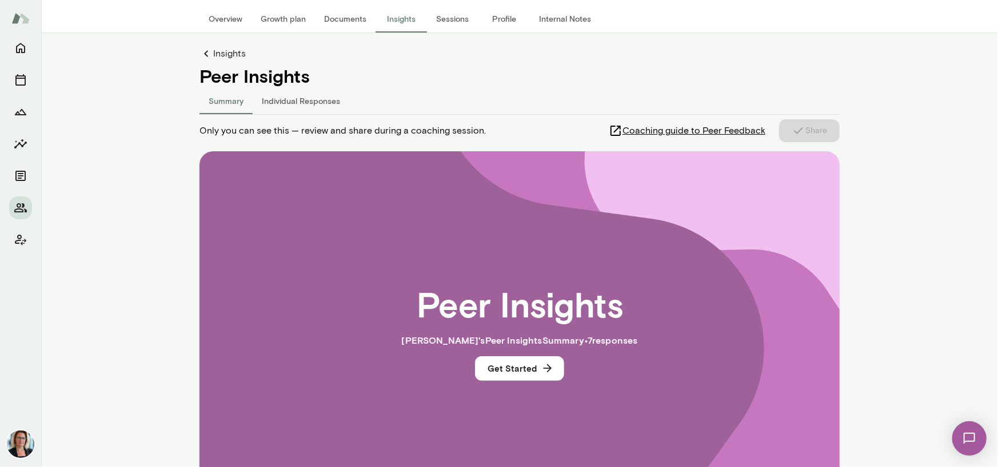
scroll to position [171, 0]
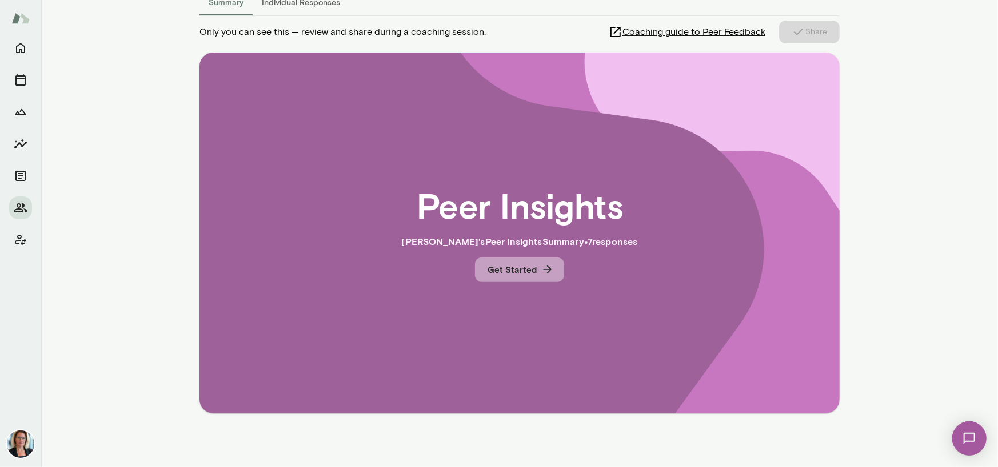
click at [517, 274] on button "Get Started" at bounding box center [519, 270] width 89 height 24
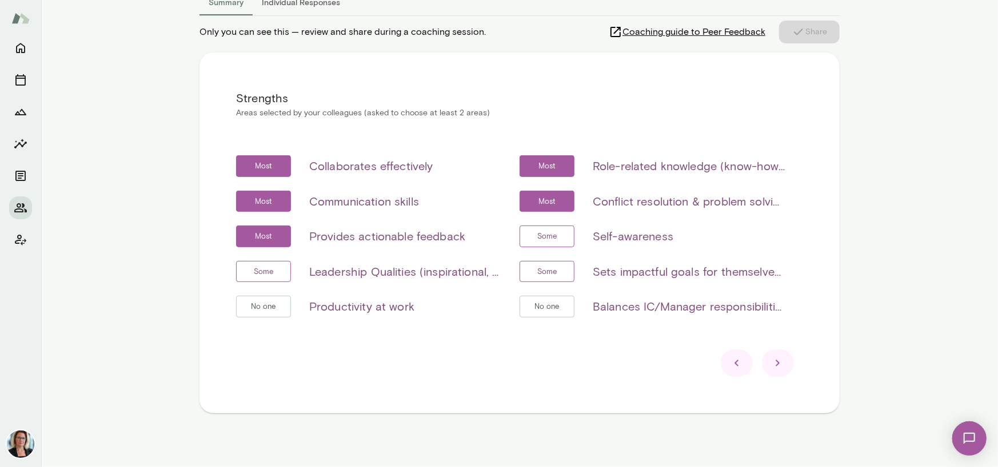
click at [775, 365] on icon at bounding box center [777, 364] width 4 height 6
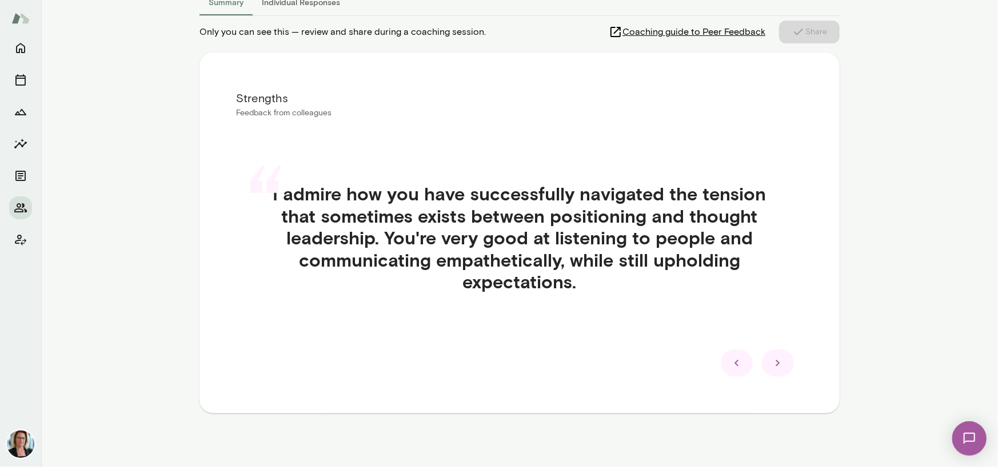
click at [775, 365] on icon at bounding box center [777, 364] width 4 height 6
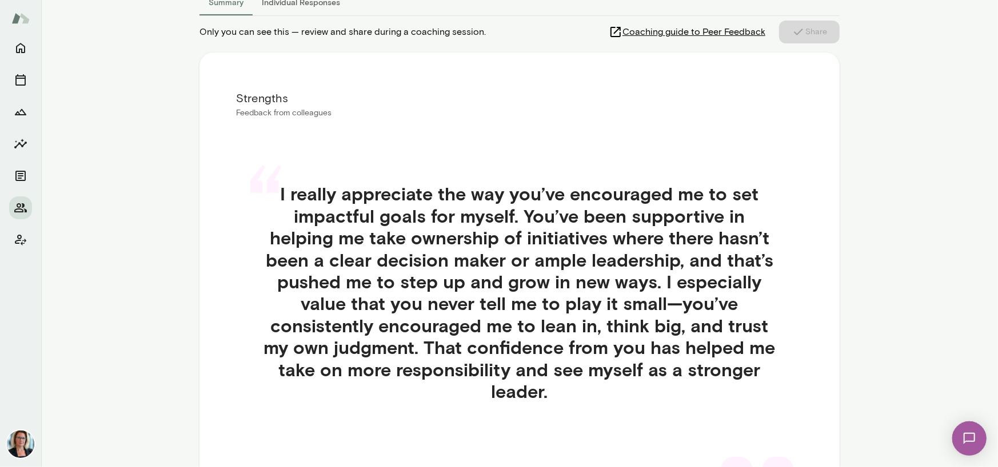
scroll to position [285, 0]
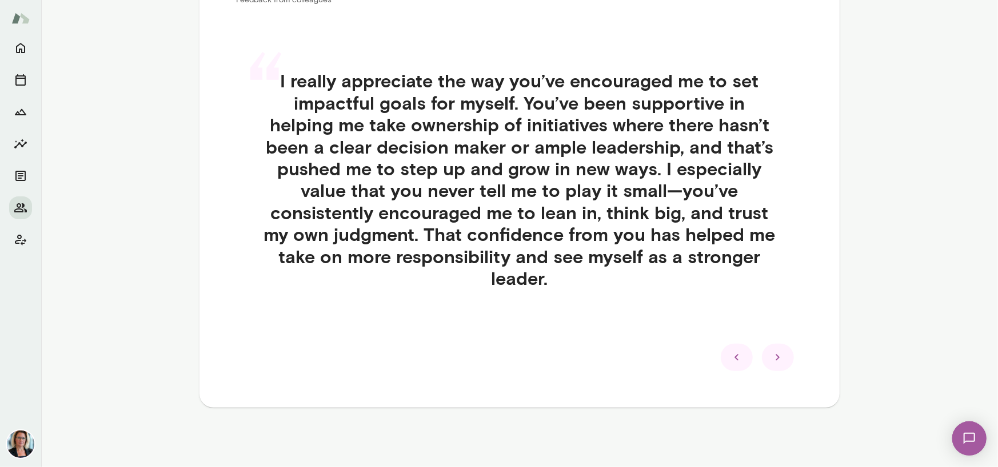
click at [775, 355] on icon at bounding box center [778, 358] width 14 height 14
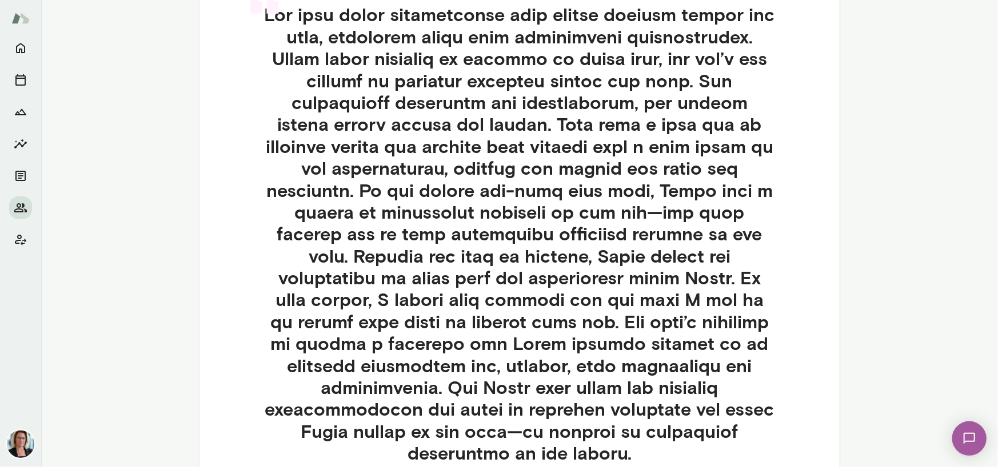
scroll to position [456, 0]
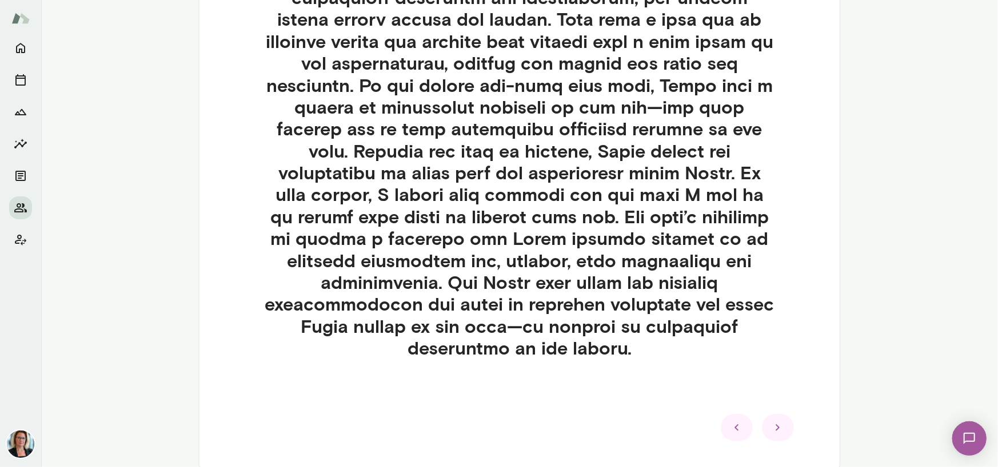
click at [771, 421] on icon at bounding box center [778, 428] width 14 height 14
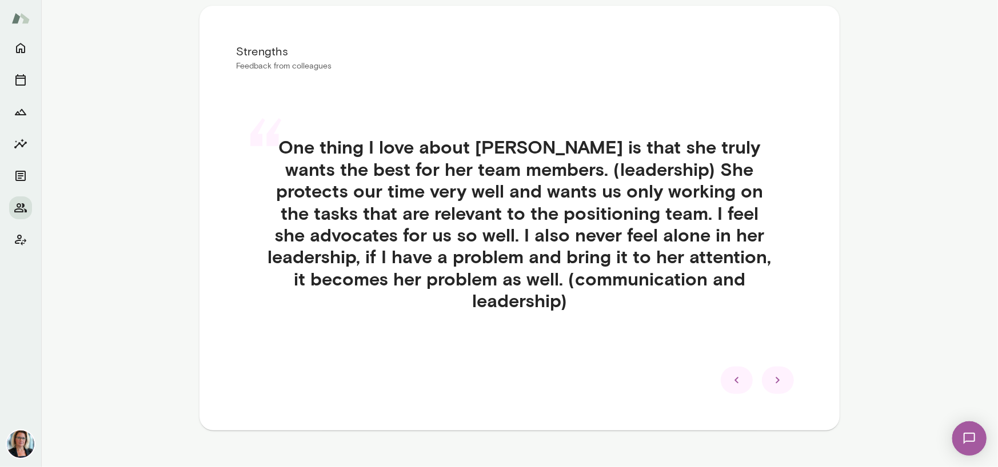
click at [775, 377] on icon at bounding box center [777, 380] width 4 height 6
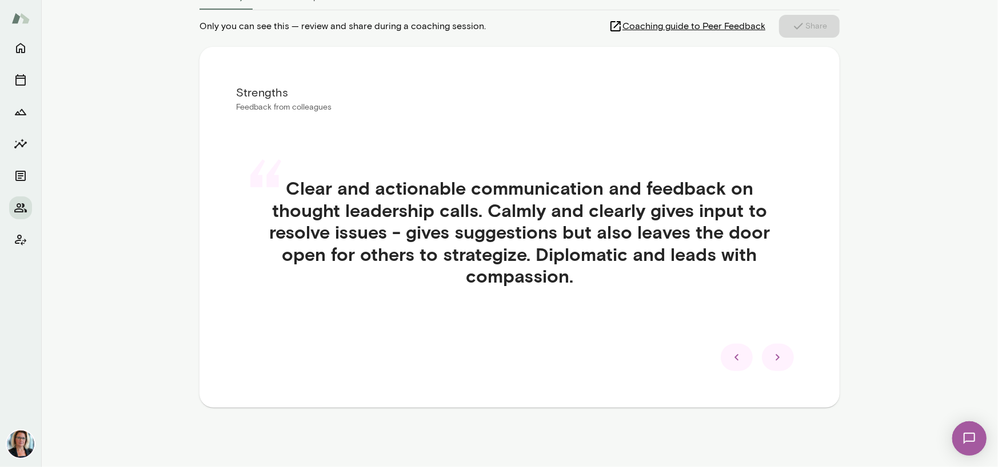
click at [775, 359] on icon at bounding box center [777, 358] width 4 height 6
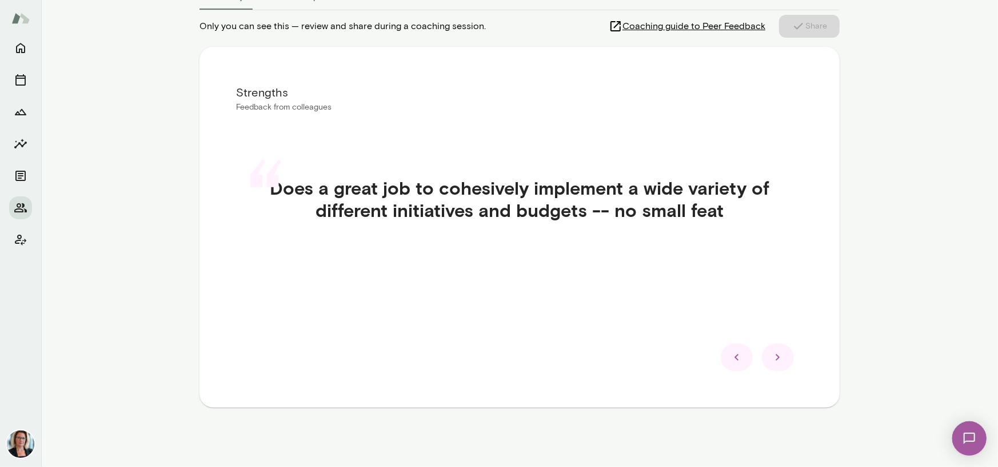
click at [775, 359] on icon at bounding box center [777, 358] width 4 height 6
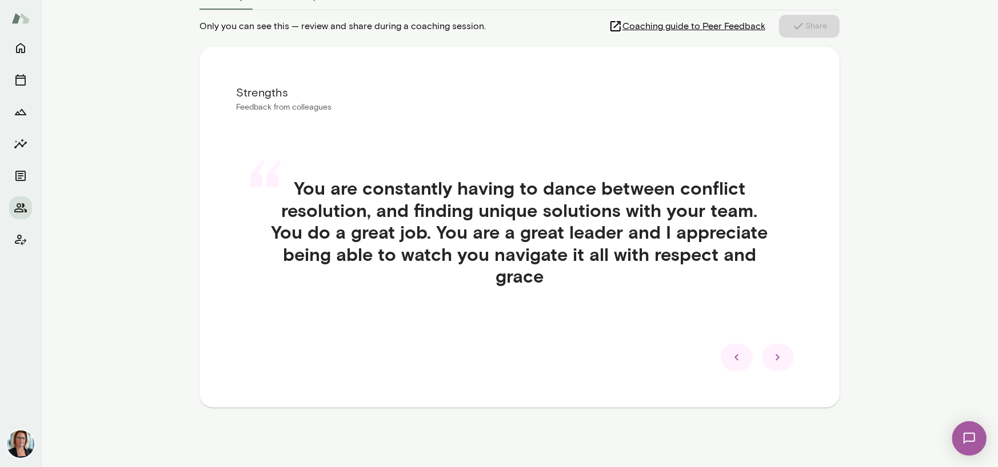
click at [775, 359] on icon at bounding box center [777, 358] width 4 height 6
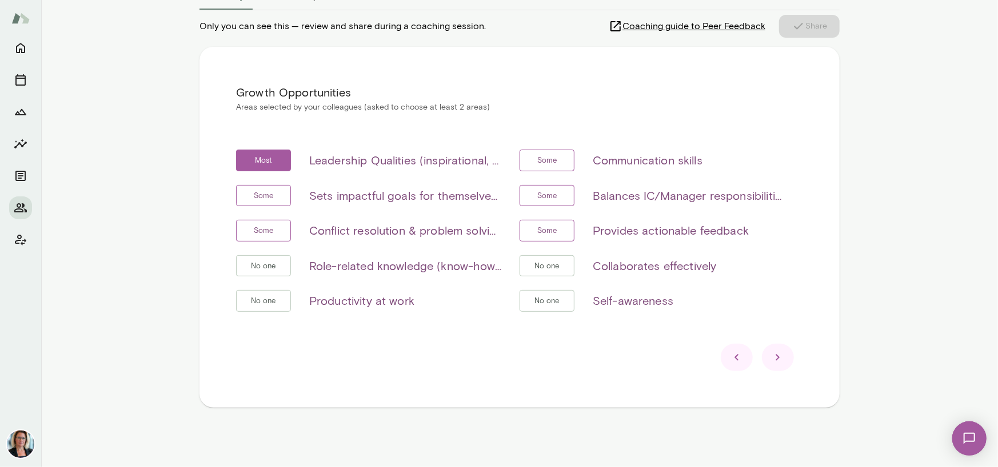
click at [775, 359] on icon at bounding box center [777, 358] width 4 height 6
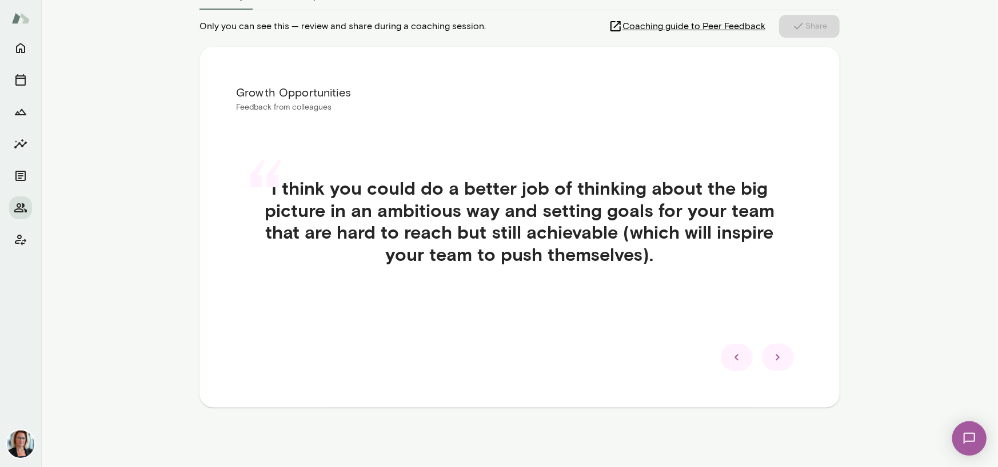
click at [775, 359] on icon at bounding box center [777, 358] width 4 height 6
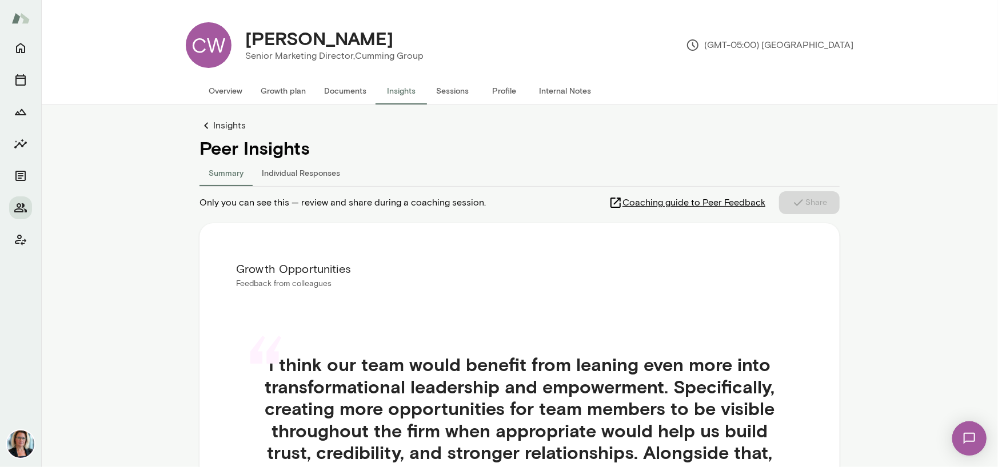
scroll to position [0, 0]
click at [201, 39] on div "CW" at bounding box center [209, 46] width 46 height 46
click at [460, 96] on button "Sessions" at bounding box center [452, 91] width 51 height 27
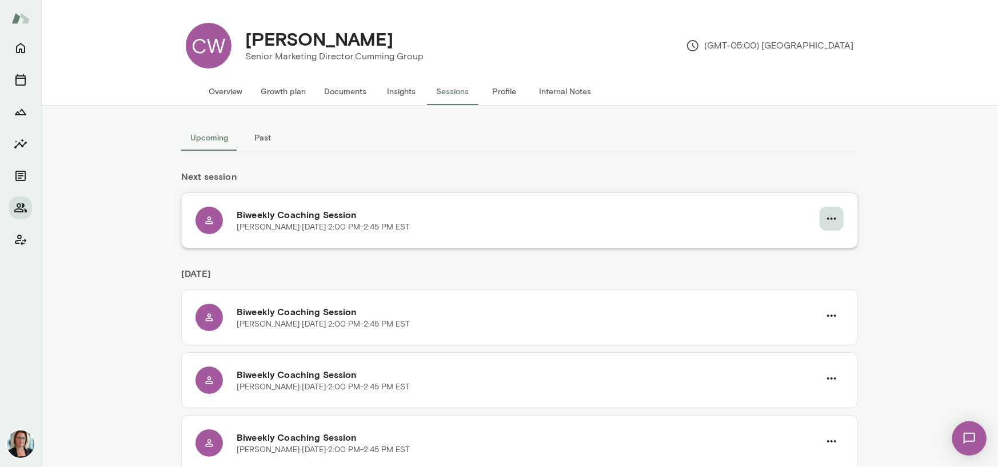
click at [824, 219] on icon "button" at bounding box center [831, 219] width 14 height 14
click at [800, 245] on span "Reschedule" at bounding box center [806, 246] width 49 height 14
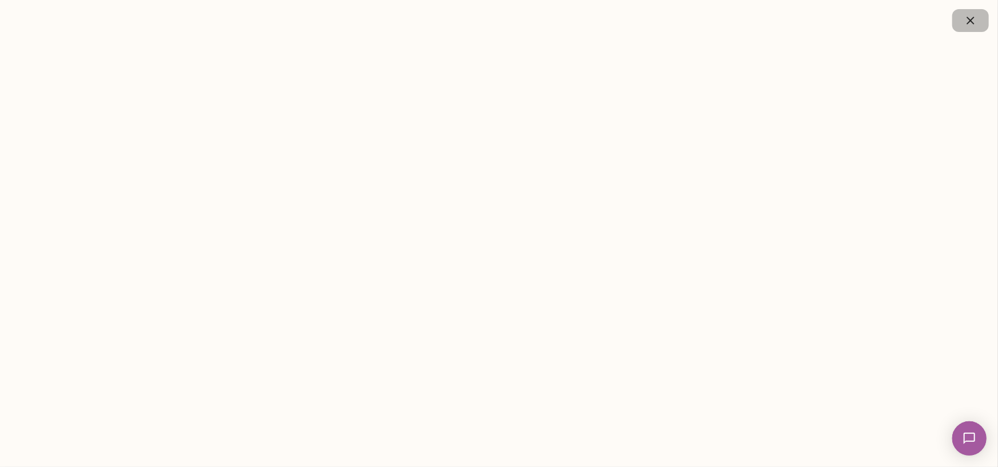
click at [971, 21] on icon "button" at bounding box center [969, 20] width 7 height 7
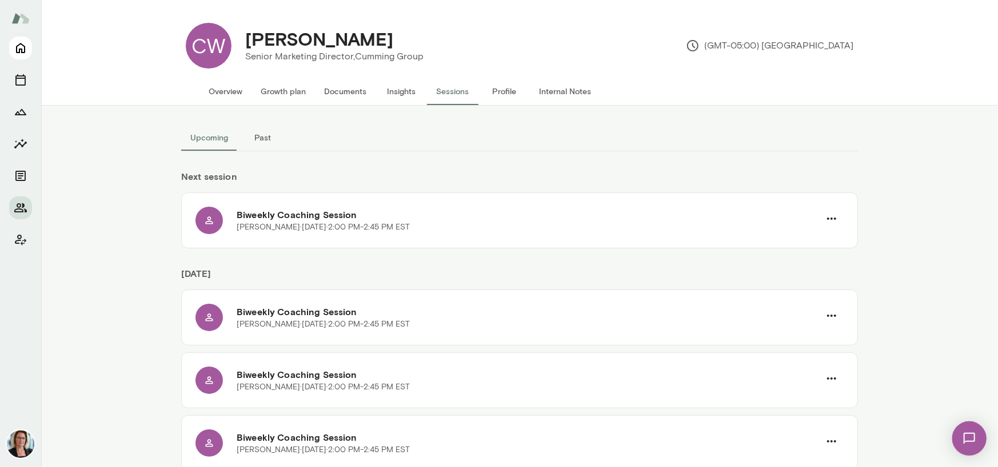
click at [23, 48] on icon "Home" at bounding box center [21, 48] width 14 height 14
